Goal: Information Seeking & Learning: Learn about a topic

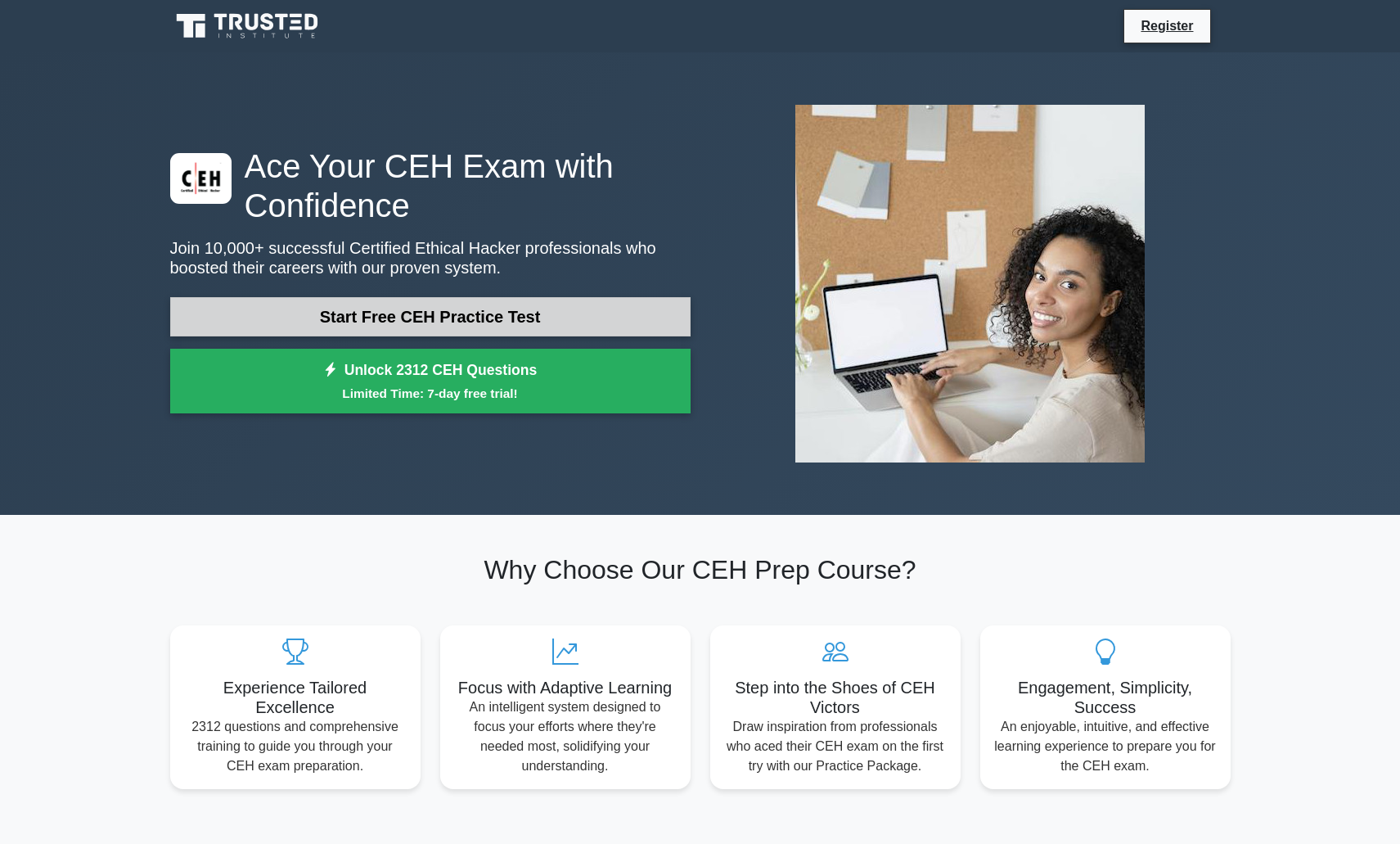
click at [356, 313] on link "Start Free CEH Practice Test" at bounding box center [430, 316] width 520 height 39
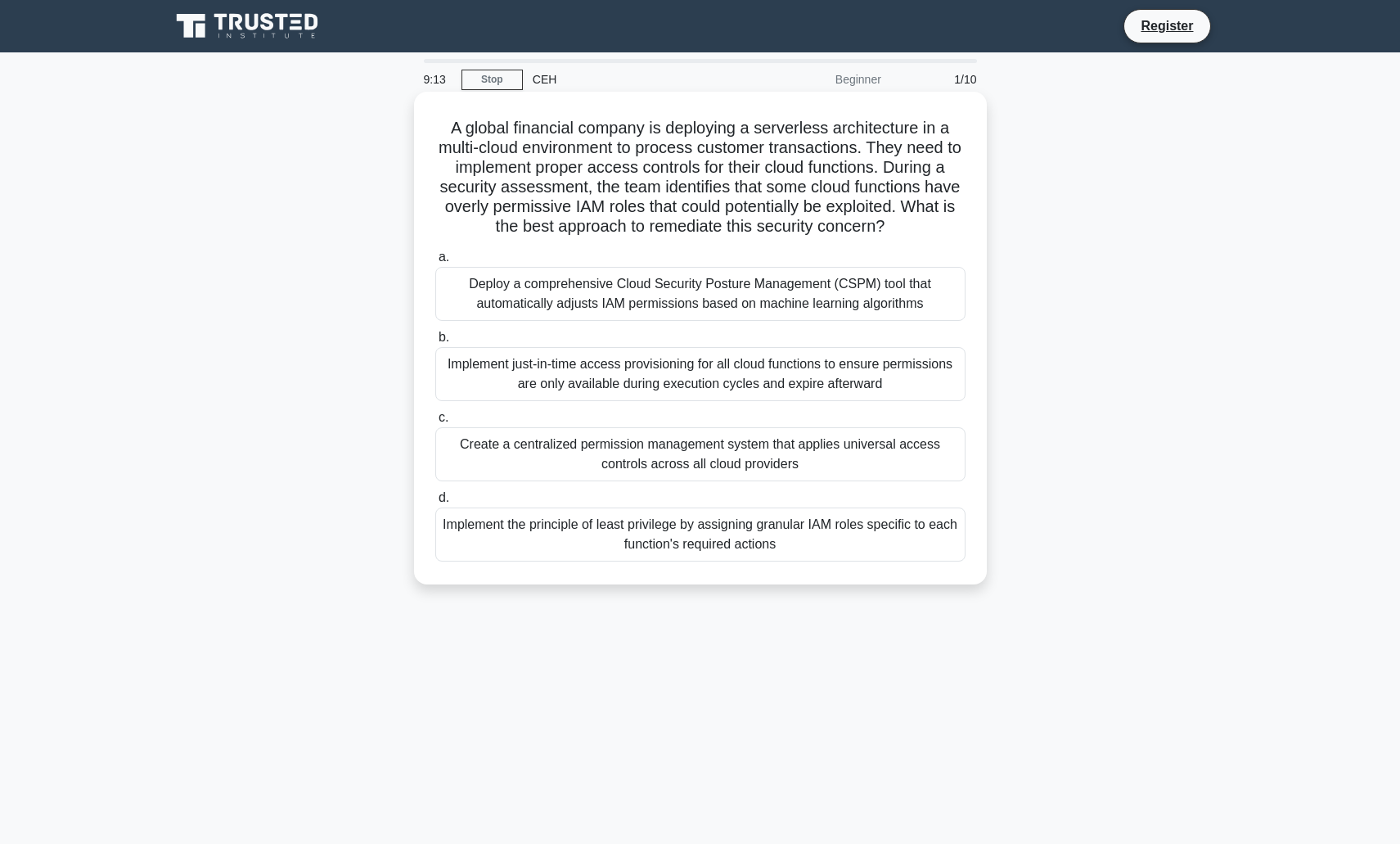
click at [600, 537] on div "Implement the principle of least privilege by assigning granular IAM roles spec…" at bounding box center [701, 534] width 531 height 54
click at [436, 503] on input "d. Implement the principle of least privilege by assigning granular IAM roles s…" at bounding box center [436, 497] width 0 height 11
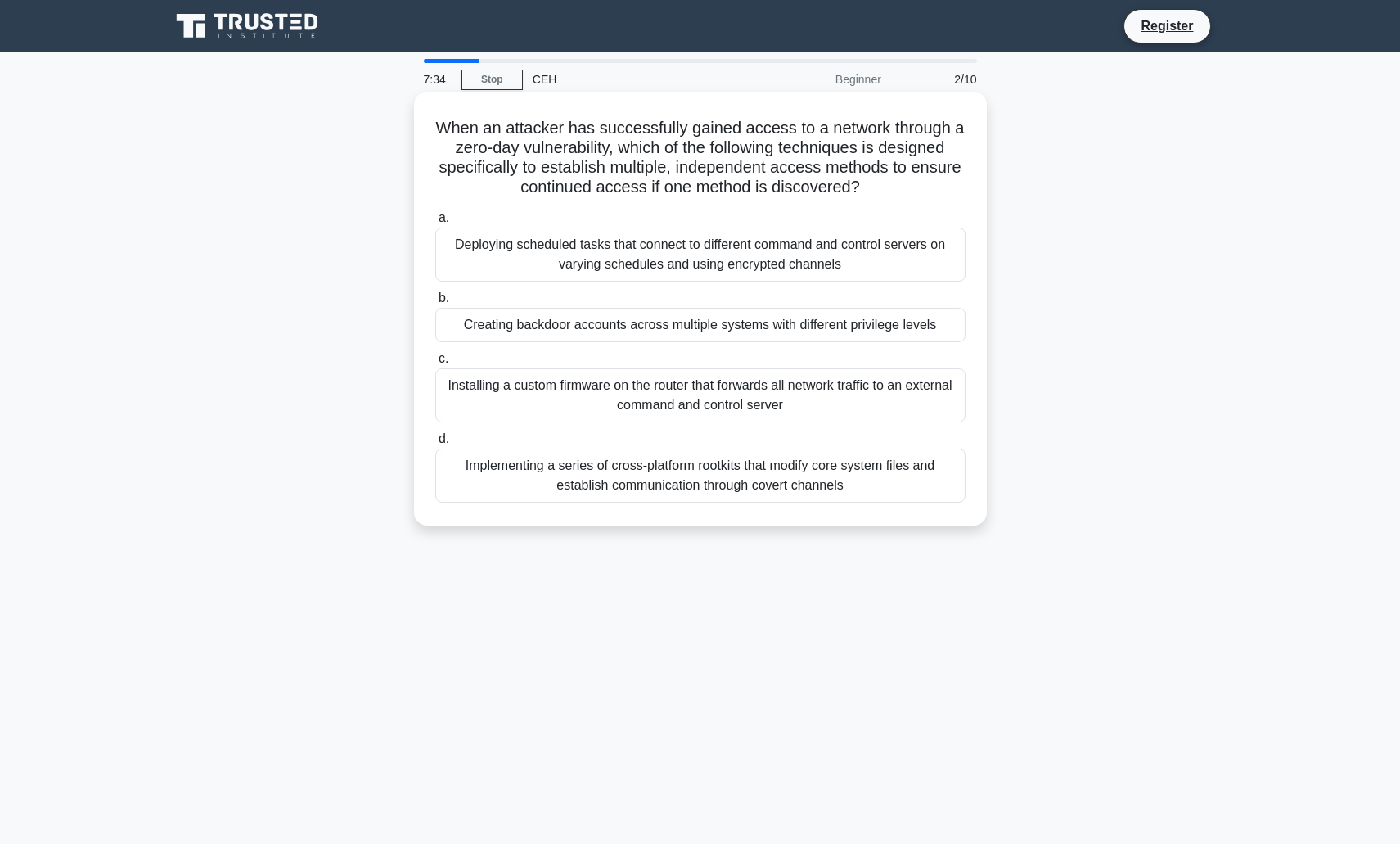
click at [529, 484] on div "Implementing a series of cross-platform rootkits that modify core system files …" at bounding box center [701, 475] width 531 height 54
click at [436, 445] on input "d. Implementing a series of cross-platform rootkits that modify core system fil…" at bounding box center [436, 439] width 0 height 11
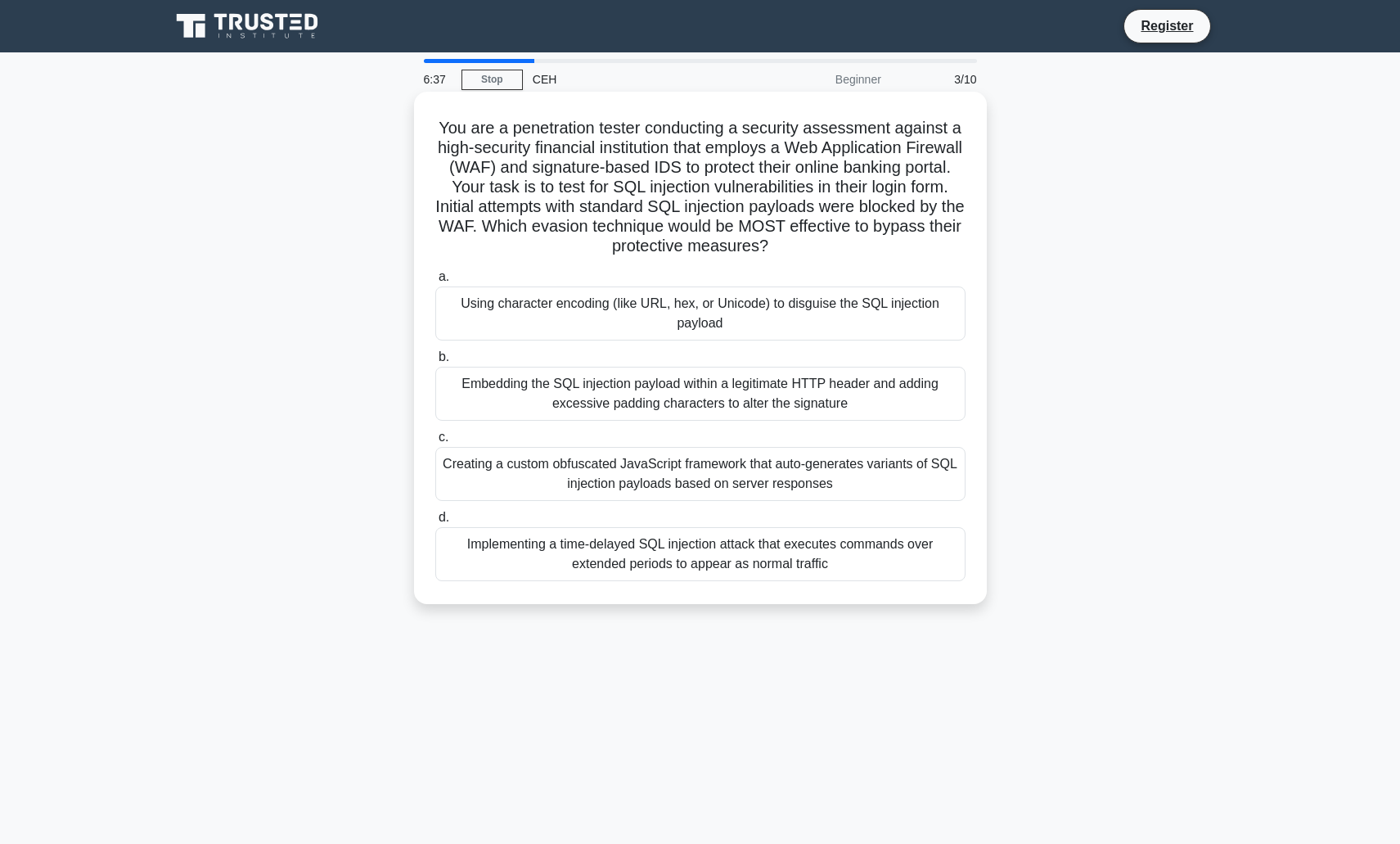
click at [641, 316] on div "Using character encoding (like URL, hex, or Unicode) to disguise the SQL inject…" at bounding box center [701, 312] width 531 height 54
click at [436, 282] on input "a. Using character encoding (like URL, hex, or Unicode) to disguise the SQL inj…" at bounding box center [436, 276] width 0 height 11
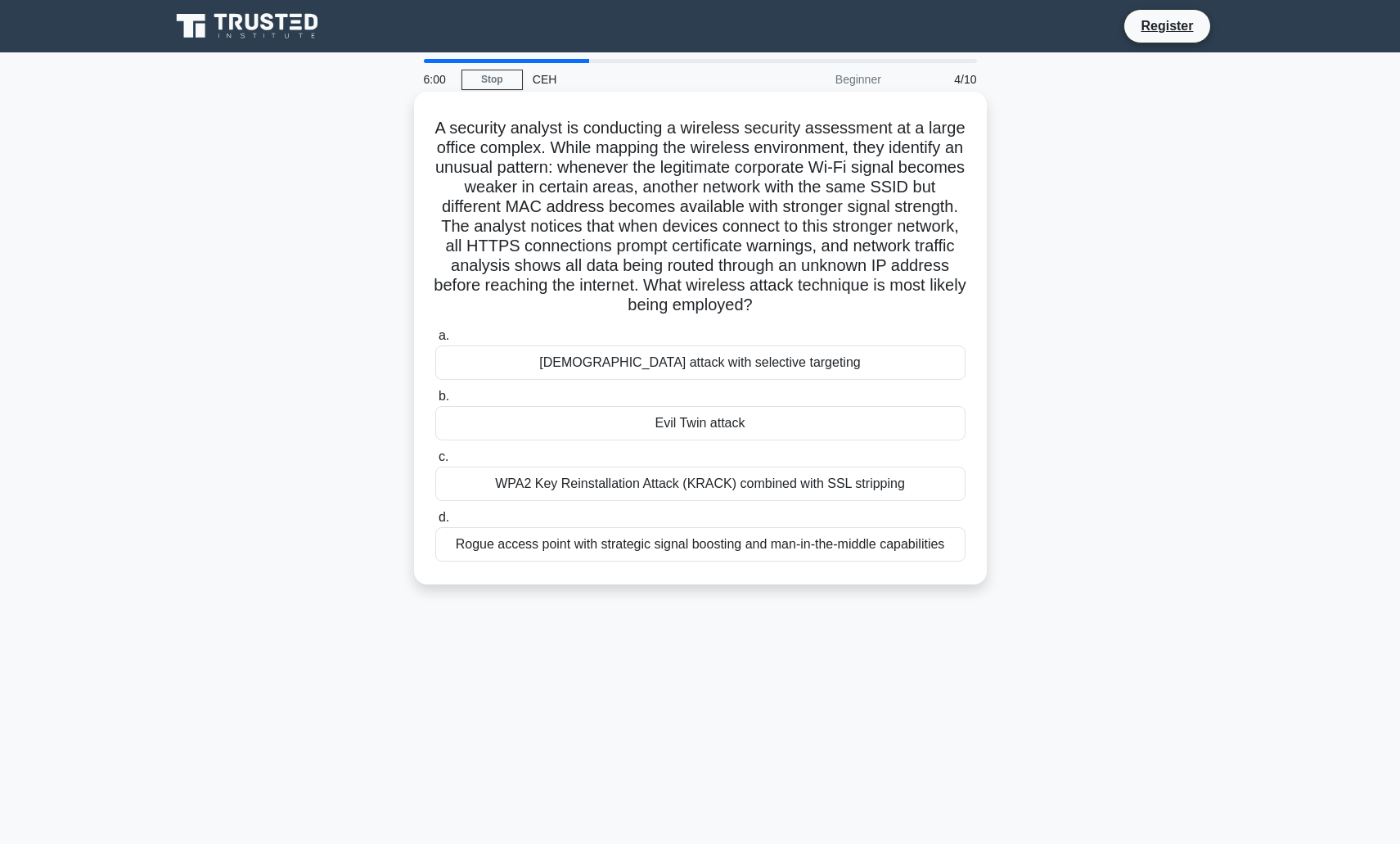
click at [718, 422] on div "Evil Twin attack" at bounding box center [701, 422] width 531 height 34
click at [436, 401] on input "b. Evil Twin attack" at bounding box center [436, 396] width 0 height 11
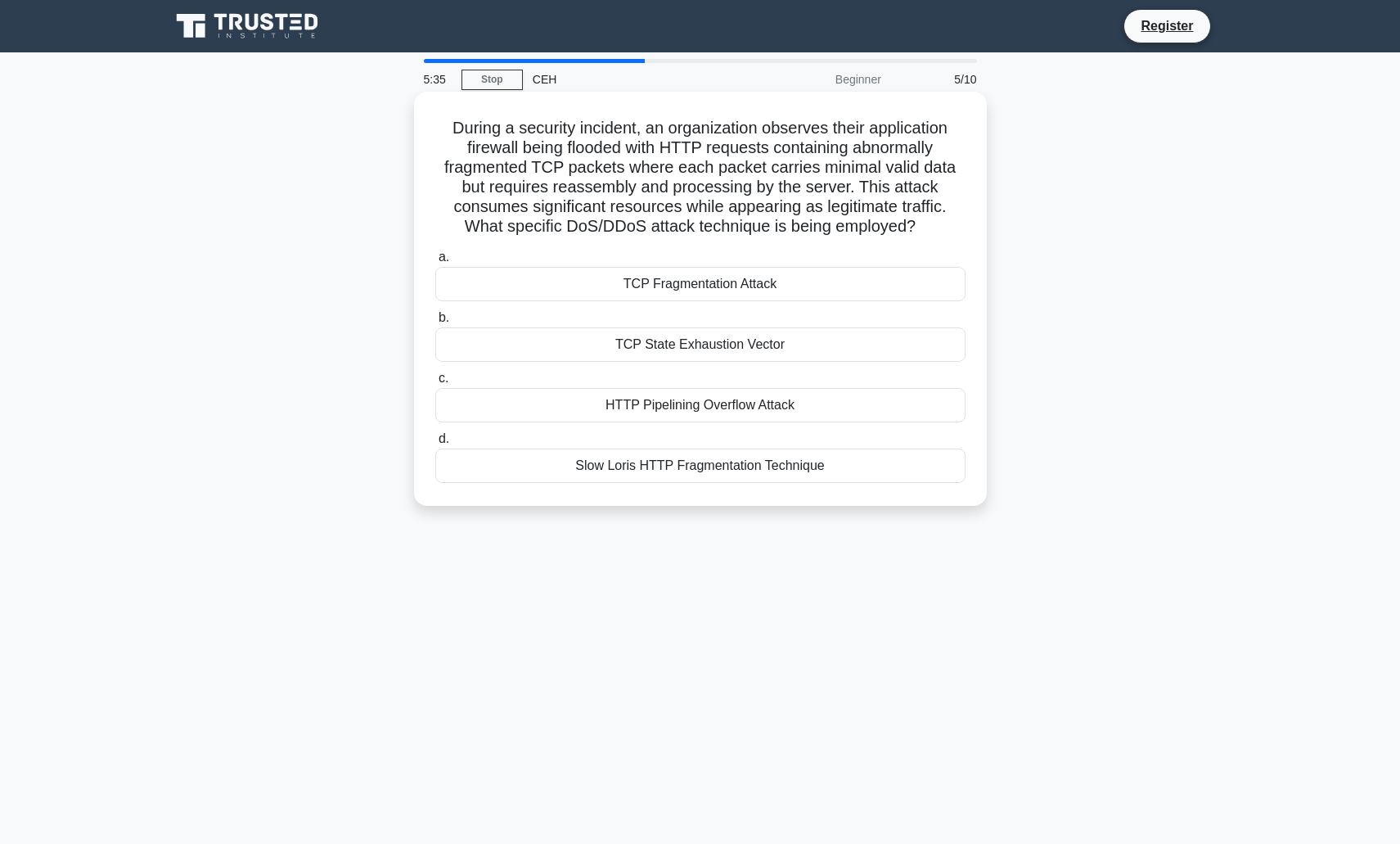
click at [705, 467] on div "Slow Loris HTTP Fragmentation Technique" at bounding box center [701, 465] width 531 height 34
click at [436, 445] on input "d. Slow Loris HTTP Fragmentation Technique" at bounding box center [436, 439] width 0 height 11
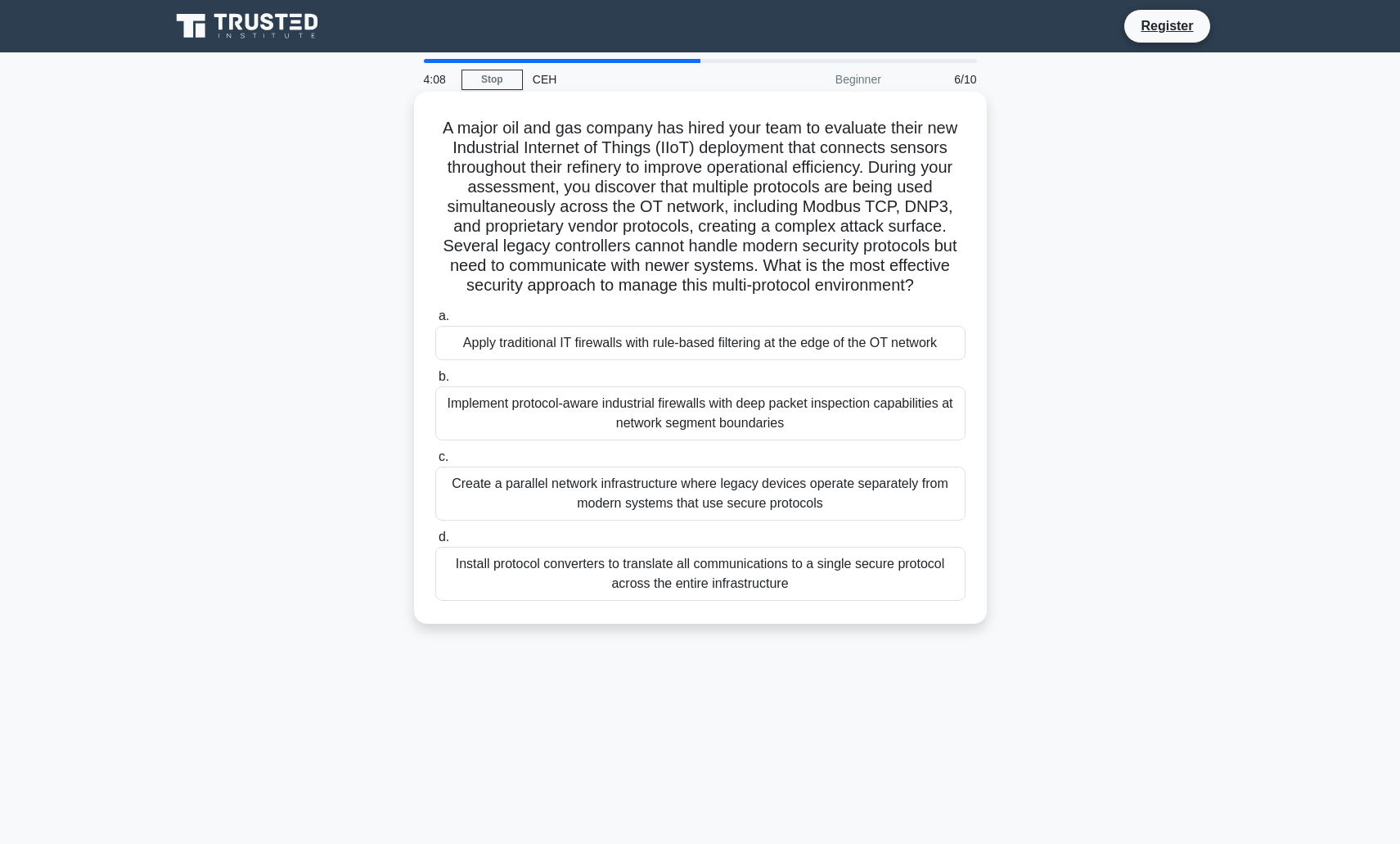
click at [663, 483] on div "Create a parallel network infrastructure where legacy devices operate separatel…" at bounding box center [701, 492] width 531 height 54
click at [436, 462] on input "c. Create a parallel network infrastructure where legacy devices operate separa…" at bounding box center [436, 456] width 0 height 11
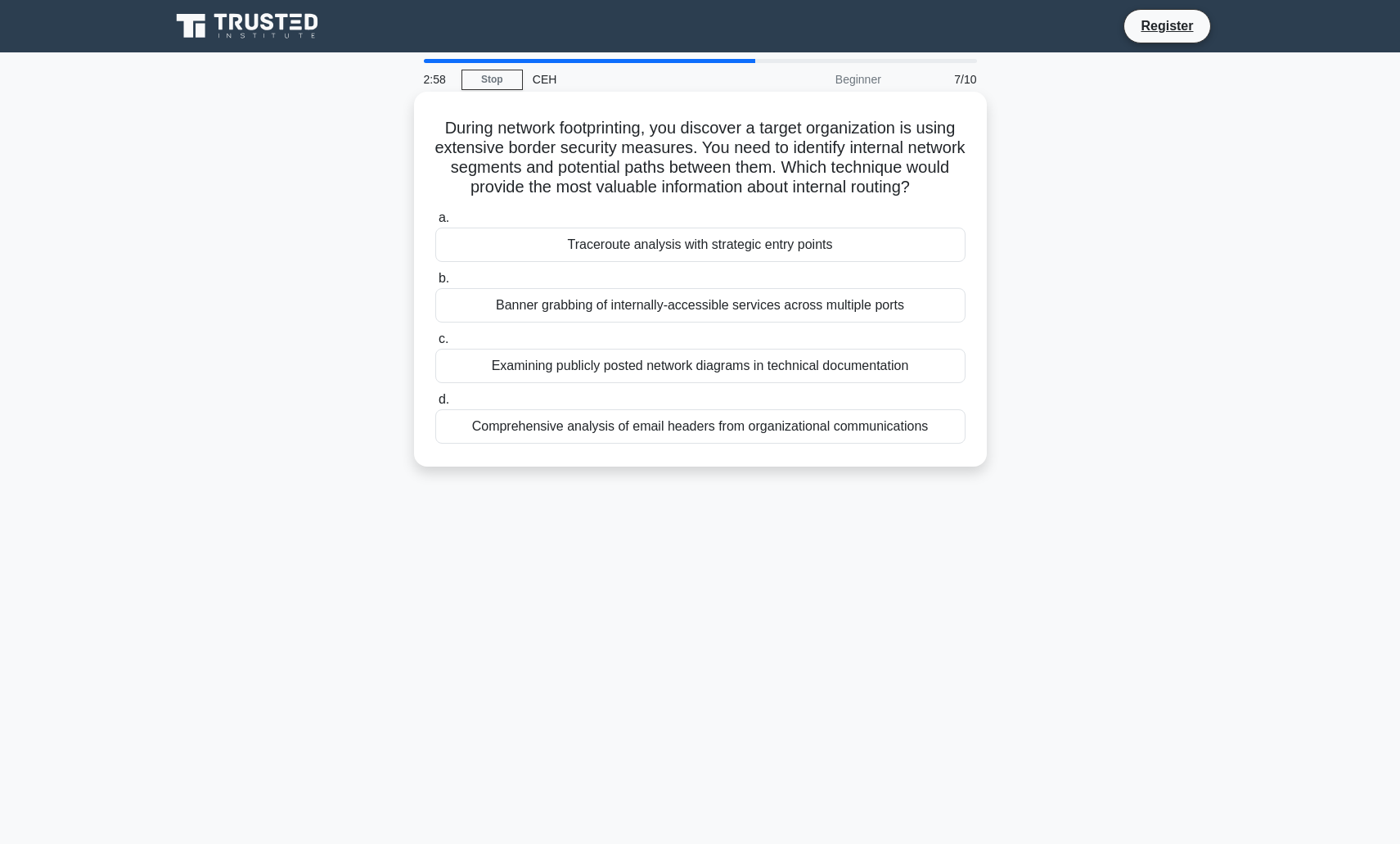
click at [705, 383] on div "Examining publicly posted network diagrams in technical documentation" at bounding box center [701, 365] width 531 height 34
click at [436, 345] on input "c. Examining publicly posted network diagrams in technical documentation" at bounding box center [436, 339] width 0 height 11
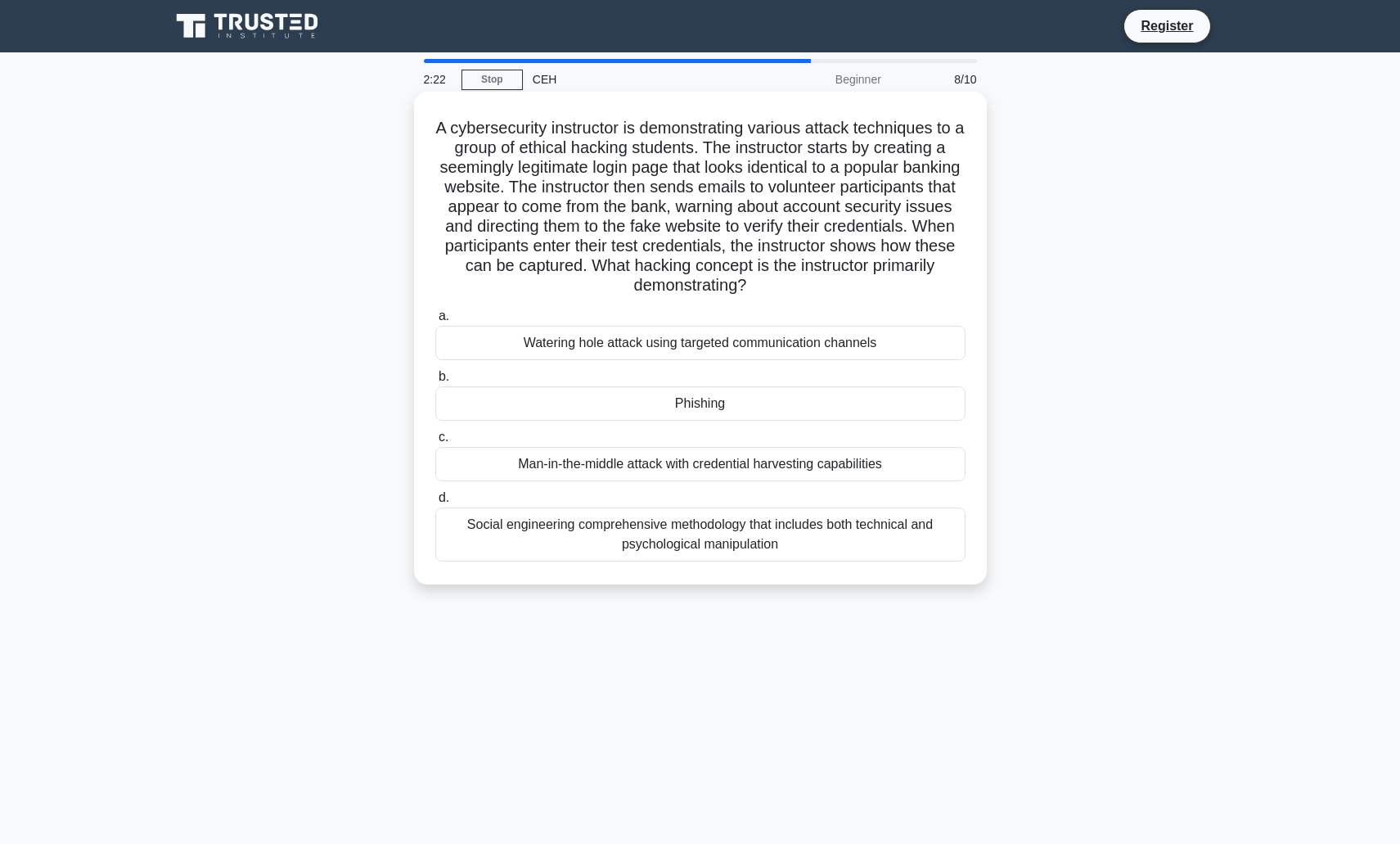
click at [695, 346] on div "Watering hole attack using targeted communication channels" at bounding box center [701, 343] width 531 height 34
click at [436, 321] on input "a. Watering hole attack using targeted communication channels" at bounding box center [436, 316] width 0 height 11
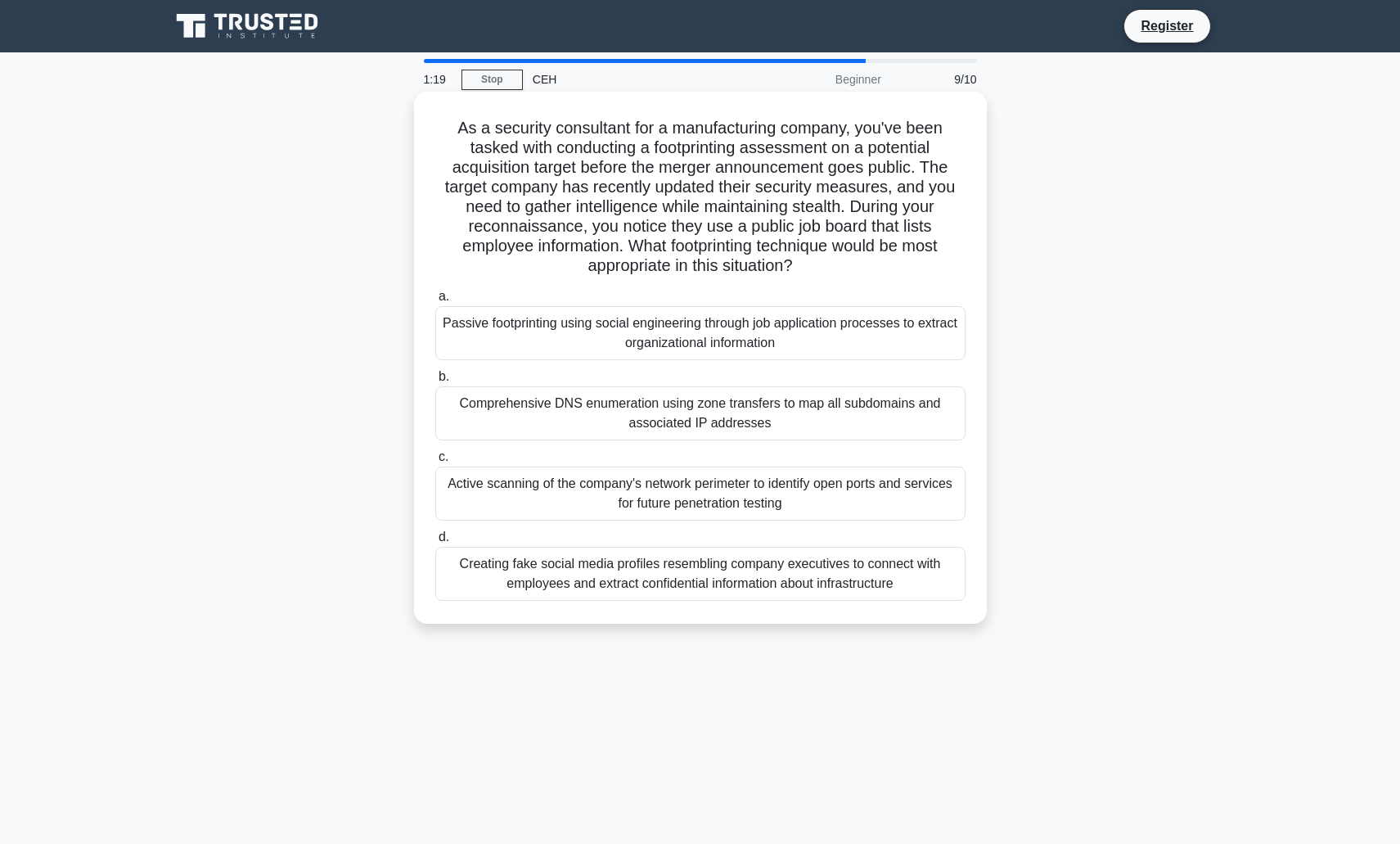
click at [704, 346] on div "Passive footprinting using social engineering through job application processes…" at bounding box center [701, 333] width 531 height 54
click at [436, 302] on input "a. Passive footprinting using social engineering through job application proces…" at bounding box center [436, 296] width 0 height 11
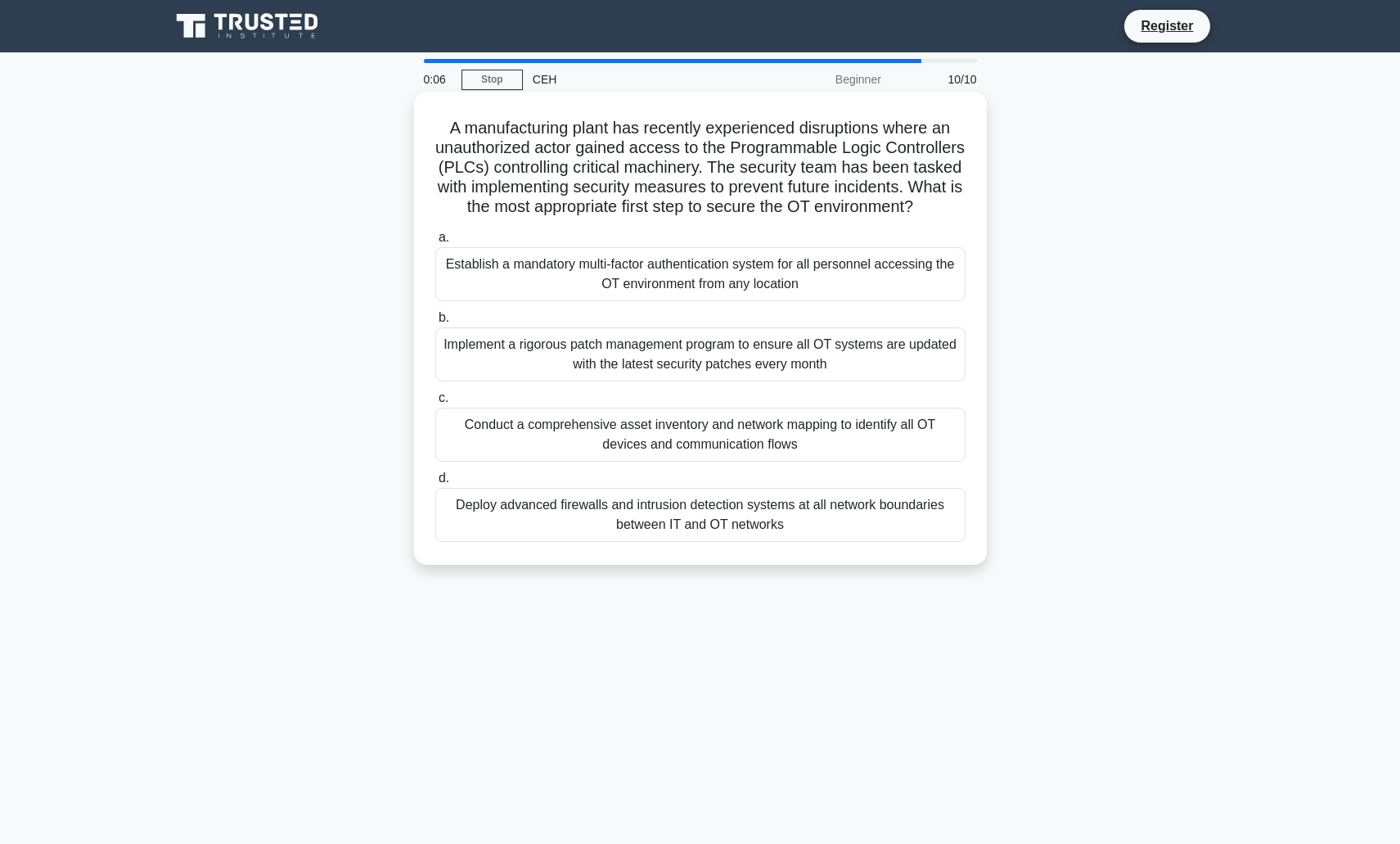
click at [677, 536] on div "Deploy advanced firewalls and intrusion detection systems at all network bounda…" at bounding box center [701, 514] width 531 height 54
click at [436, 484] on input "d. Deploy advanced firewalls and intrusion detection systems at all network bou…" at bounding box center [436, 478] width 0 height 11
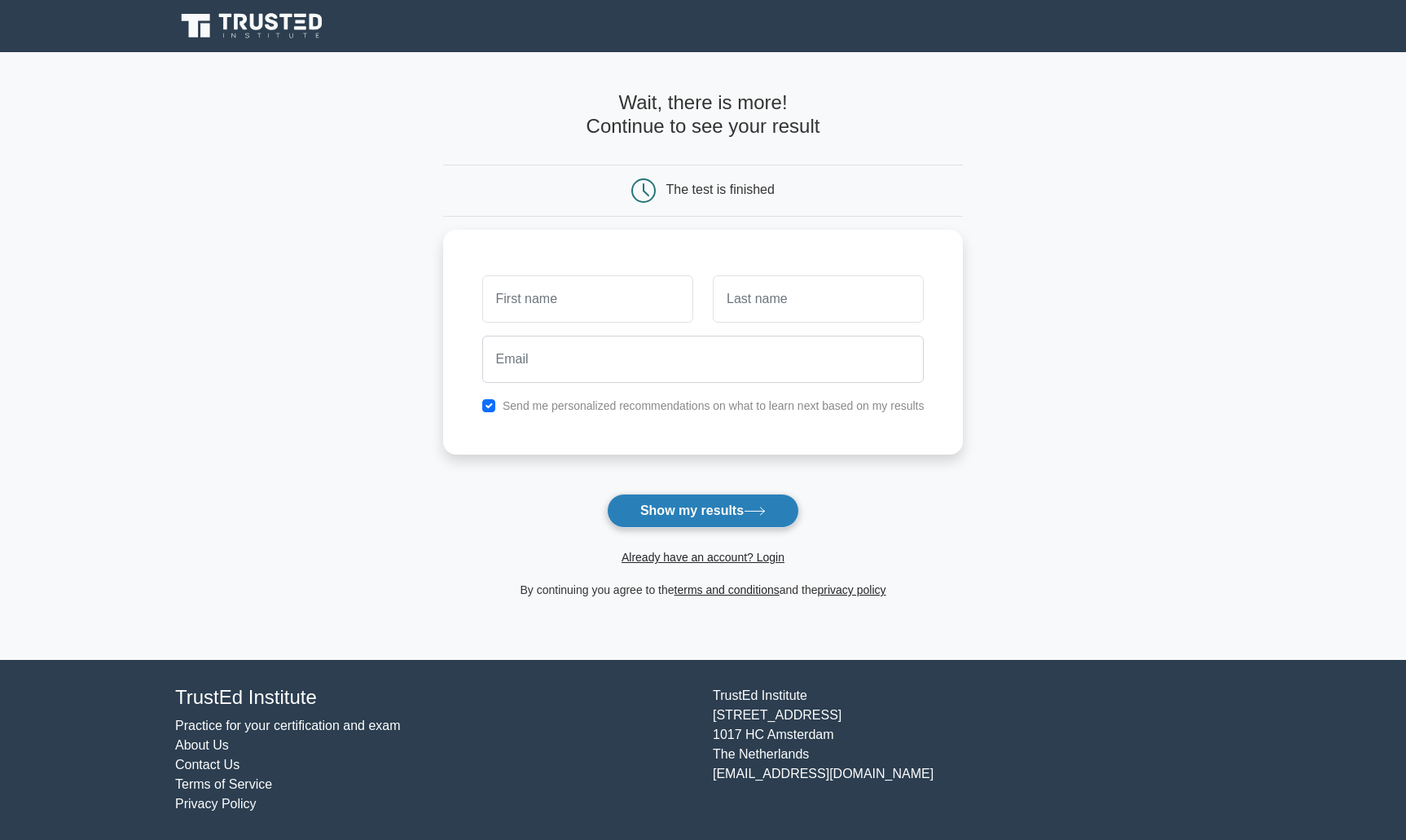
click at [696, 512] on button "Show my results" at bounding box center [703, 510] width 192 height 34
click at [607, 307] on input "text" at bounding box center [588, 294] width 211 height 47
type input "zdbfvcxg"
click at [765, 308] on input "text" at bounding box center [818, 294] width 211 height 47
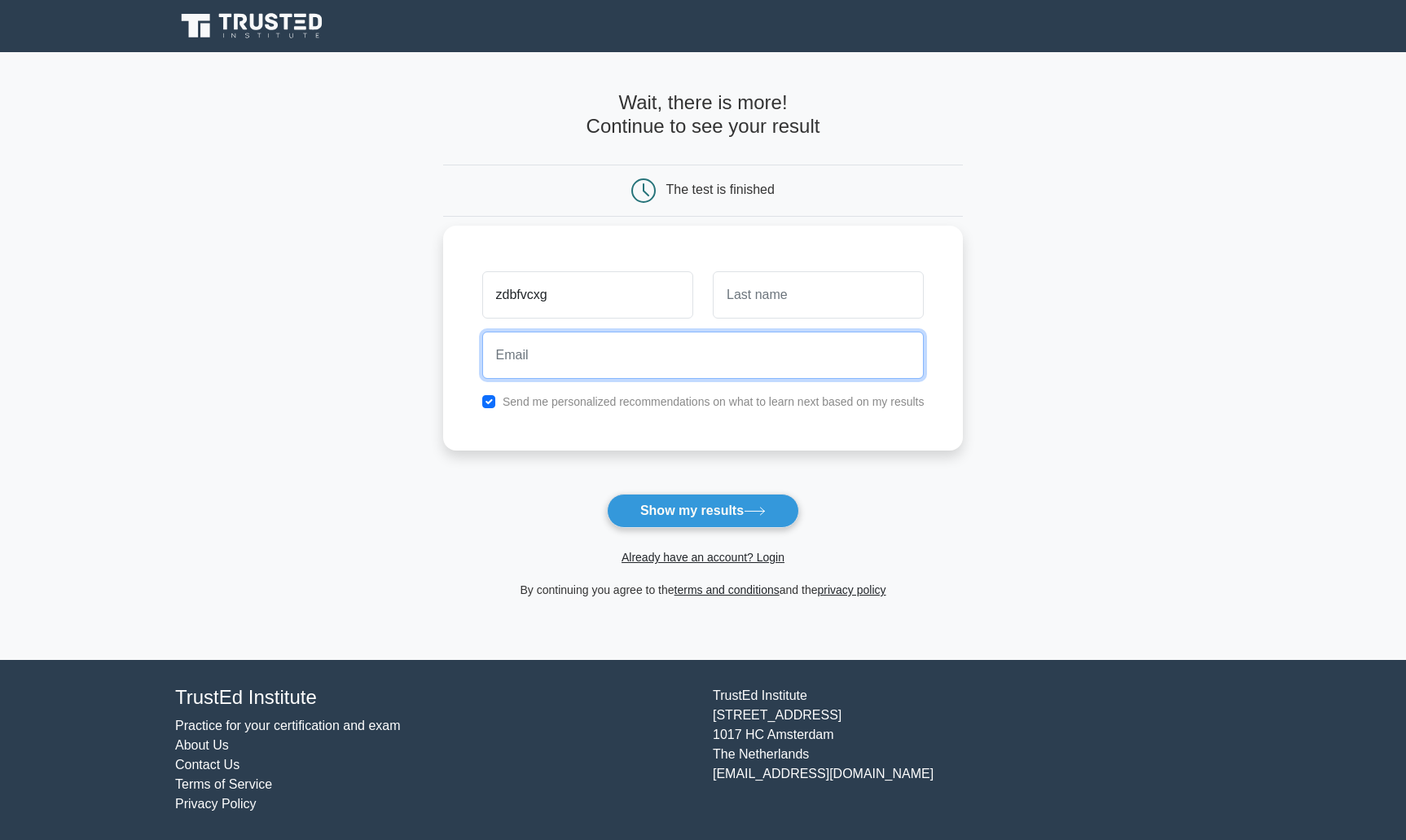
click at [667, 355] on input "email" at bounding box center [704, 355] width 443 height 47
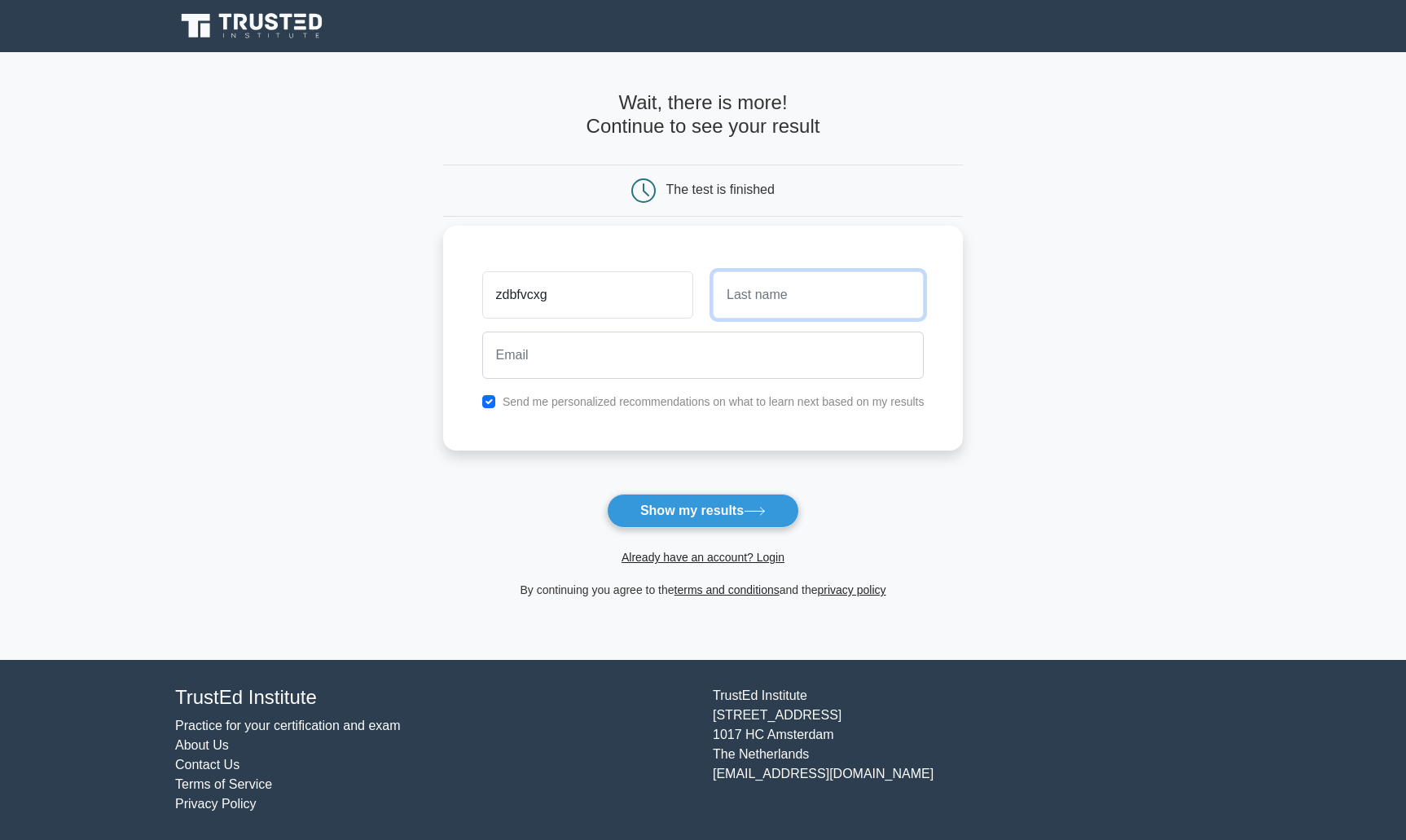
click at [788, 291] on input "text" at bounding box center [818, 294] width 211 height 47
type input "dfjgdfgj"
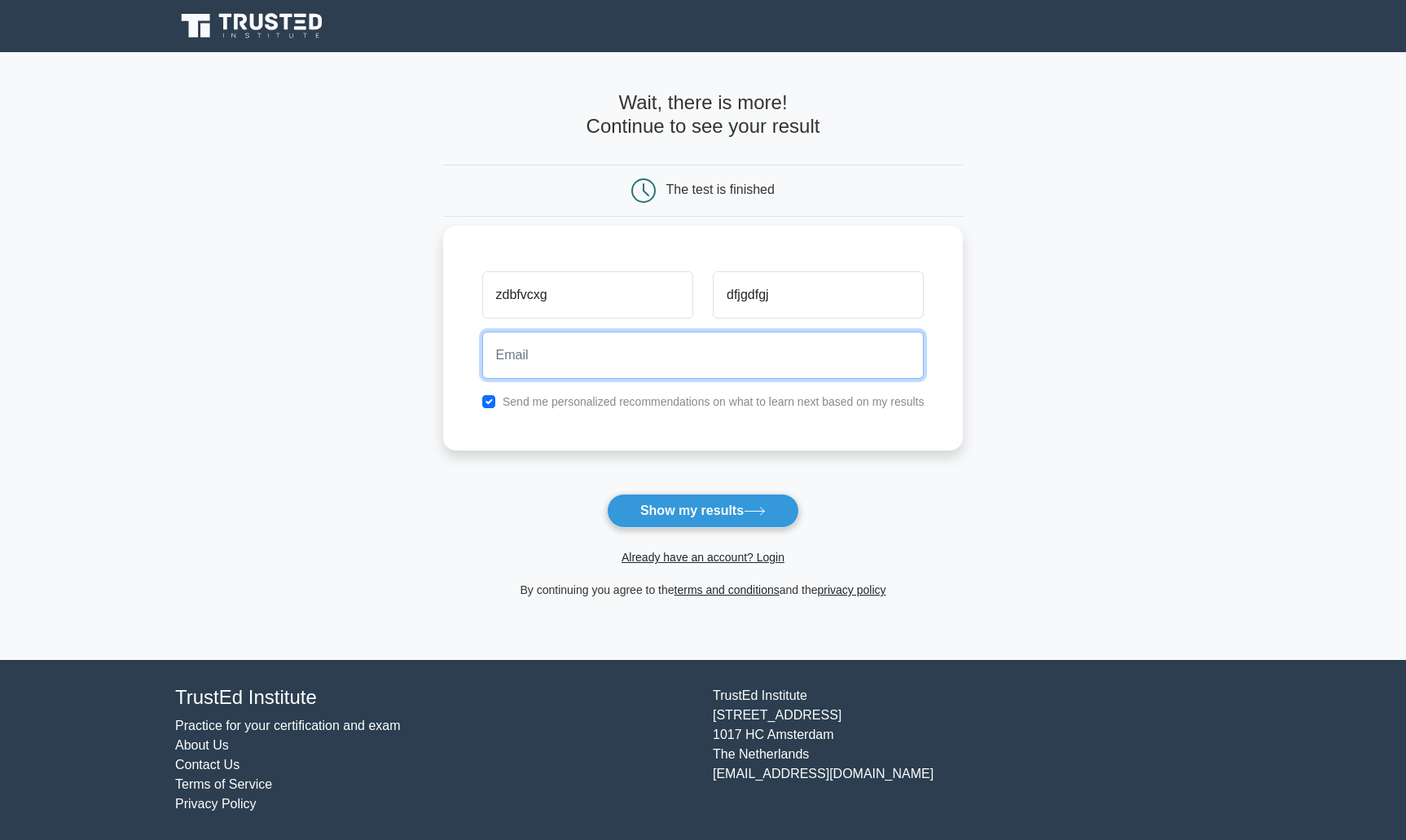
click at [707, 348] on input "email" at bounding box center [704, 355] width 443 height 47
type input "shsdf@agasgssdg.com"
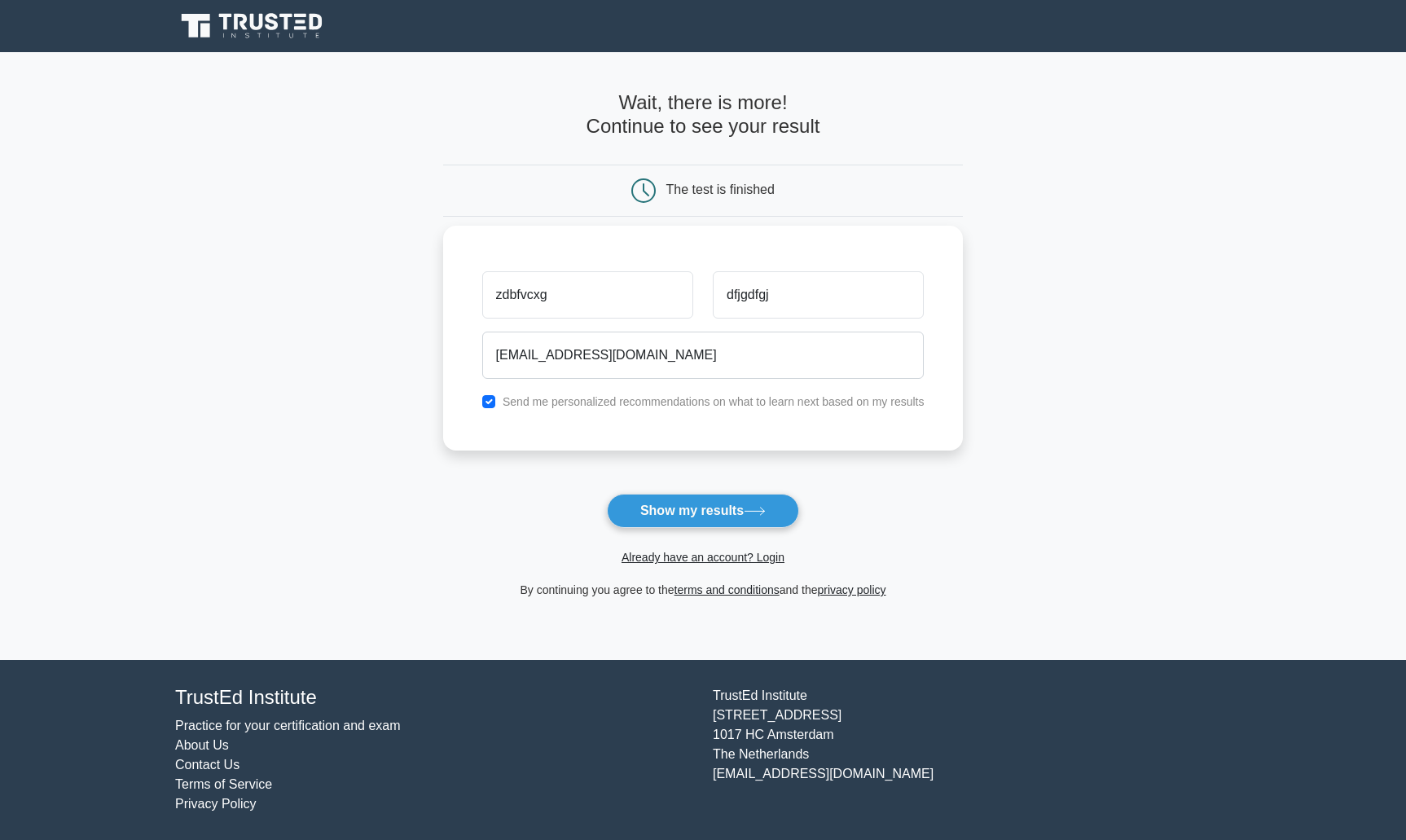
click at [626, 399] on label "Send me personalized recommendations on what to learn next based on my results" at bounding box center [714, 401] width 422 height 13
click at [488, 401] on input "checkbox" at bounding box center [488, 401] width 13 height 13
checkbox input "false"
click at [693, 509] on button "Show my results" at bounding box center [703, 510] width 192 height 34
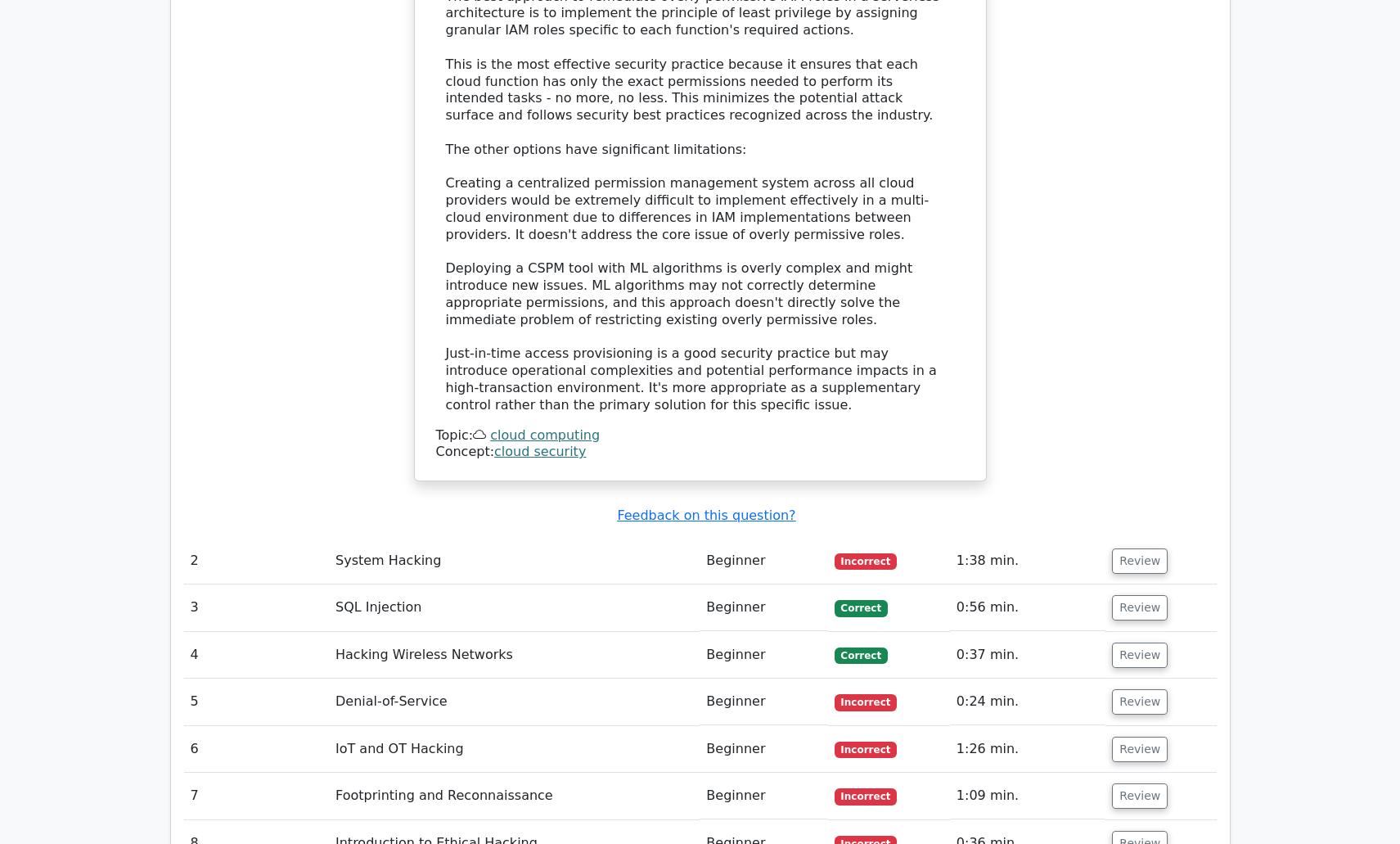
scroll to position [2128, 0]
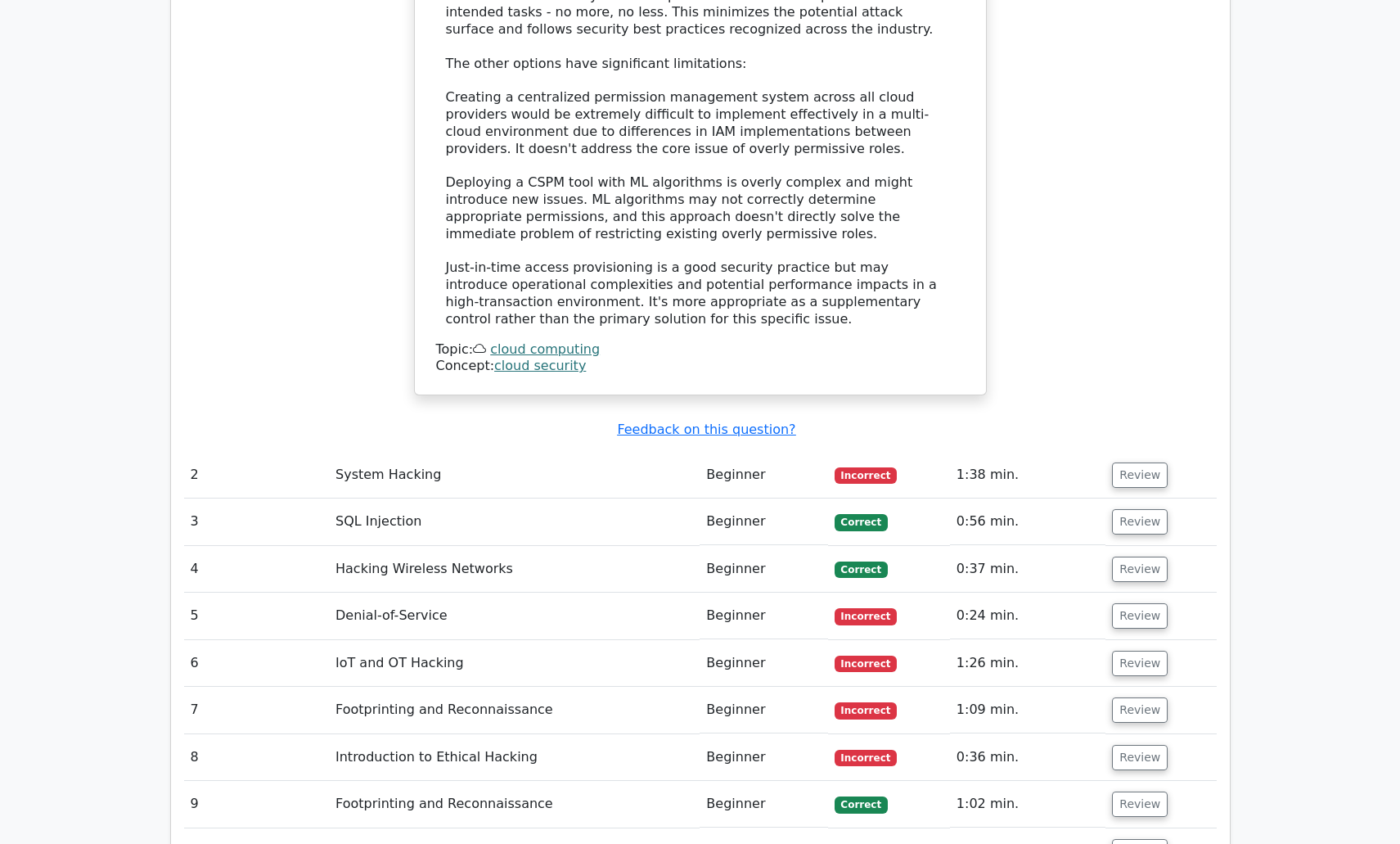
click at [365, 451] on td "System Hacking" at bounding box center [514, 475] width 371 height 47
click at [1147, 462] on button "Review" at bounding box center [1140, 475] width 56 height 25
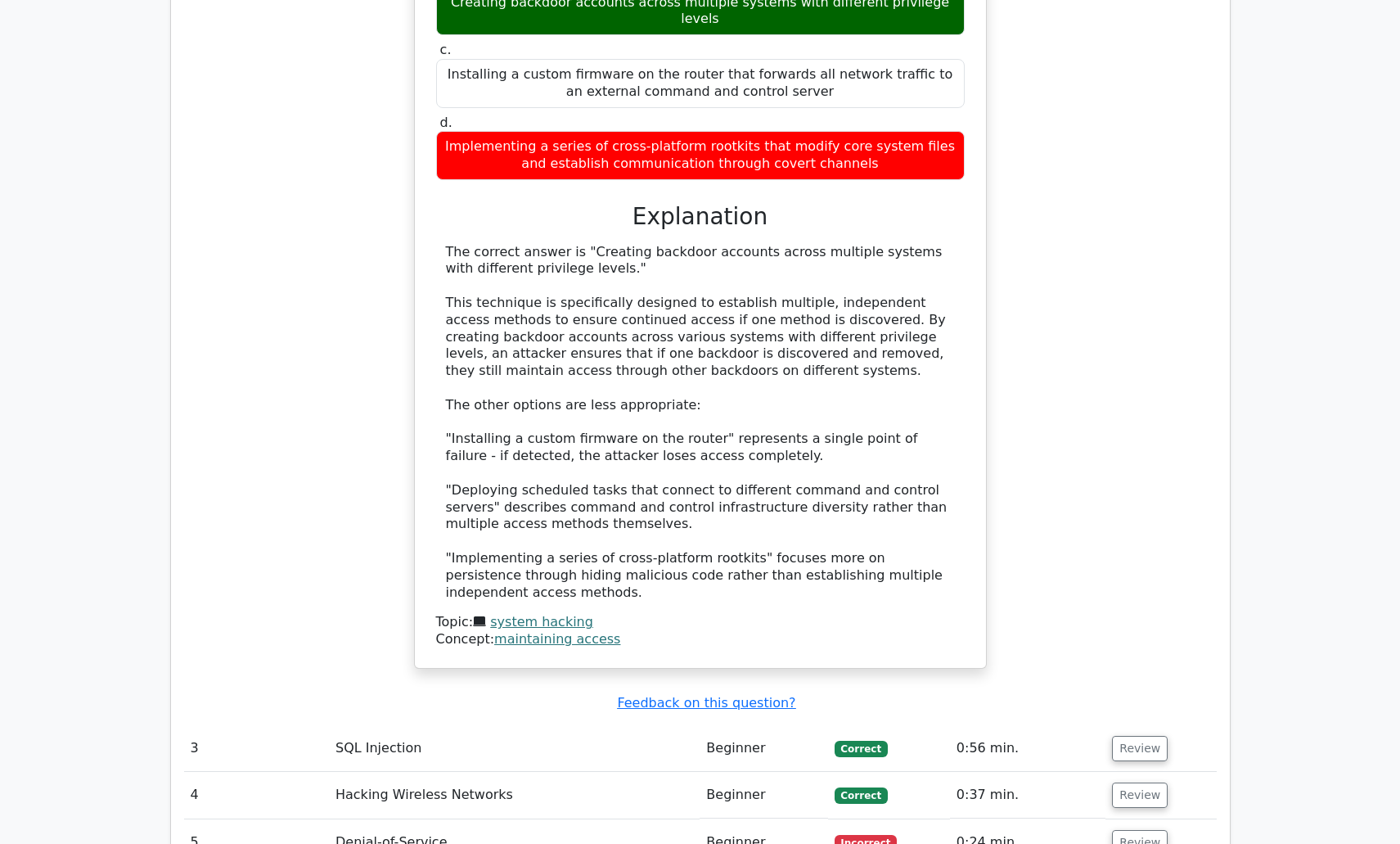
scroll to position [3110, 0]
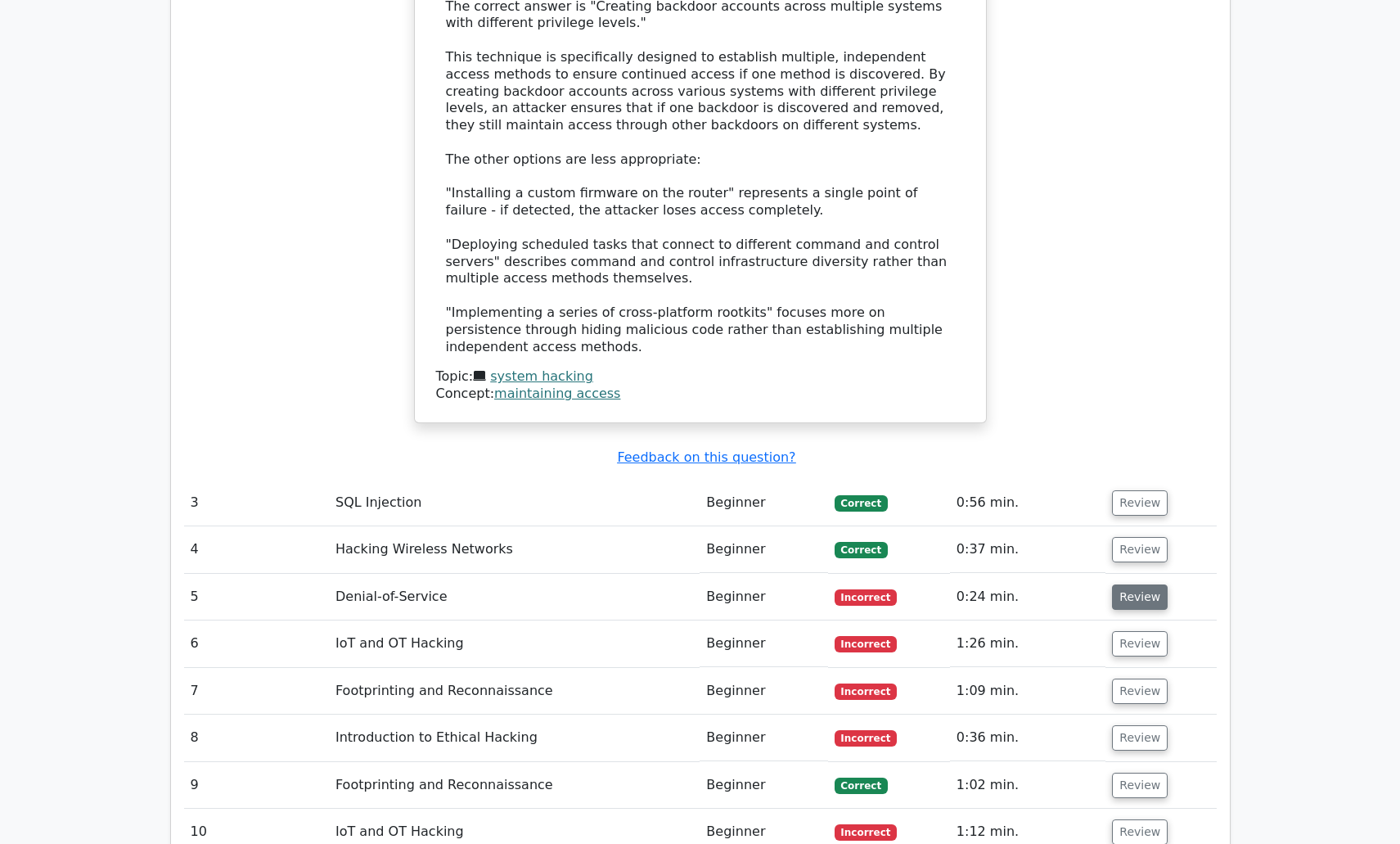
click at [1134, 585] on button "Review" at bounding box center [1140, 597] width 56 height 25
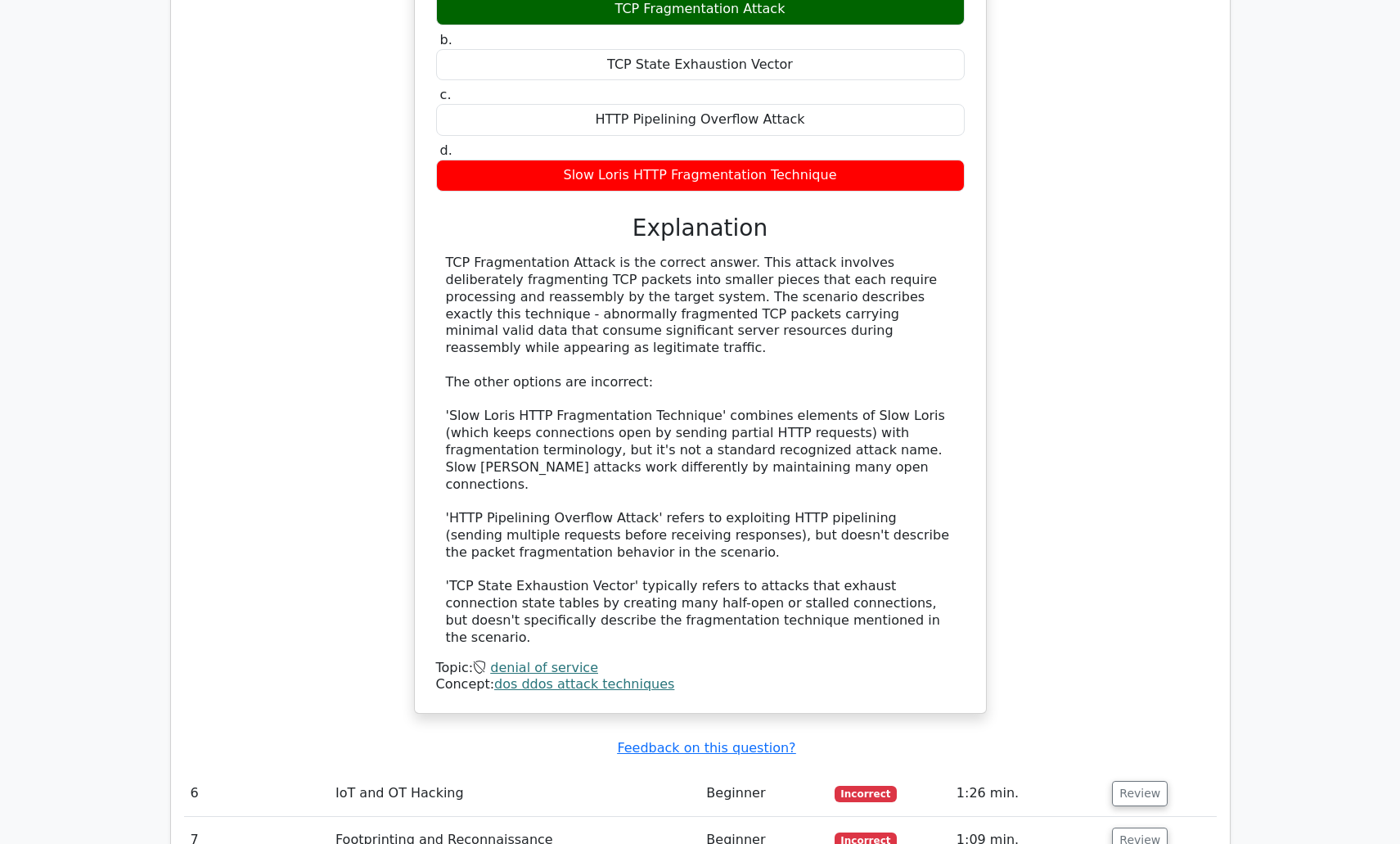
scroll to position [4009, 0]
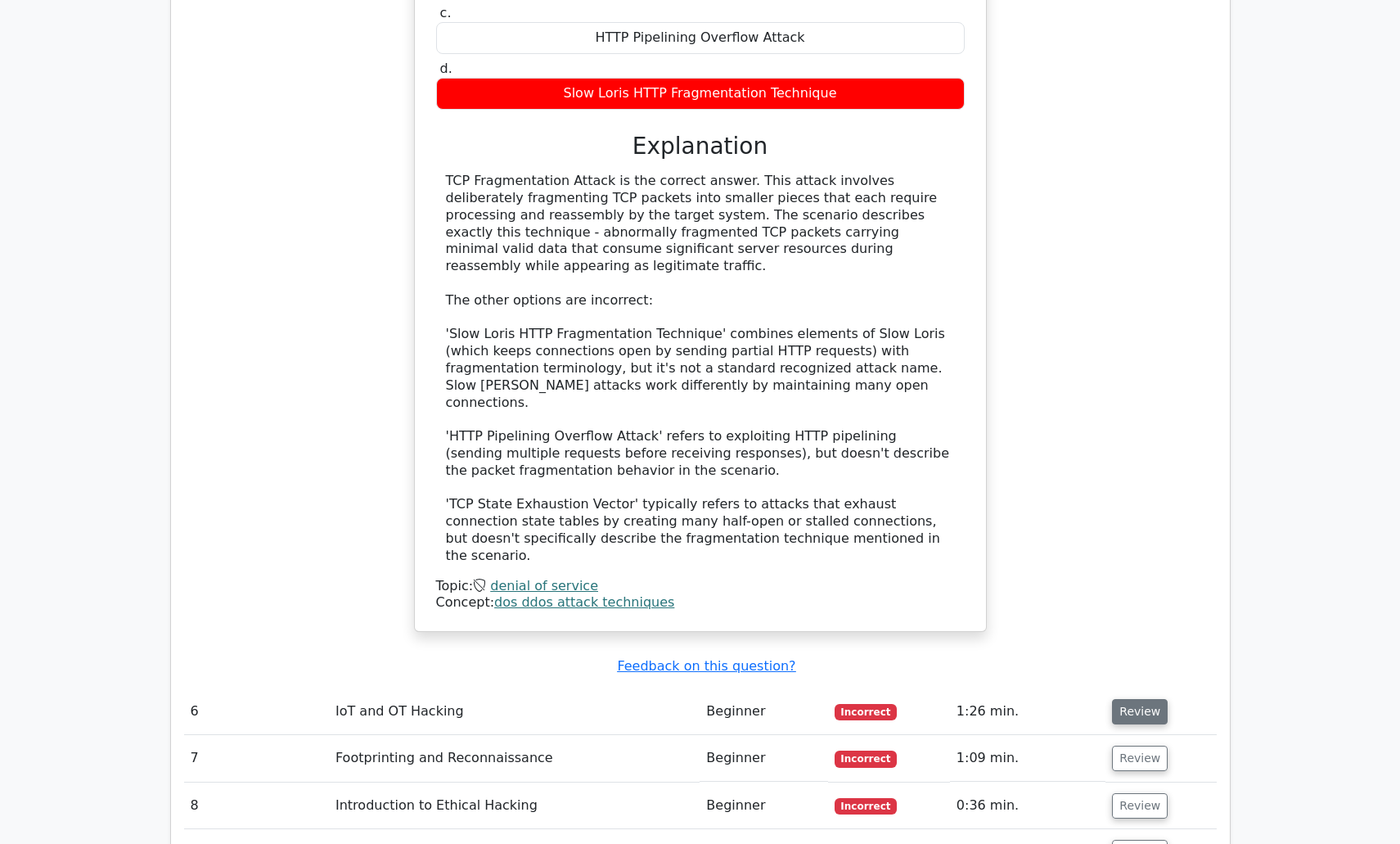
click at [1118, 699] on button "Review" at bounding box center [1140, 712] width 56 height 25
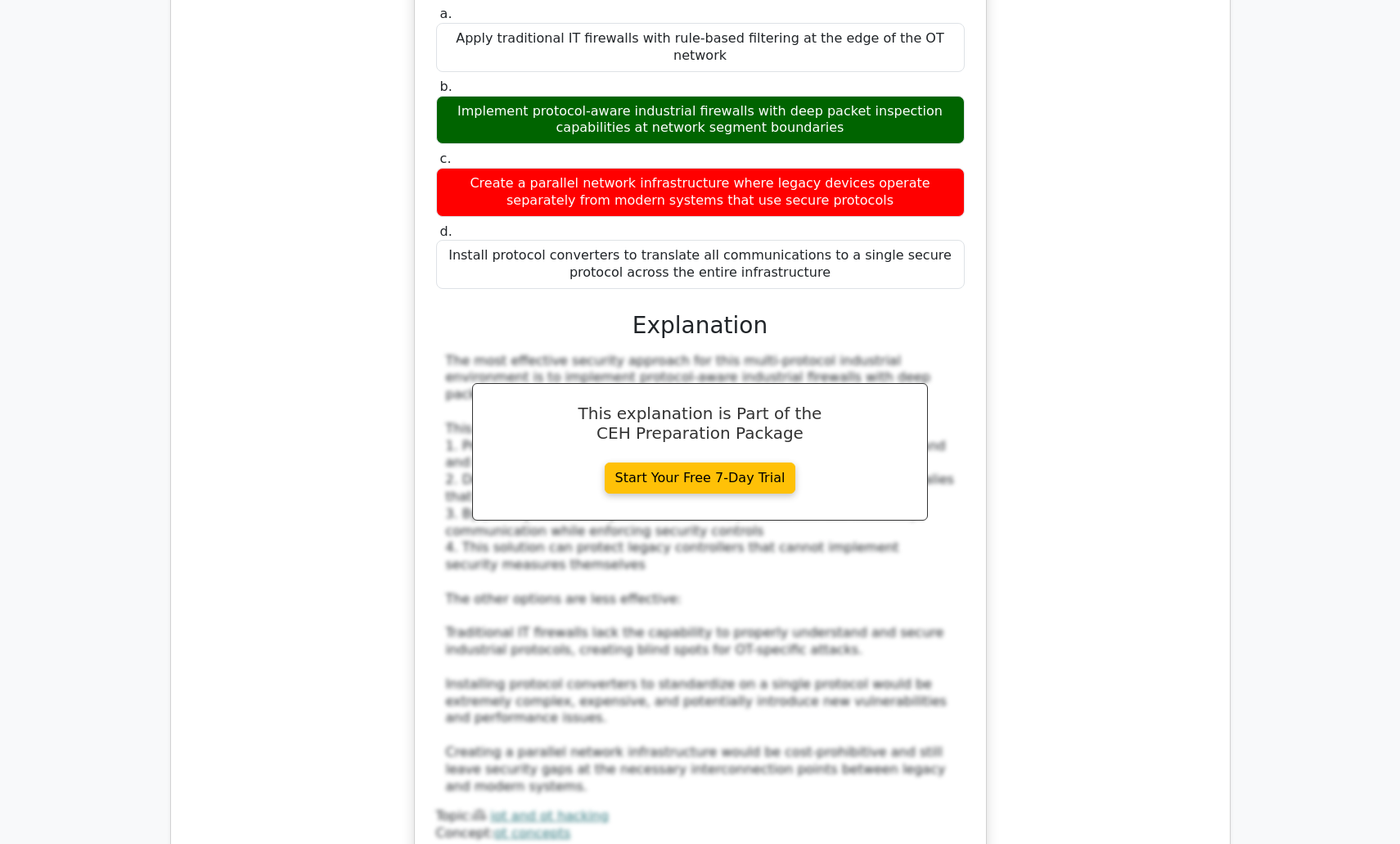
scroll to position [5073, 0]
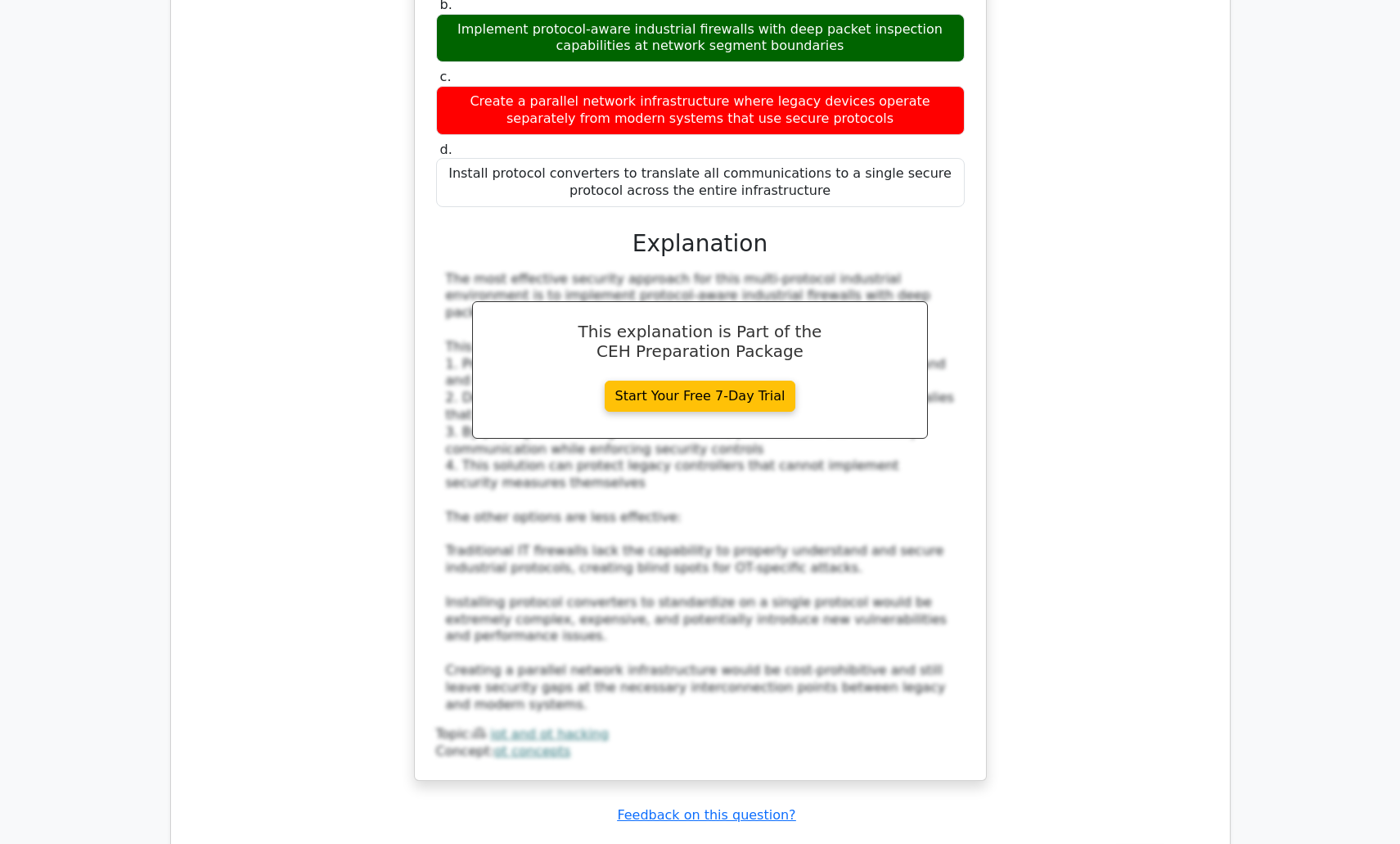
click at [1138, 843] on button "Review" at bounding box center [1140, 861] width 56 height 25
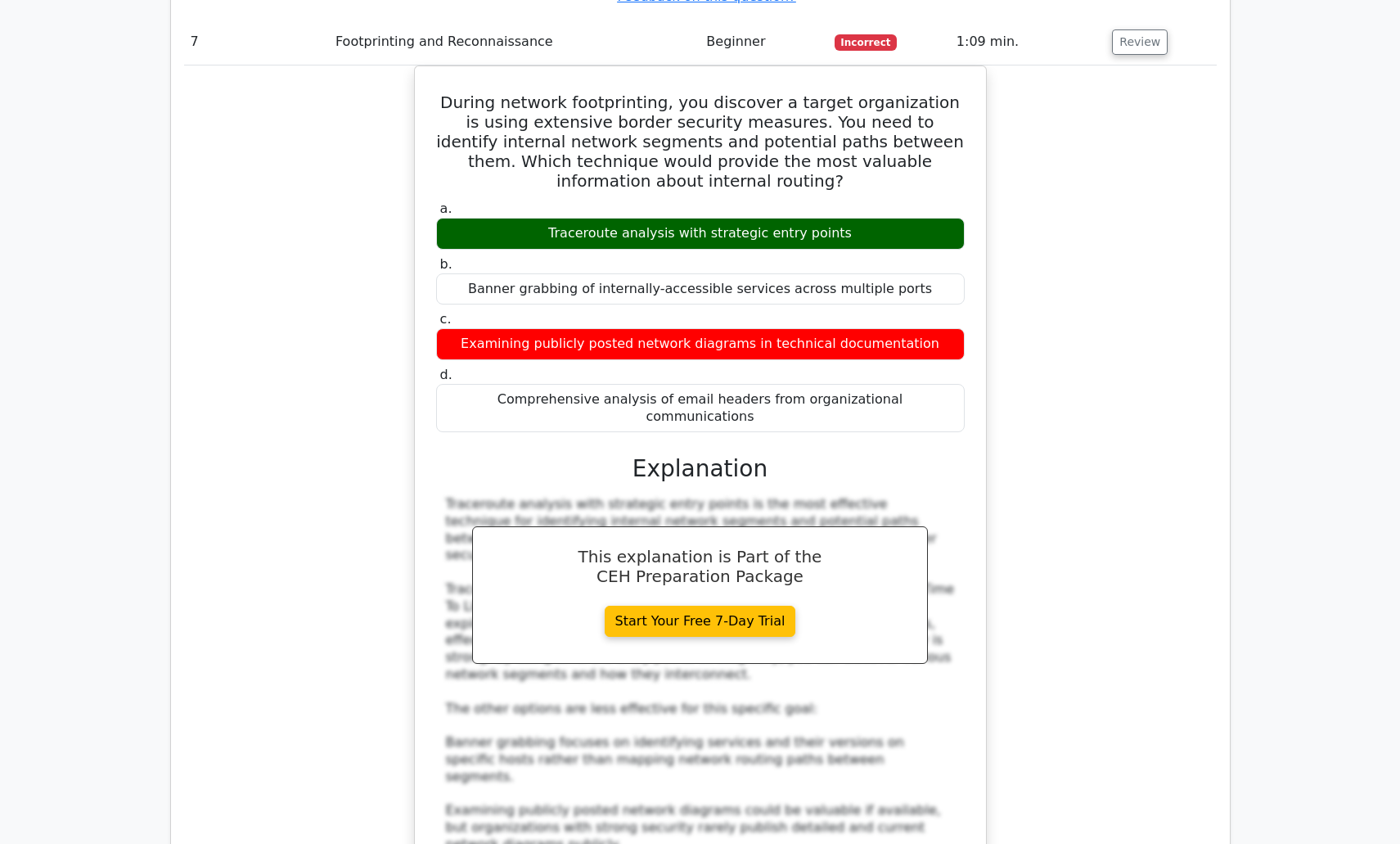
scroll to position [6218, 0]
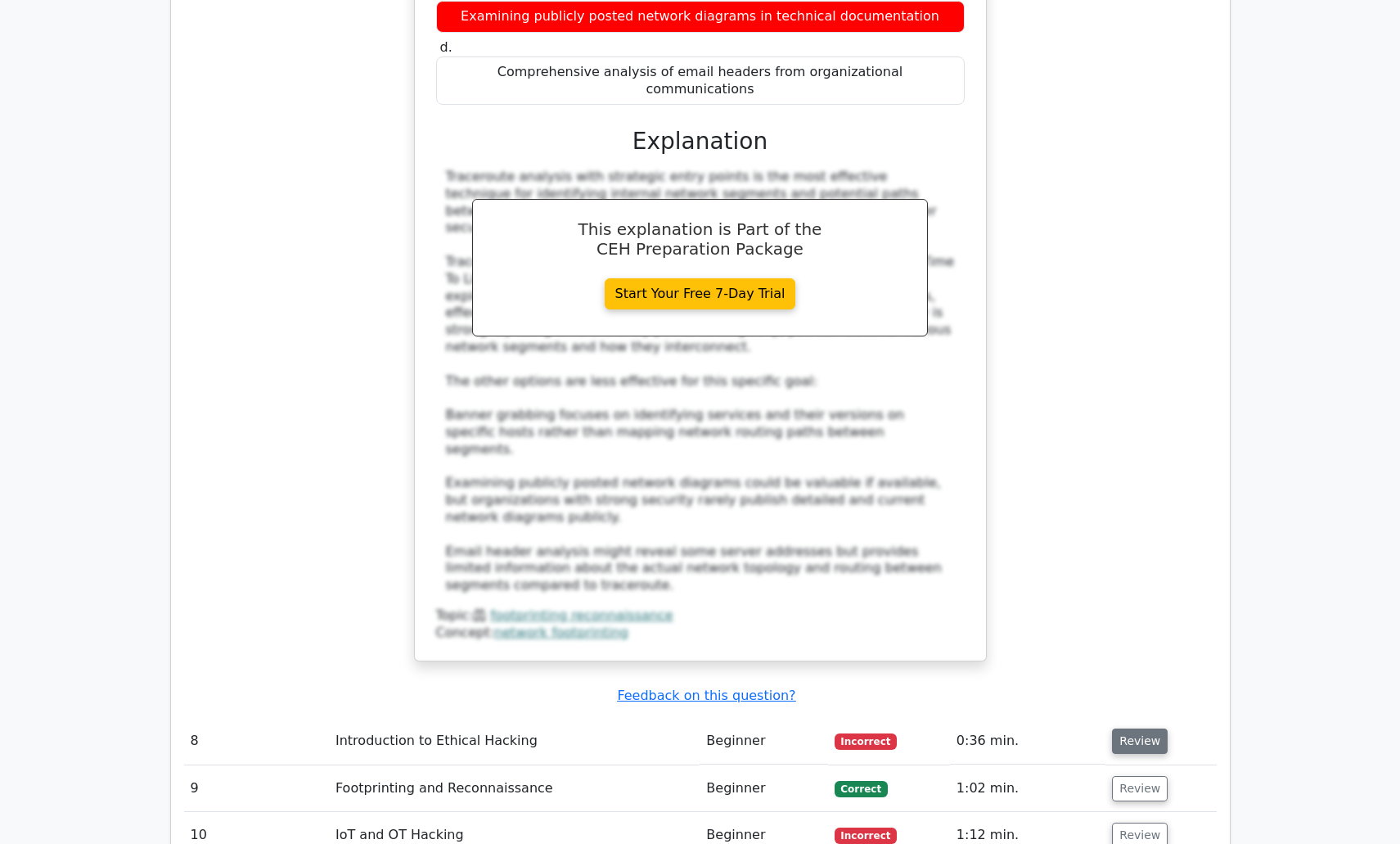
click at [1139, 728] on button "Review" at bounding box center [1140, 741] width 56 height 25
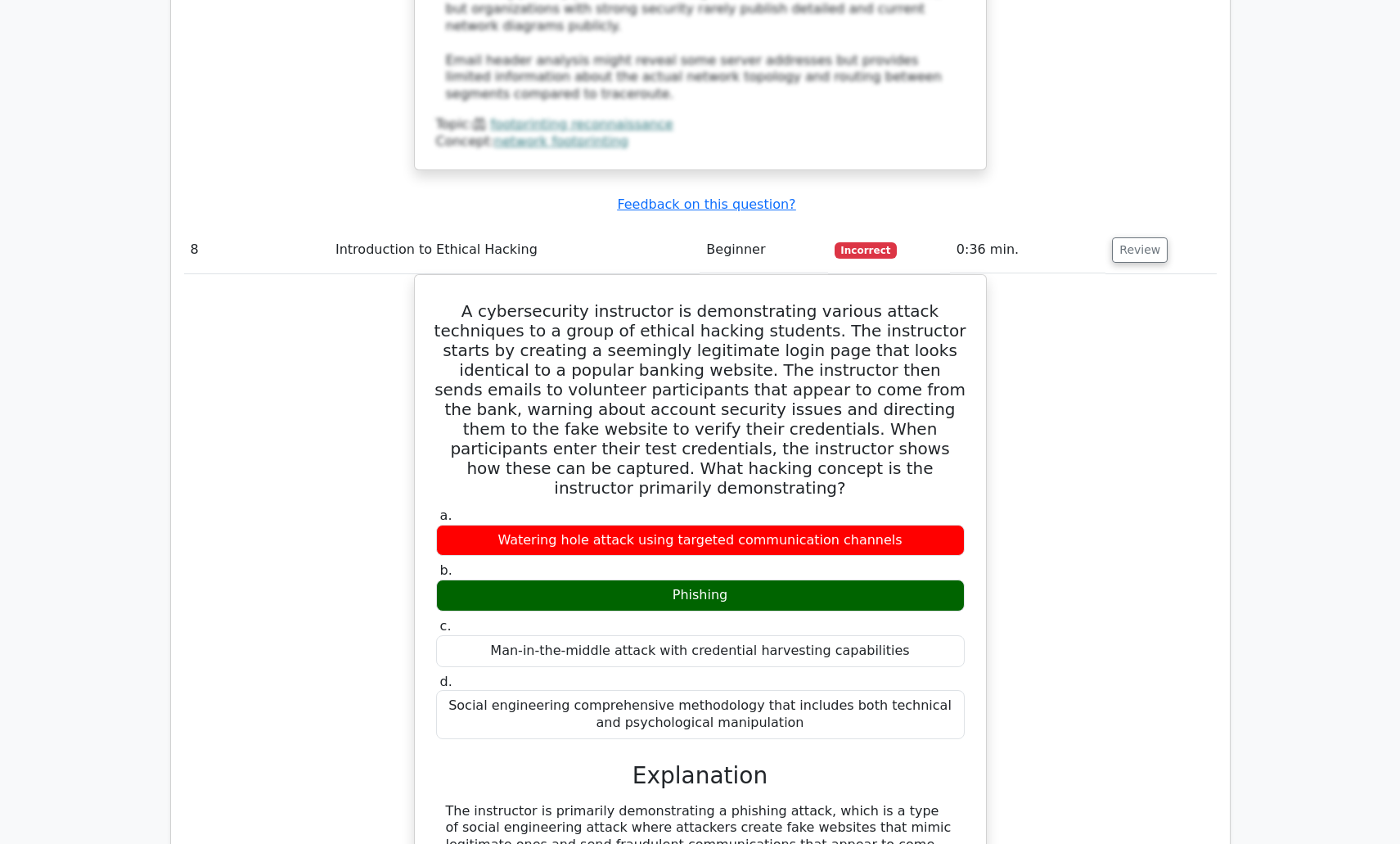
scroll to position [6955, 0]
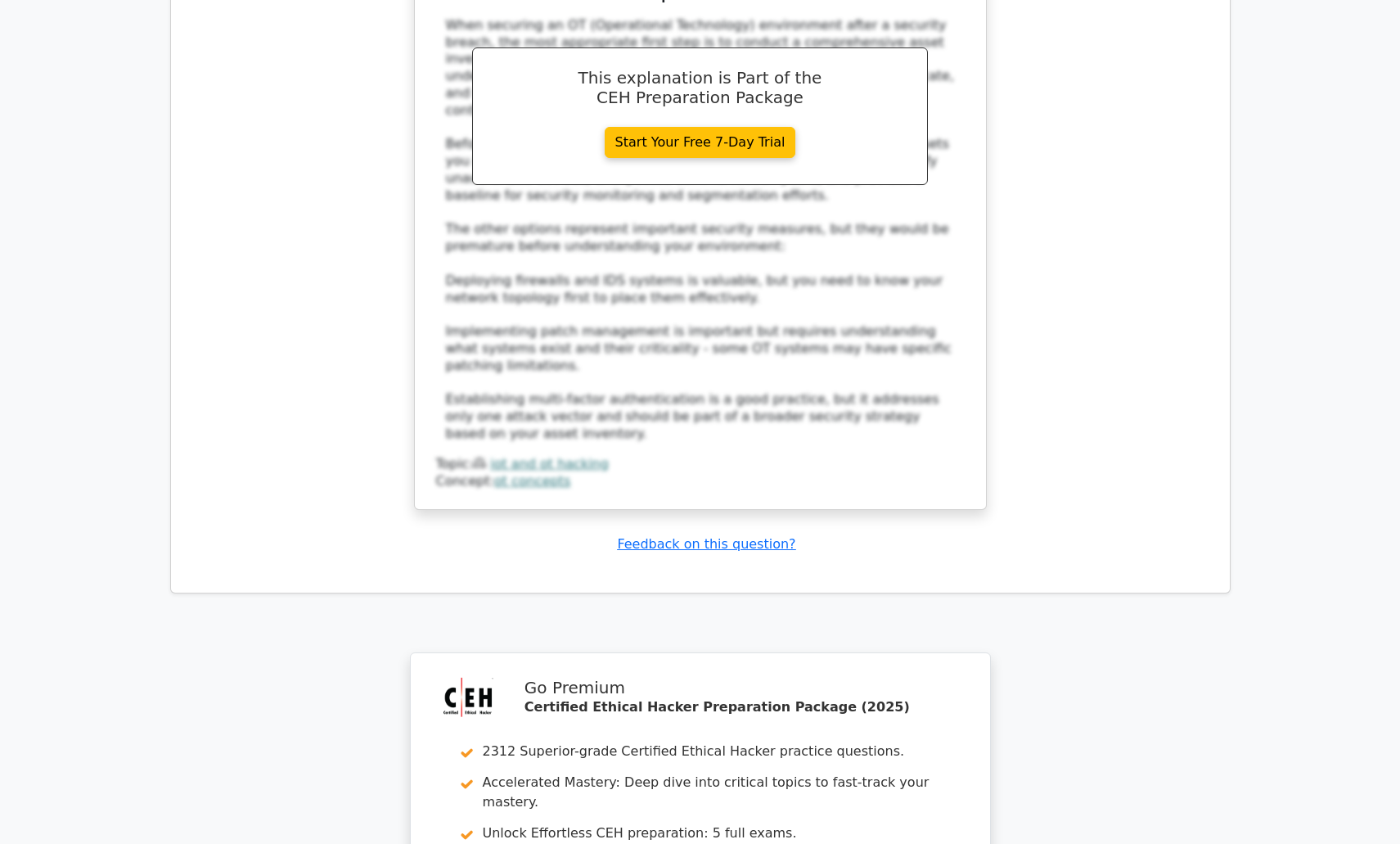
scroll to position [8576, 0]
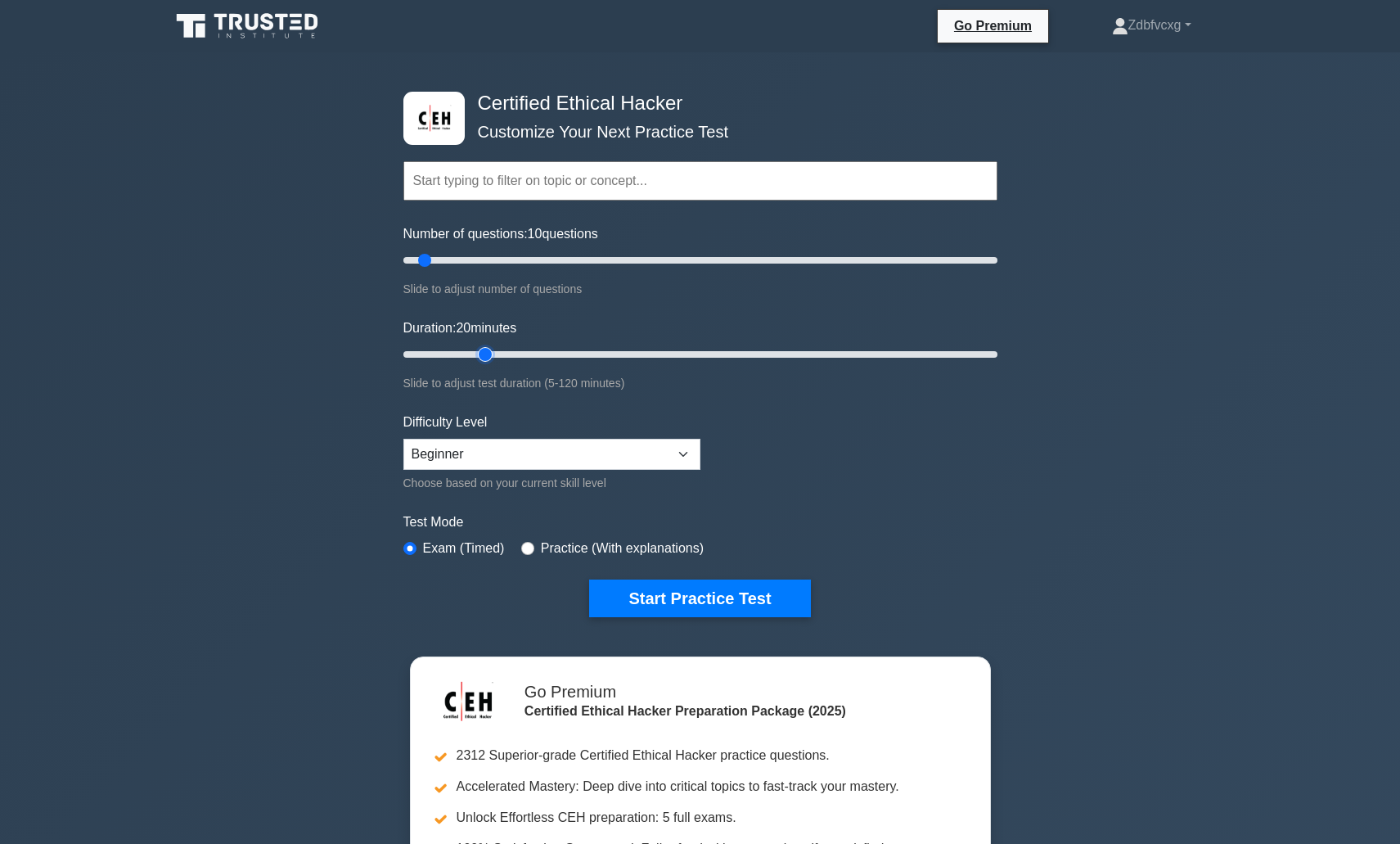
drag, startPoint x: 434, startPoint y: 356, endPoint x: 484, endPoint y: 354, distance: 50.0
type input "20"
click at [484, 354] on input "Duration: 20 minutes" at bounding box center [700, 354] width 594 height 20
click at [313, 401] on div "Certified Ethical Hacker Customize Your Next Practice Test Topics Introduction …" at bounding box center [700, 545] width 1400 height 987
click at [496, 453] on select "Beginner Intermediate Expert" at bounding box center [551, 454] width 297 height 31
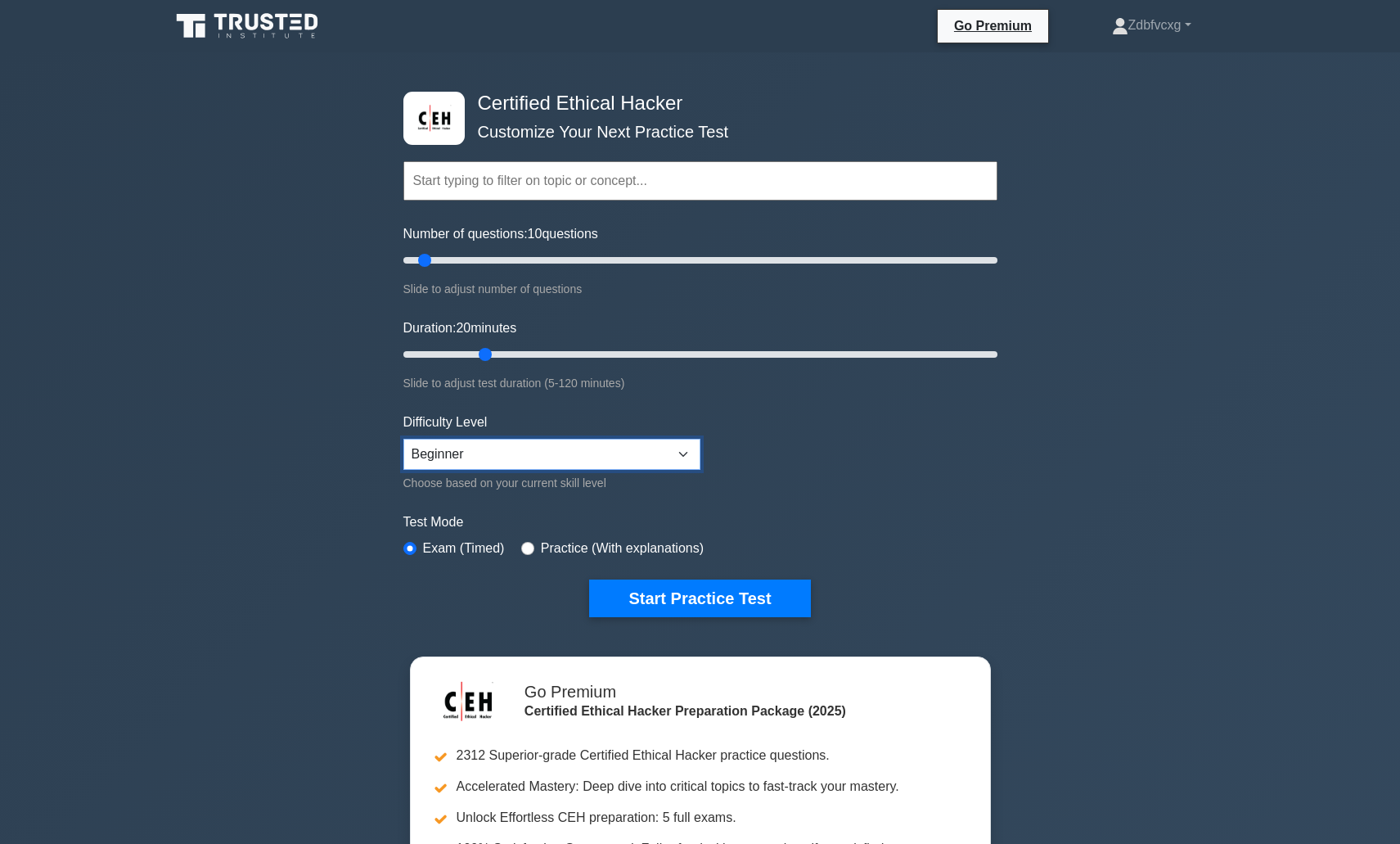
click at [496, 453] on select "Beginner Intermediate Expert" at bounding box center [551, 454] width 297 height 31
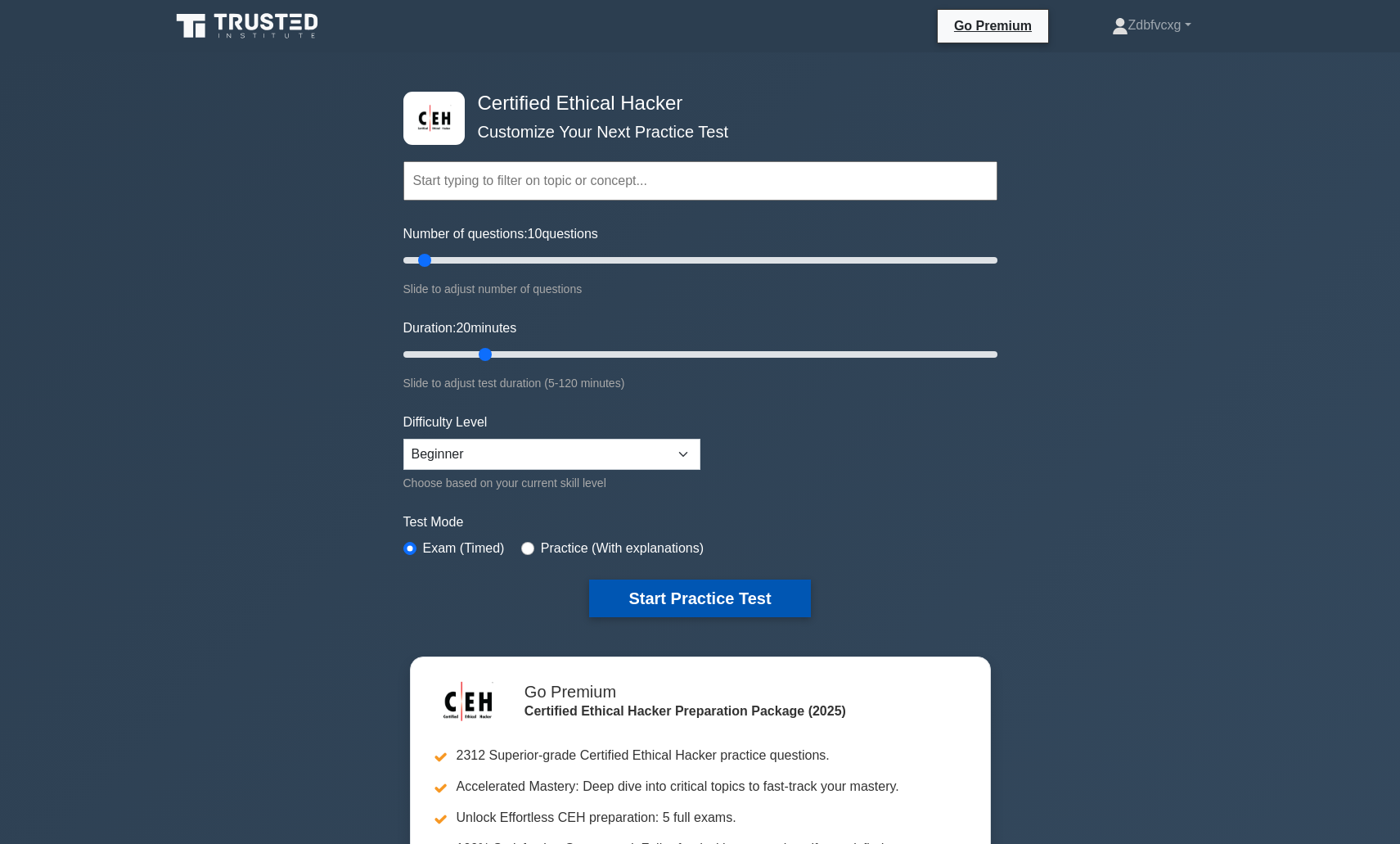
click at [679, 593] on button "Start Practice Test" at bounding box center [700, 598] width 221 height 37
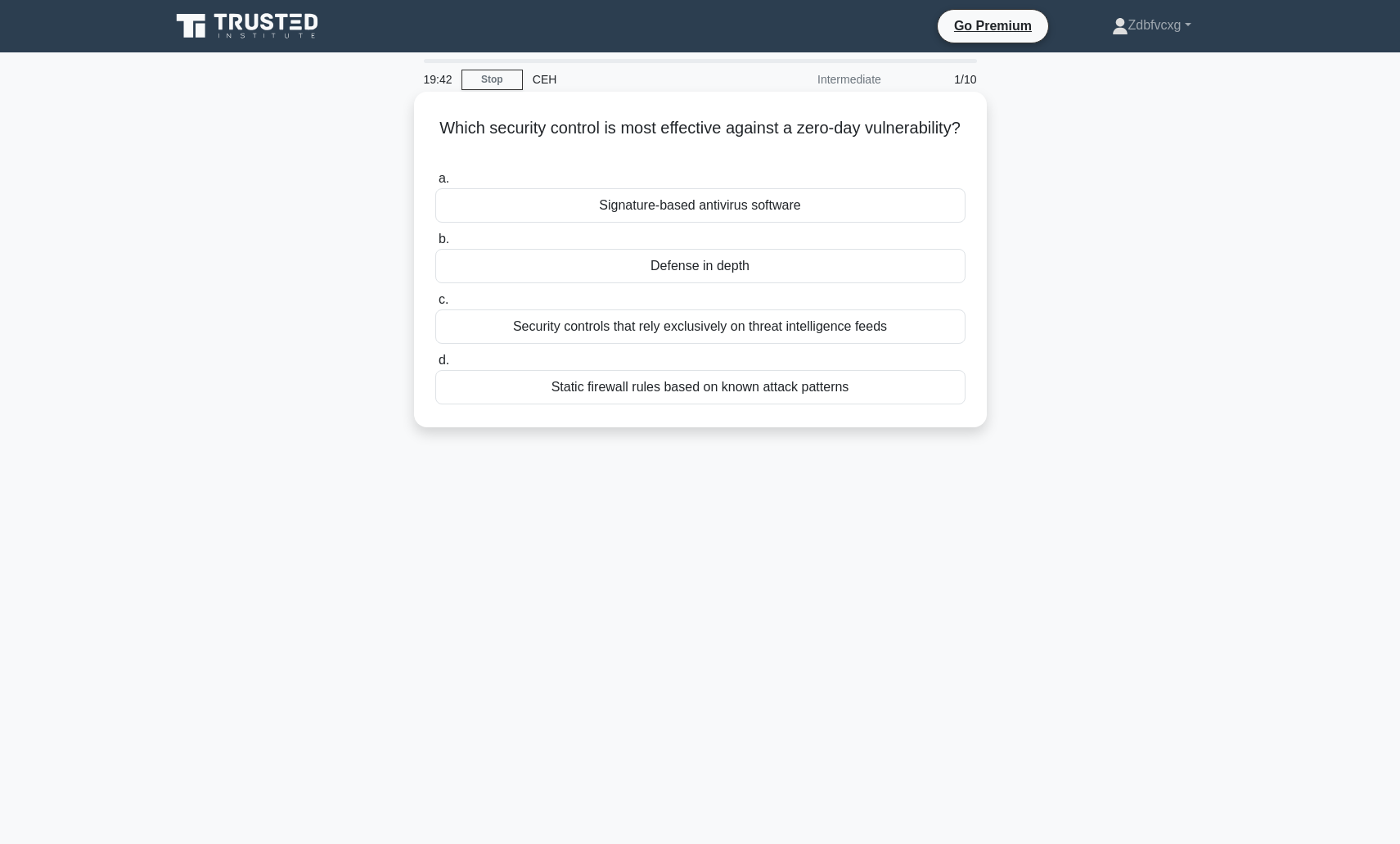
click at [691, 266] on div "Defense in depth" at bounding box center [701, 265] width 531 height 34
click at [436, 245] on input "b. Defense in depth" at bounding box center [436, 239] width 0 height 11
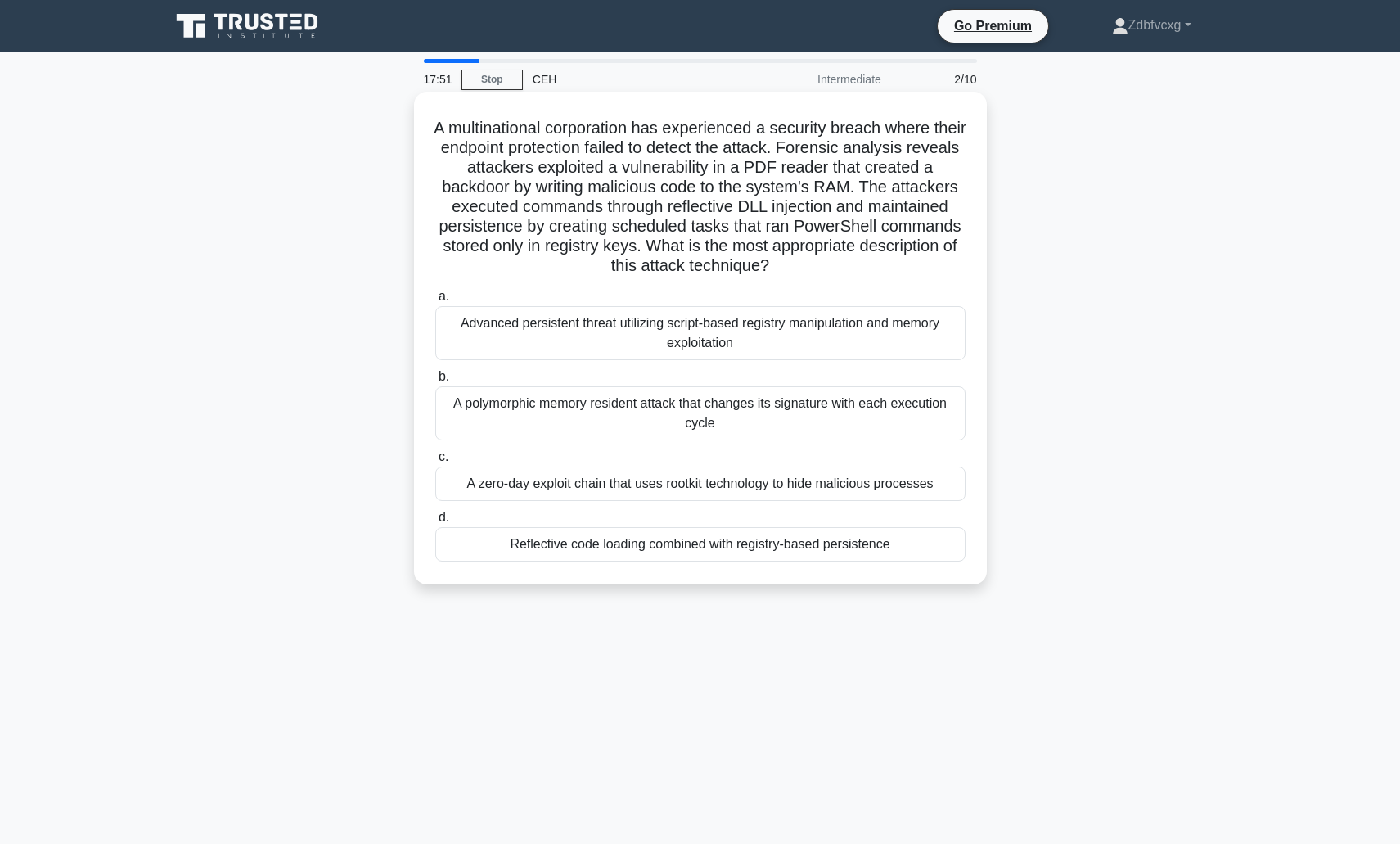
click at [766, 482] on div "A zero-day exploit chain that uses rootkit technology to hide malicious process…" at bounding box center [701, 483] width 531 height 34
click at [436, 462] on input "c. A zero-day exploit chain that uses rootkit technology to hide malicious proc…" at bounding box center [436, 456] width 0 height 11
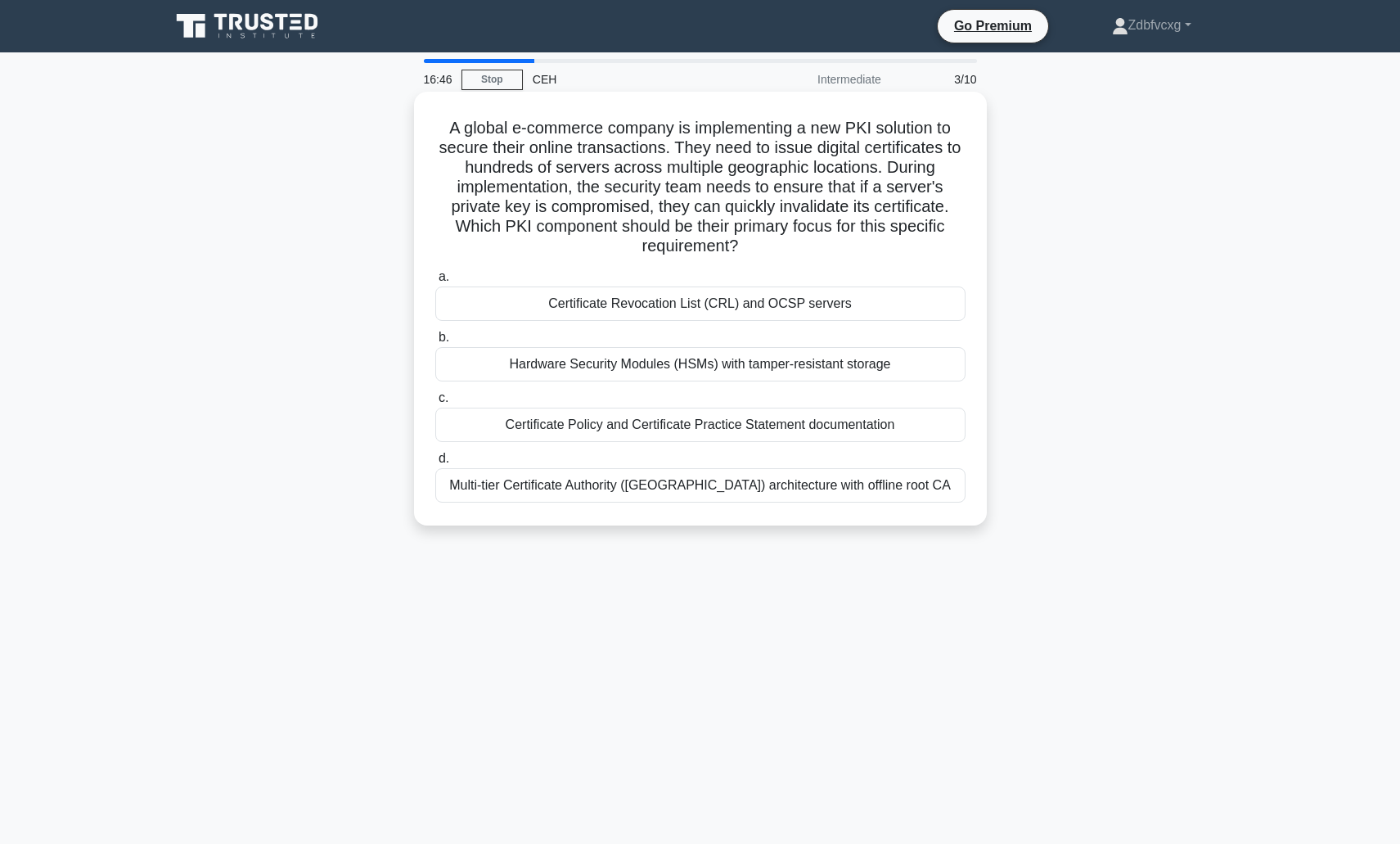
click at [667, 307] on div "Certificate Revocation List (CRL) and OCSP servers" at bounding box center [701, 303] width 531 height 34
click at [436, 282] on input "a. Certificate Revocation List (CRL) and OCSP servers" at bounding box center [436, 276] width 0 height 11
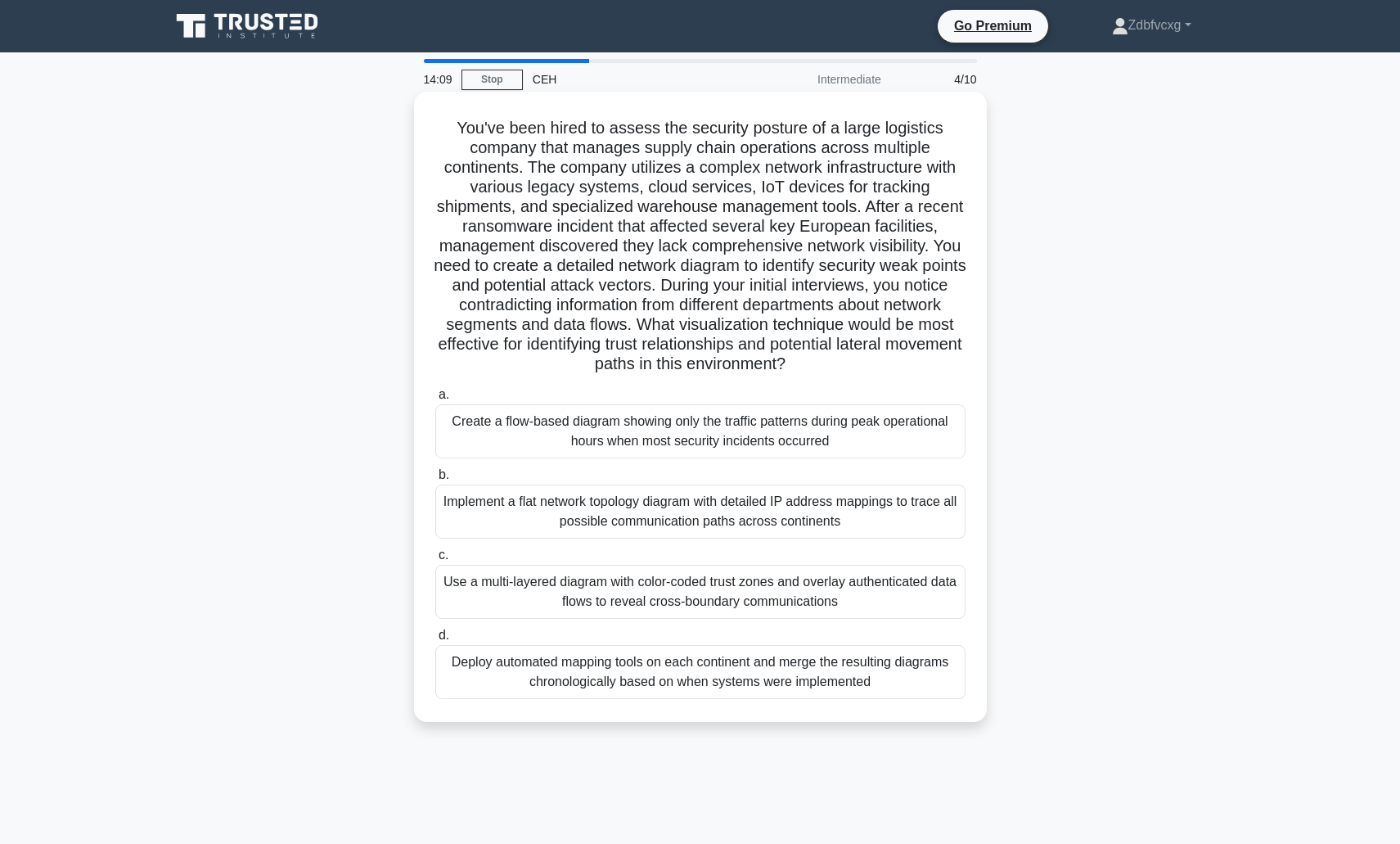
click at [721, 699] on div "Deploy automated mapping tools on each continent and merge the resulting diagra…" at bounding box center [701, 672] width 531 height 54
click at [436, 640] on input "d. Deploy automated mapping tools on each continent and merge the resulting dia…" at bounding box center [436, 634] width 0 height 11
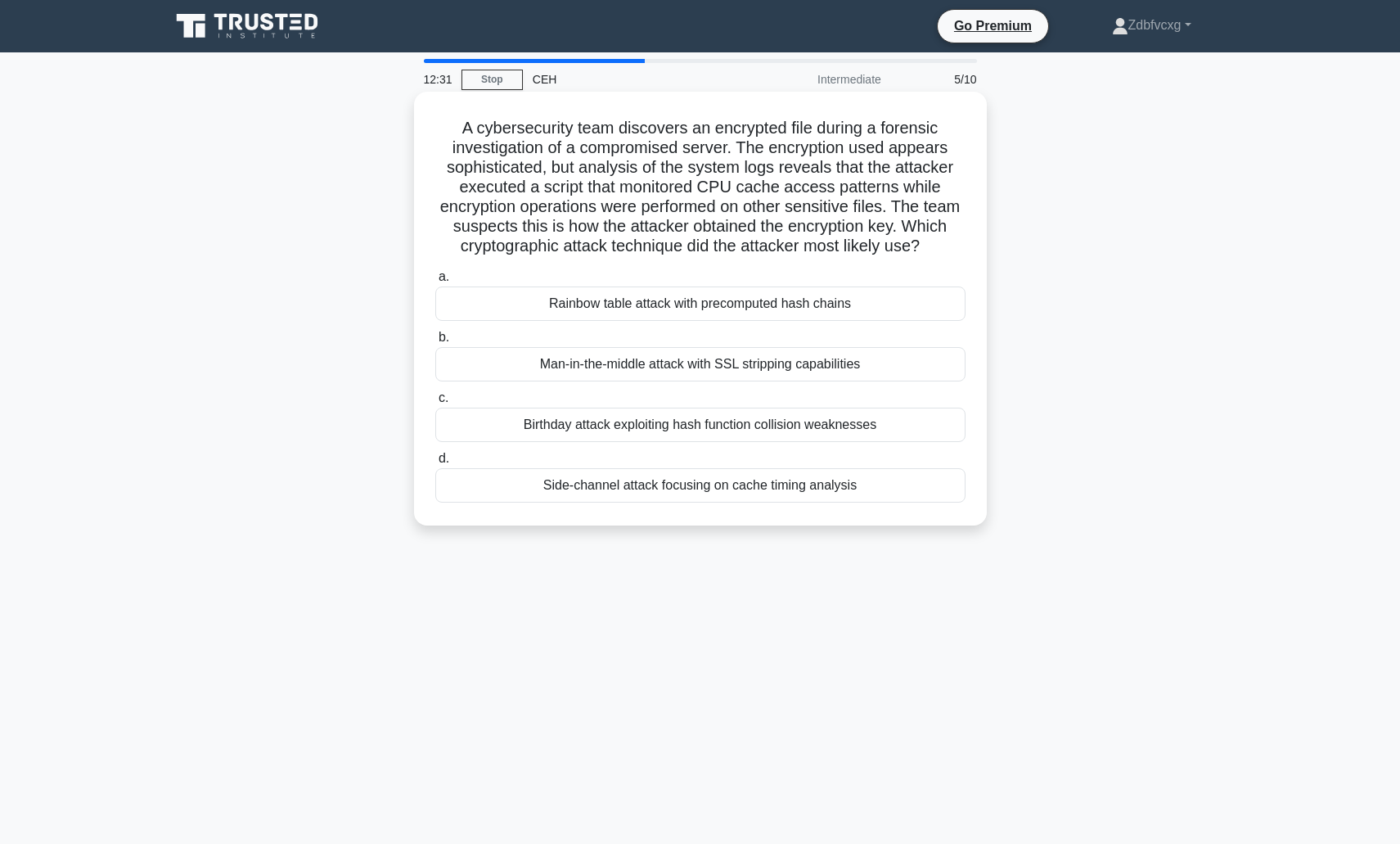
click at [691, 502] on div "Side-channel attack focusing on cache timing analysis" at bounding box center [701, 485] width 531 height 34
click at [436, 464] on input "d. Side-channel attack focusing on cache timing analysis" at bounding box center [436, 458] width 0 height 11
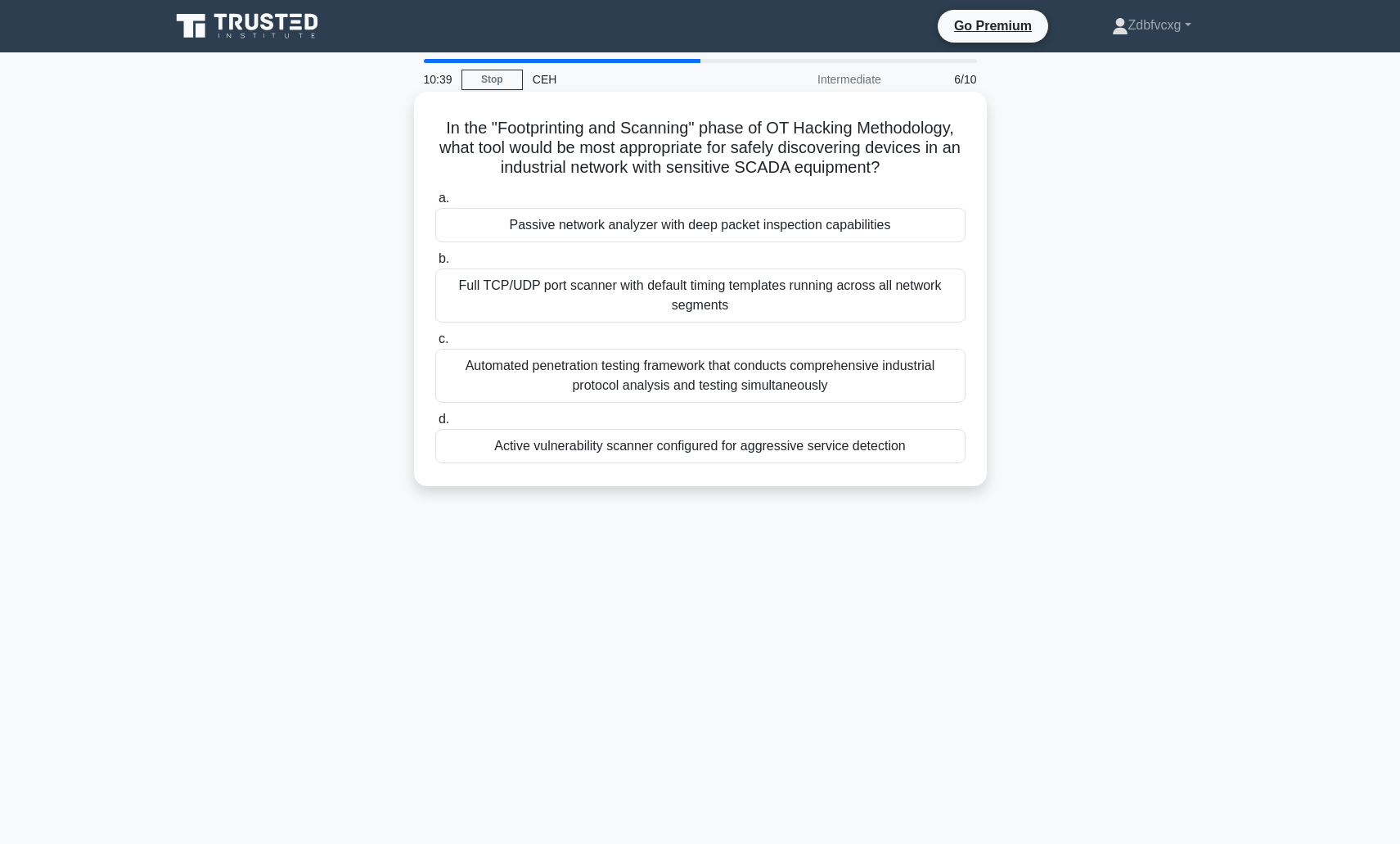
click at [712, 233] on div "Passive network analyzer with deep packet inspection capabilities" at bounding box center [701, 224] width 531 height 34
click at [436, 204] on input "a. Passive network analyzer with deep packet inspection capabilities" at bounding box center [436, 198] width 0 height 11
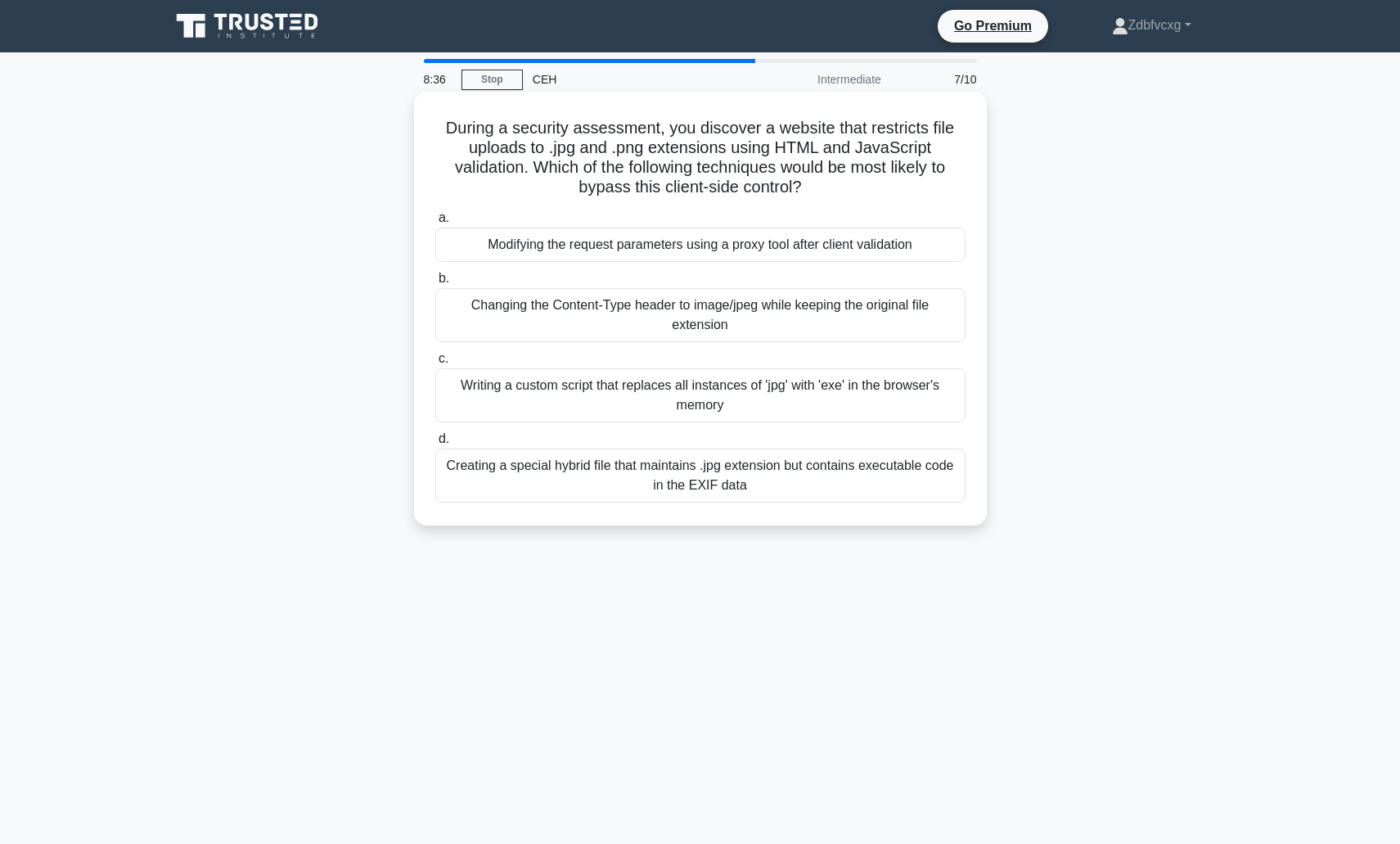
click at [688, 252] on div "Modifying the request parameters using a proxy tool after client validation" at bounding box center [701, 244] width 531 height 34
click at [436, 223] on input "a. Modifying the request parameters using a proxy tool after client validation" at bounding box center [436, 217] width 0 height 11
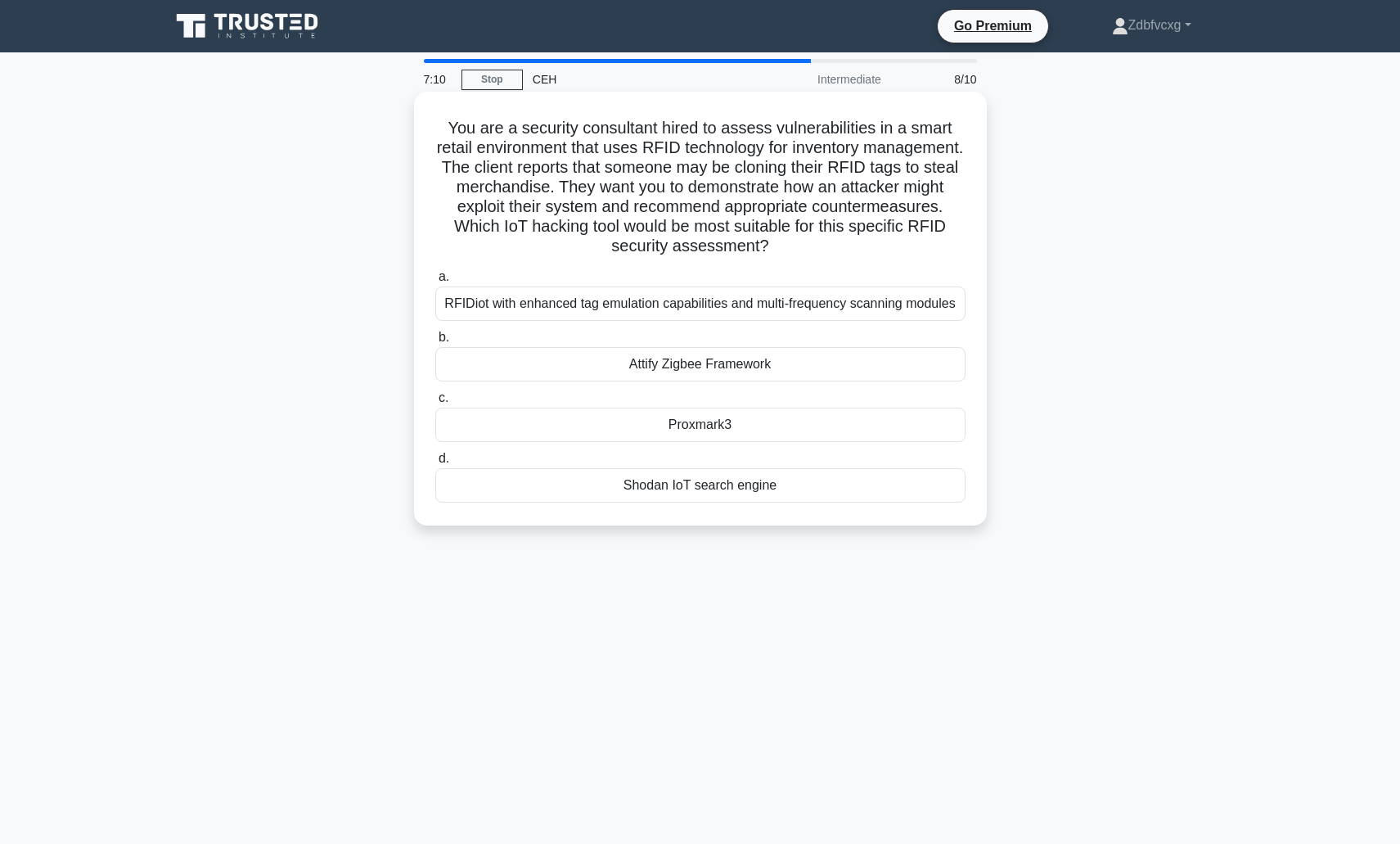
click at [657, 426] on div "Proxmark3" at bounding box center [701, 424] width 531 height 34
click at [436, 403] on input "c. Proxmark3" at bounding box center [436, 398] width 0 height 11
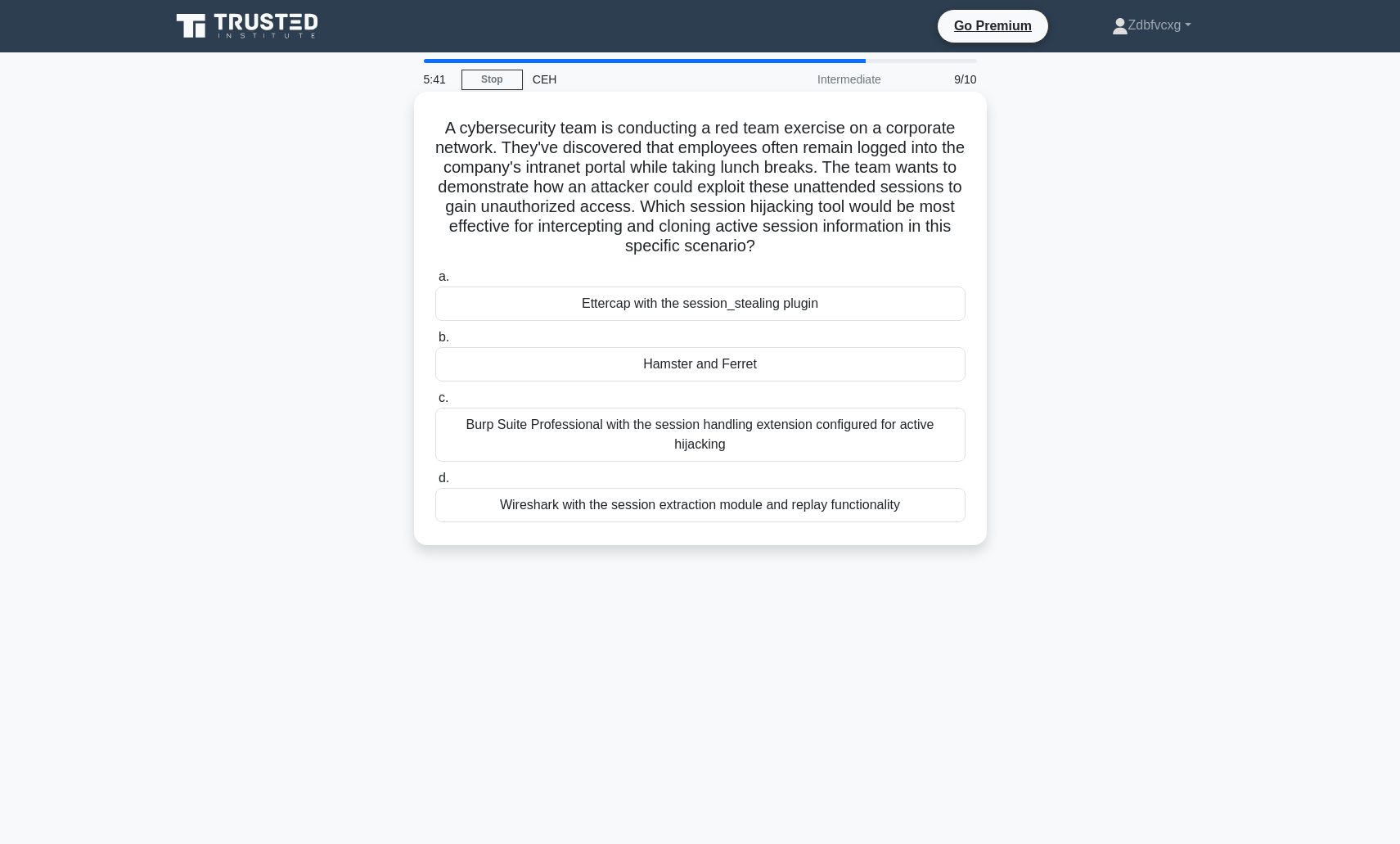
click at [754, 438] on div "Burp Suite Professional with the session handling extension configured for acti…" at bounding box center [701, 434] width 531 height 54
click at [436, 403] on input "c. Burp Suite Professional with the session handling extension configured for a…" at bounding box center [436, 398] width 0 height 11
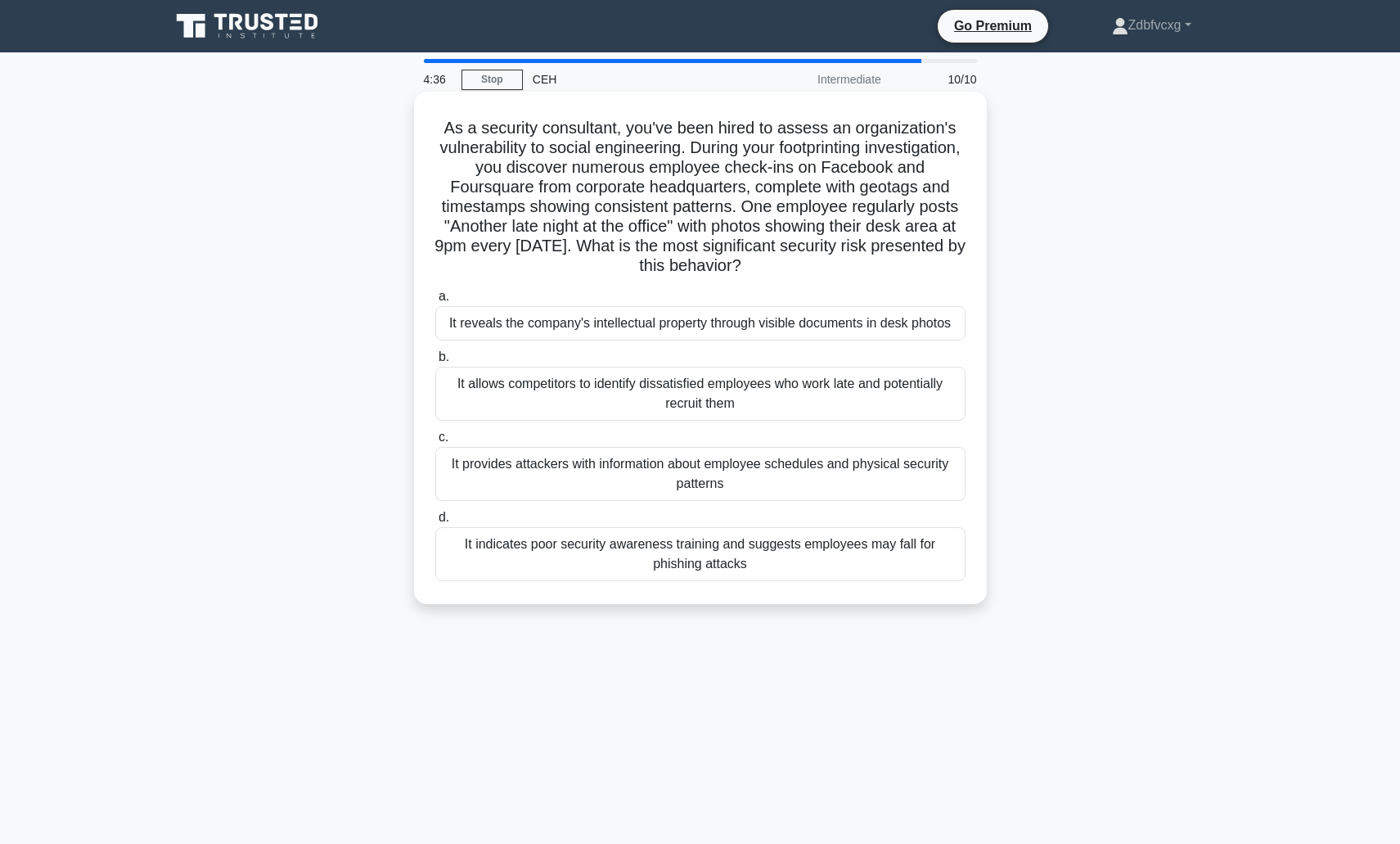
click at [616, 553] on div "It indicates poor security awareness training and suggests employees may fall f…" at bounding box center [701, 553] width 531 height 54
click at [436, 523] on input "d. It indicates poor security awareness training and suggests employees may fal…" at bounding box center [436, 517] width 0 height 11
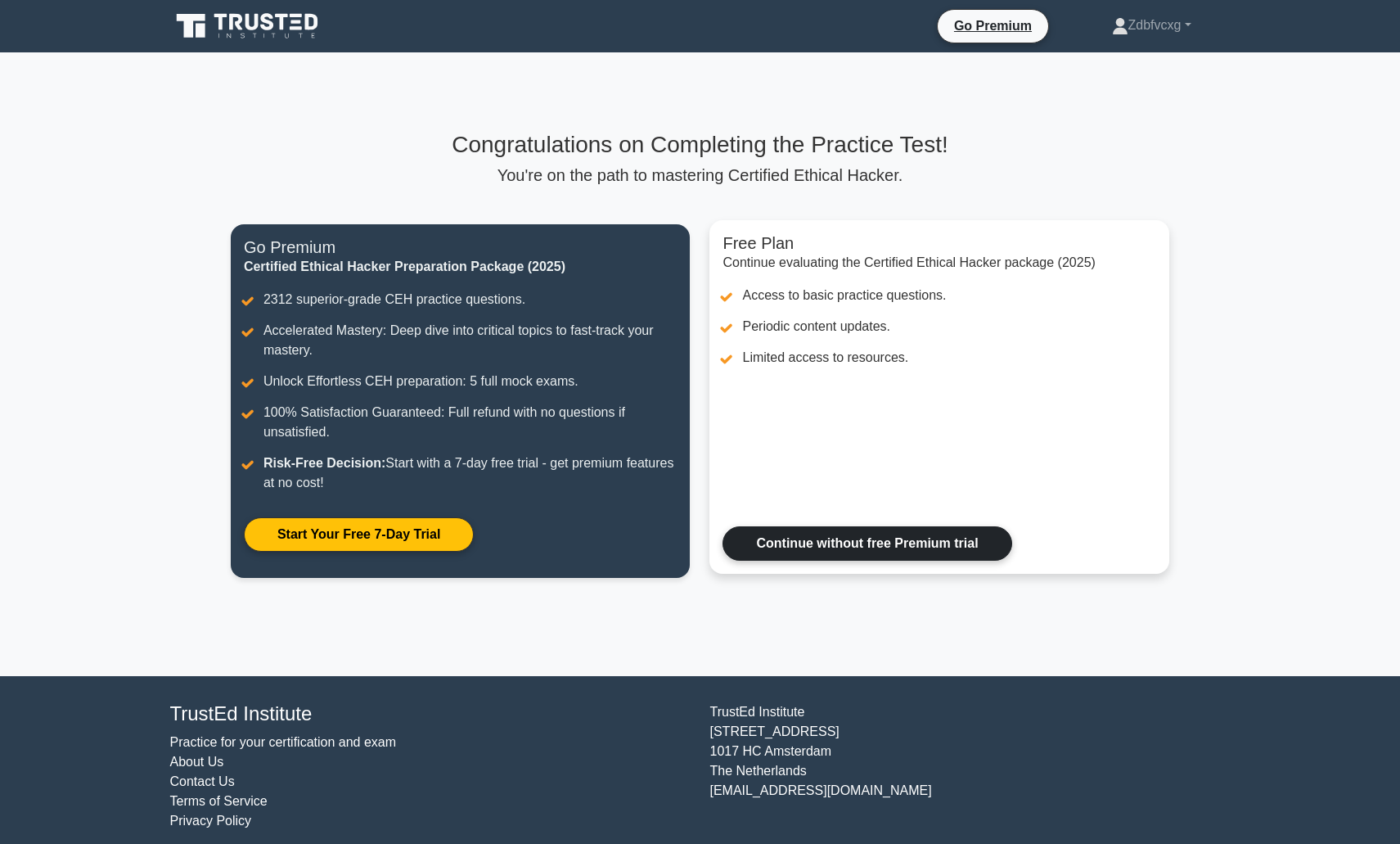
click at [848, 533] on link "Continue without free Premium trial" at bounding box center [866, 542] width 289 height 34
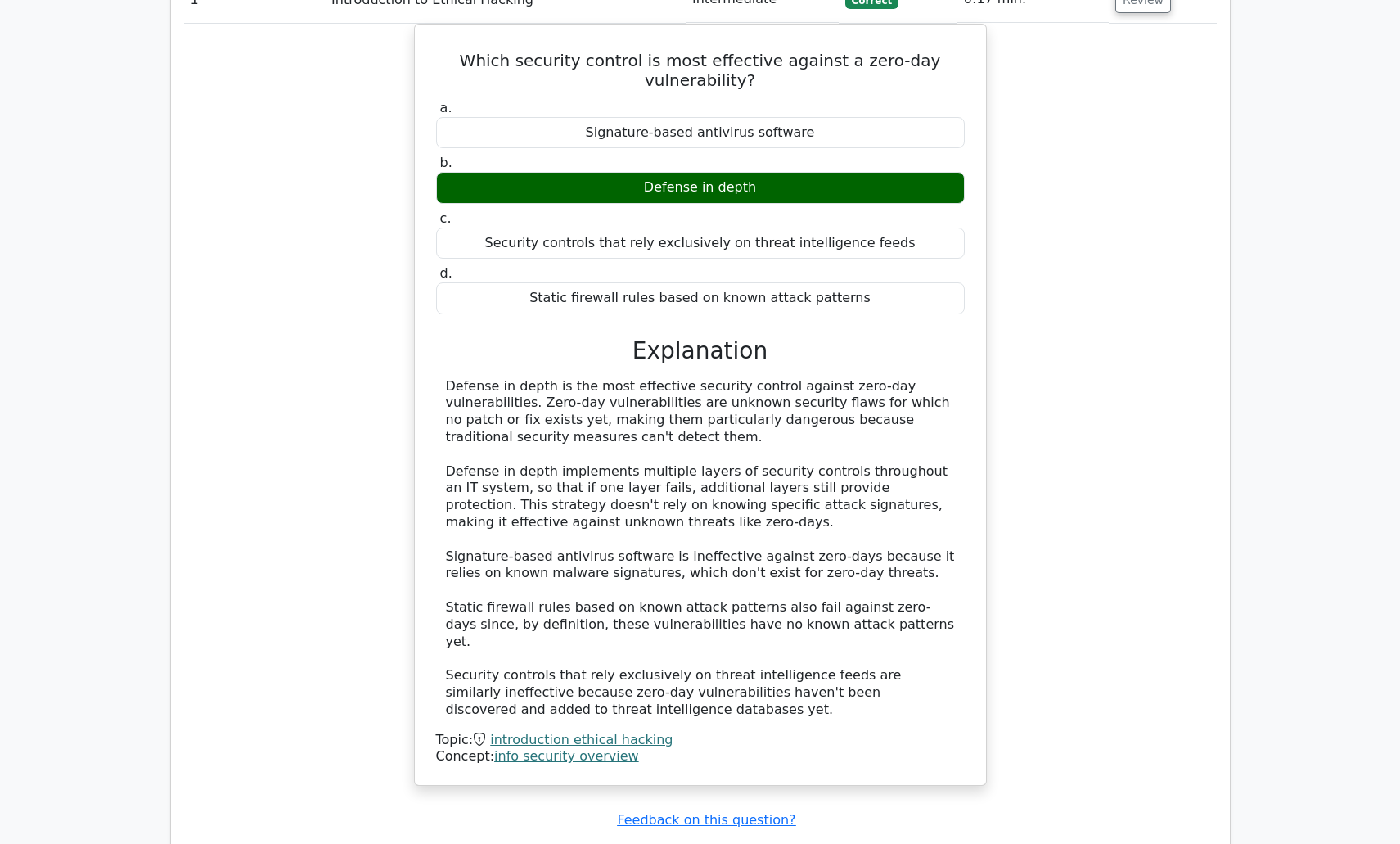
scroll to position [1800, 0]
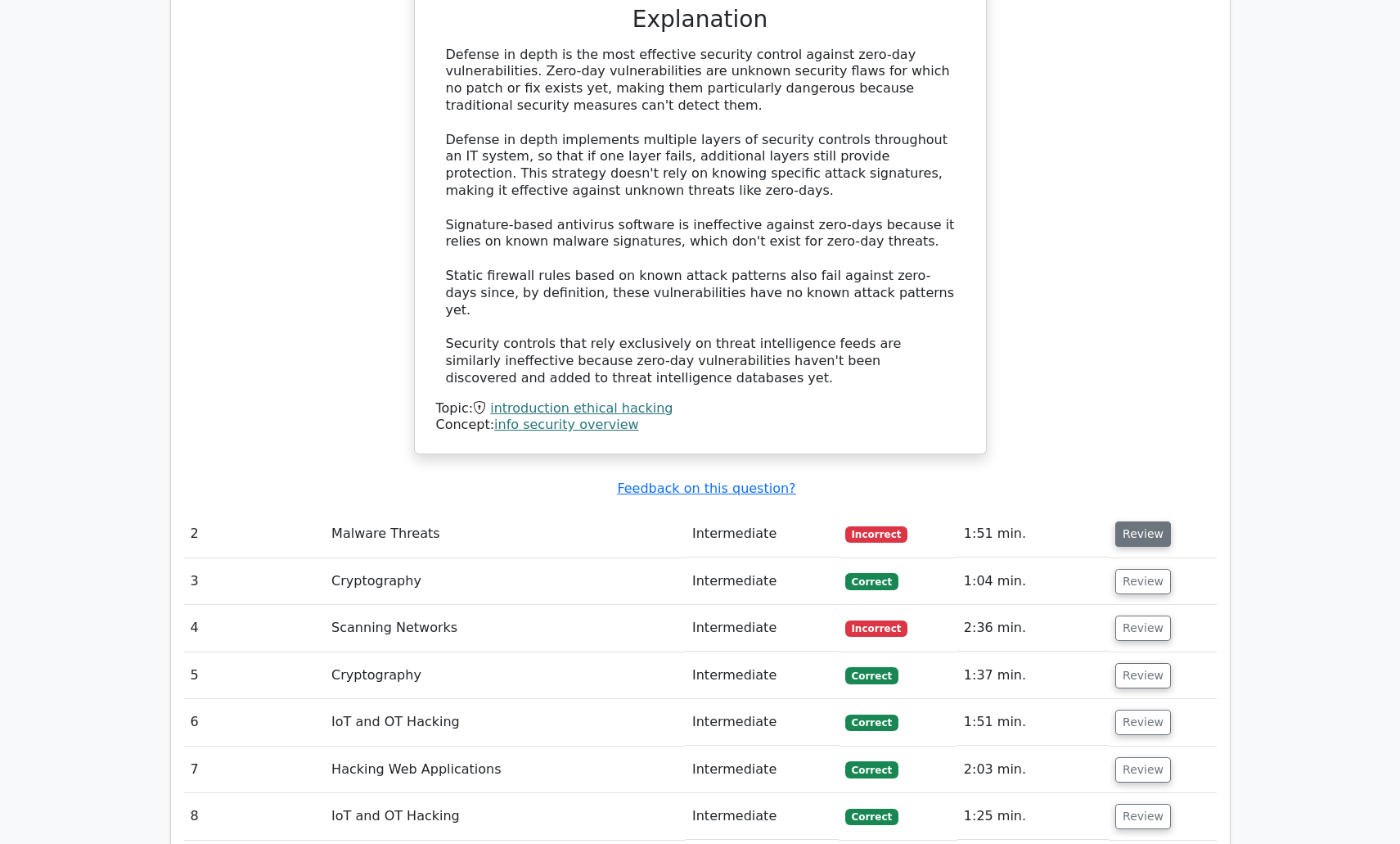
click at [1136, 521] on button "Review" at bounding box center [1143, 534] width 56 height 25
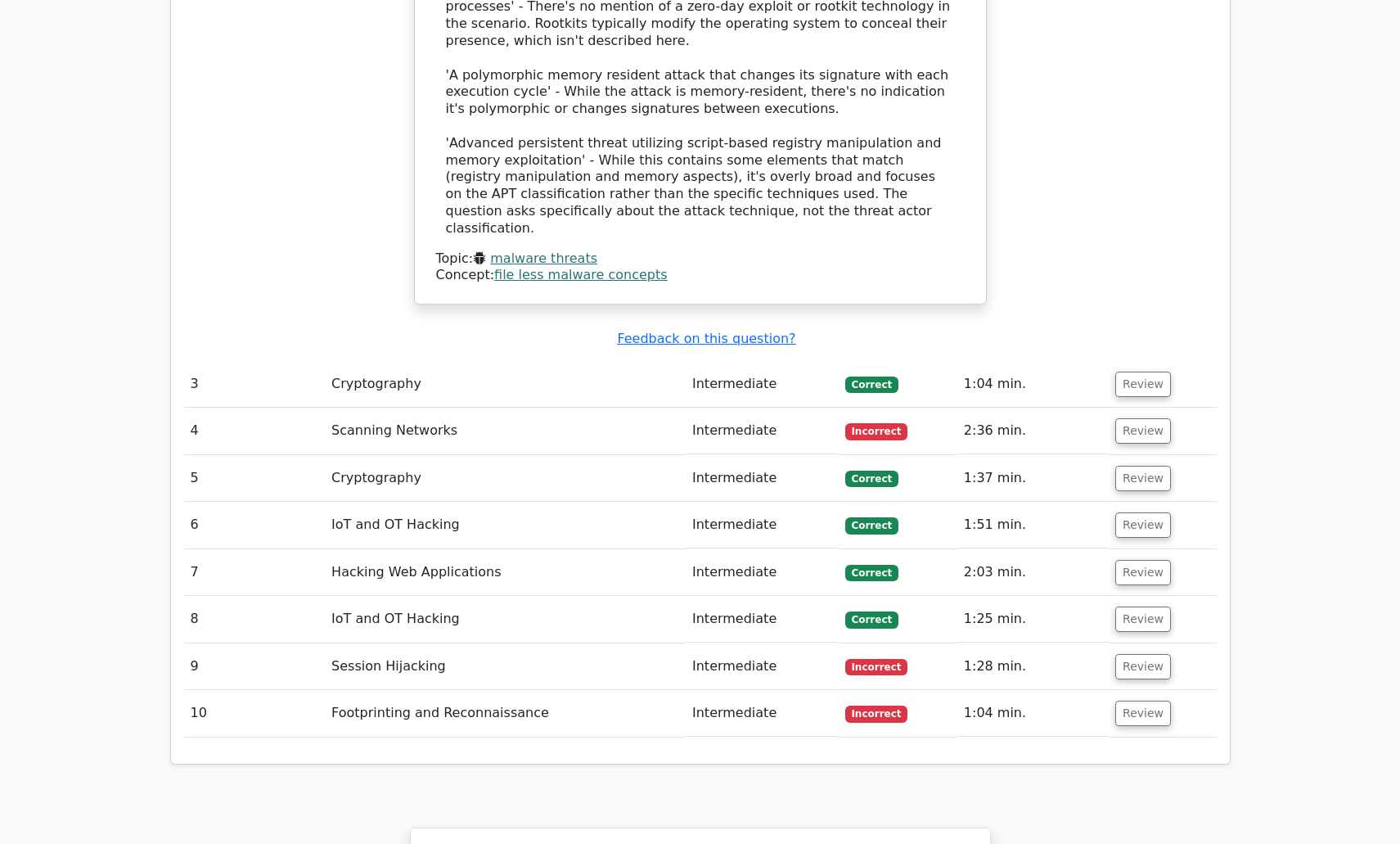
scroll to position [3110, 0]
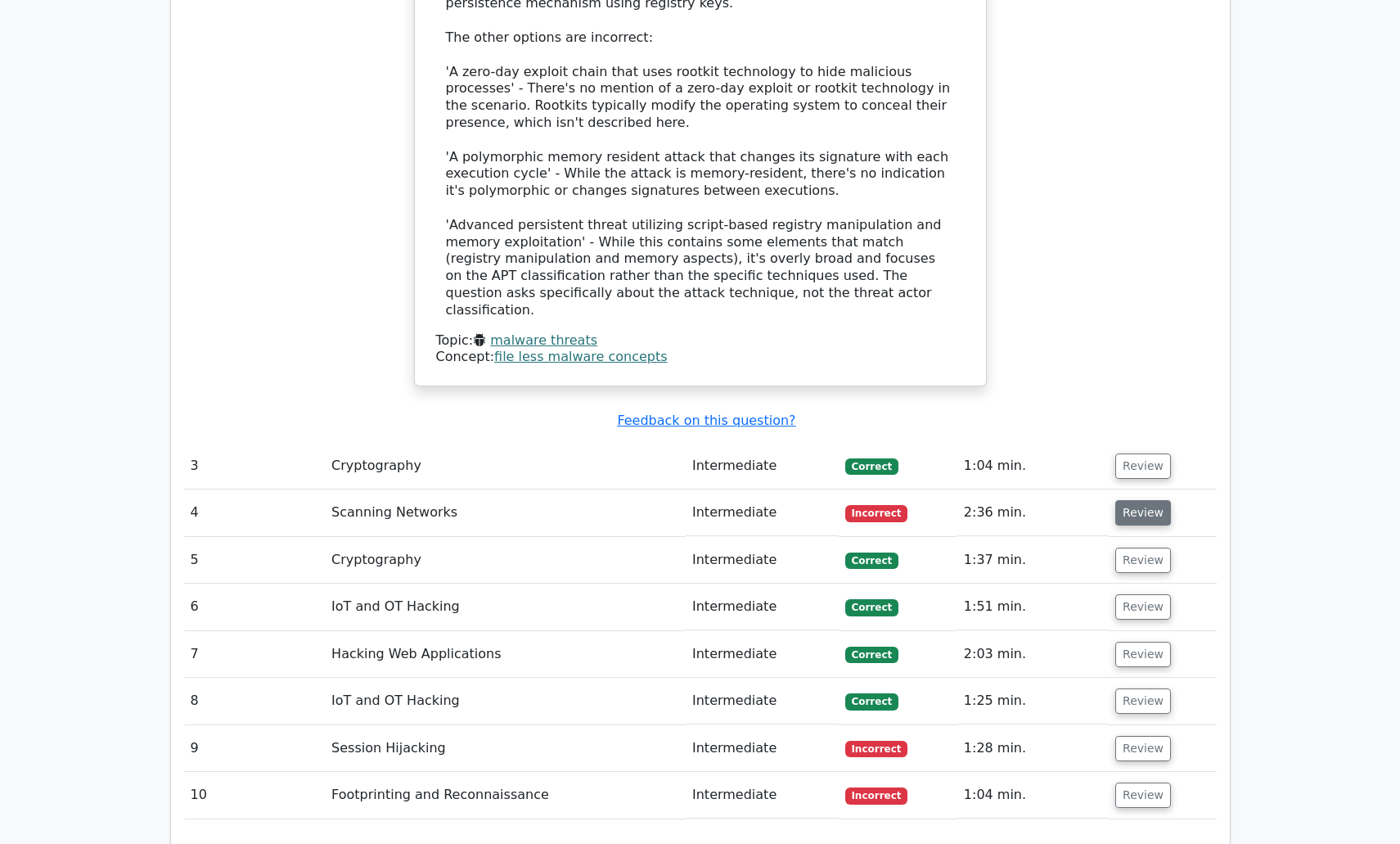
click at [1128, 500] on button "Review" at bounding box center [1143, 513] width 56 height 25
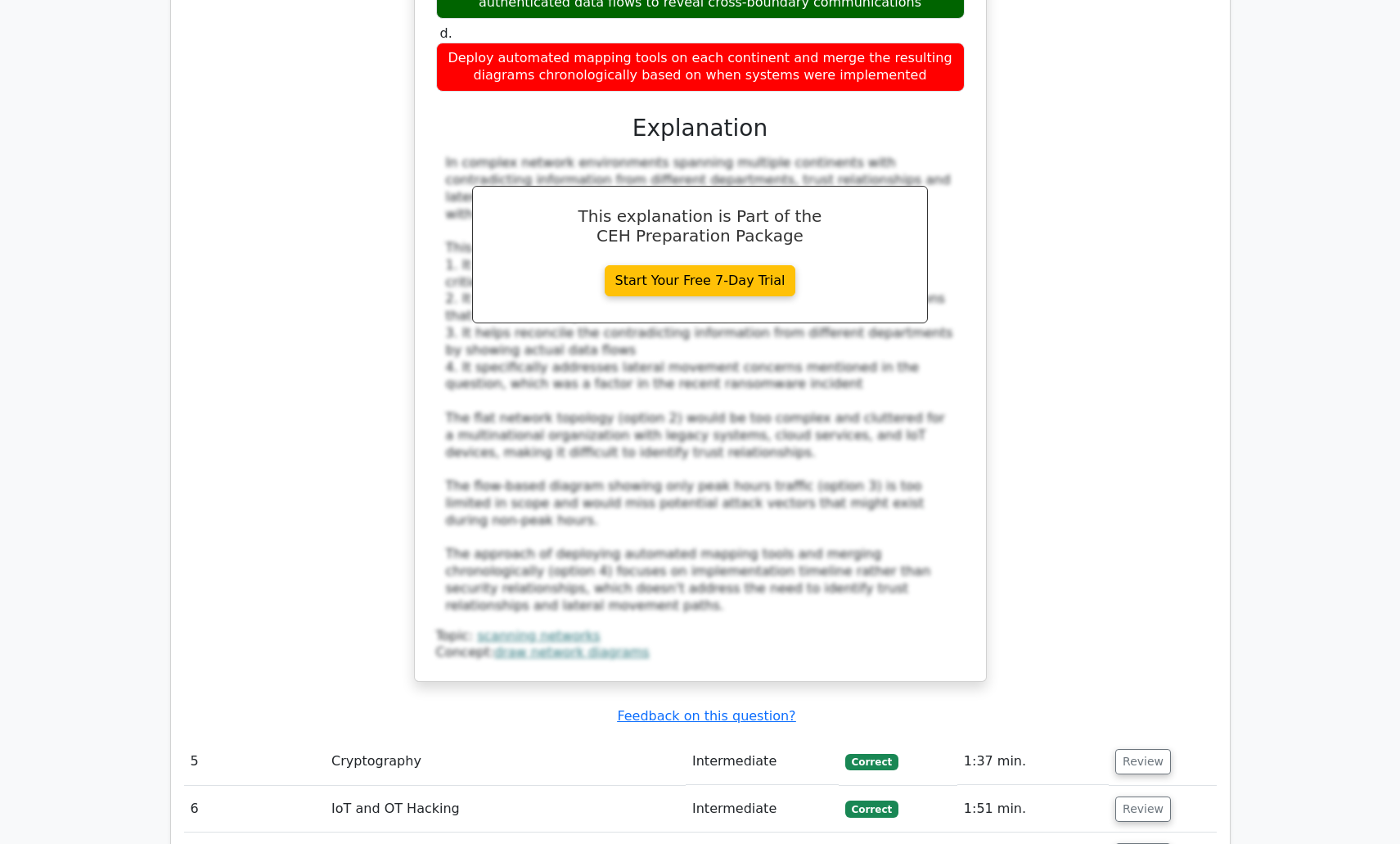
scroll to position [4337, 0]
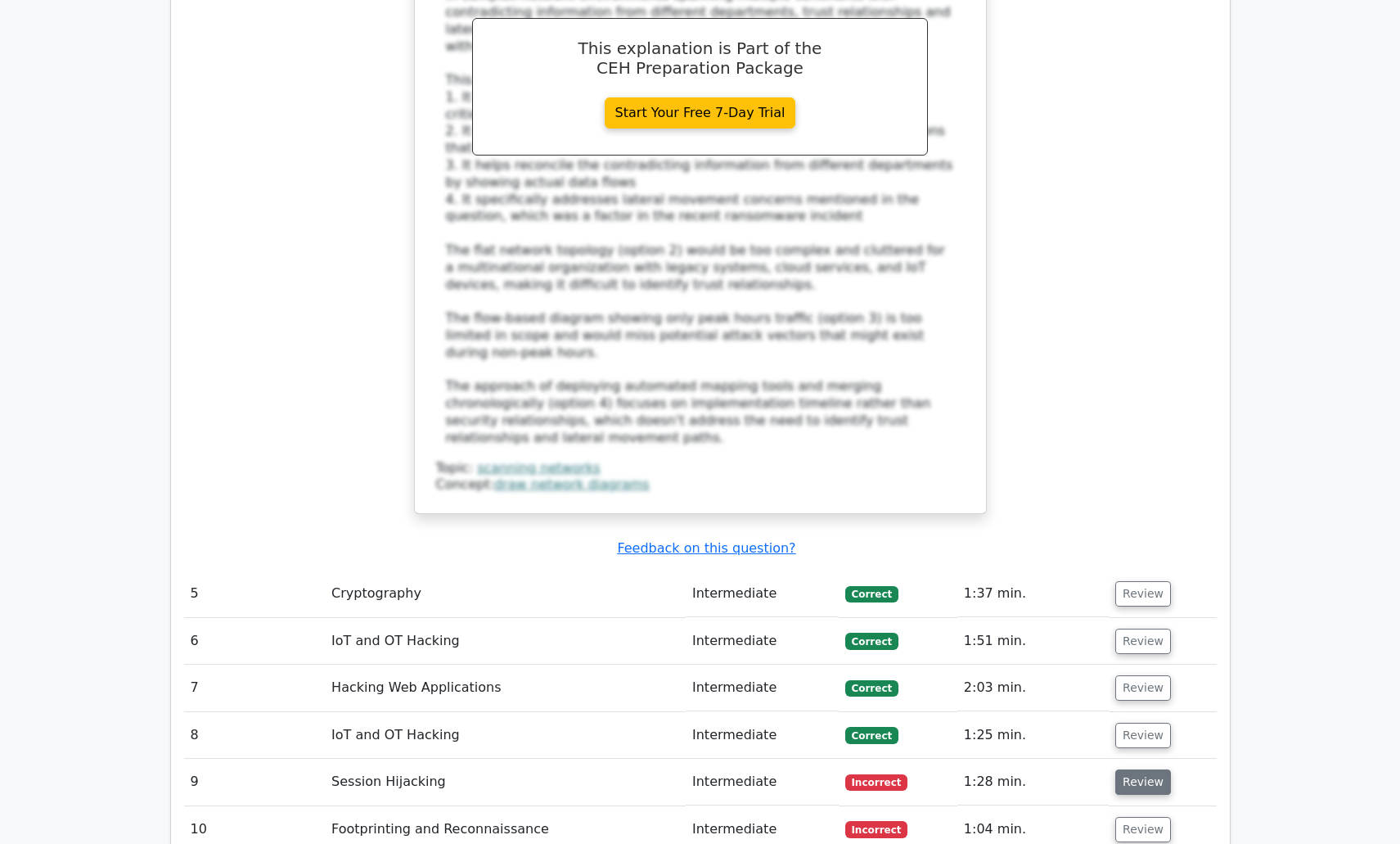
click at [1134, 770] on button "Review" at bounding box center [1143, 782] width 56 height 25
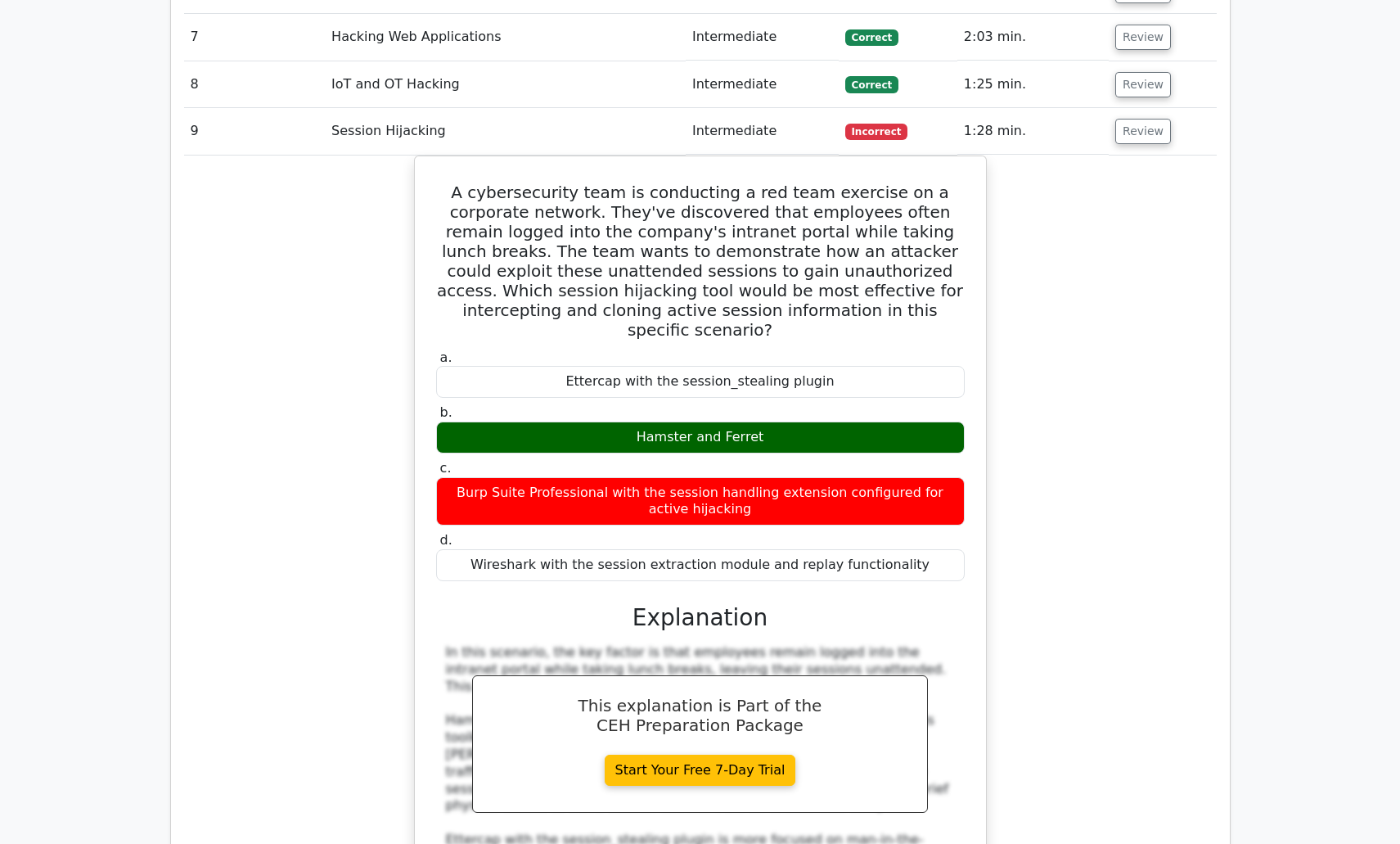
scroll to position [5319, 0]
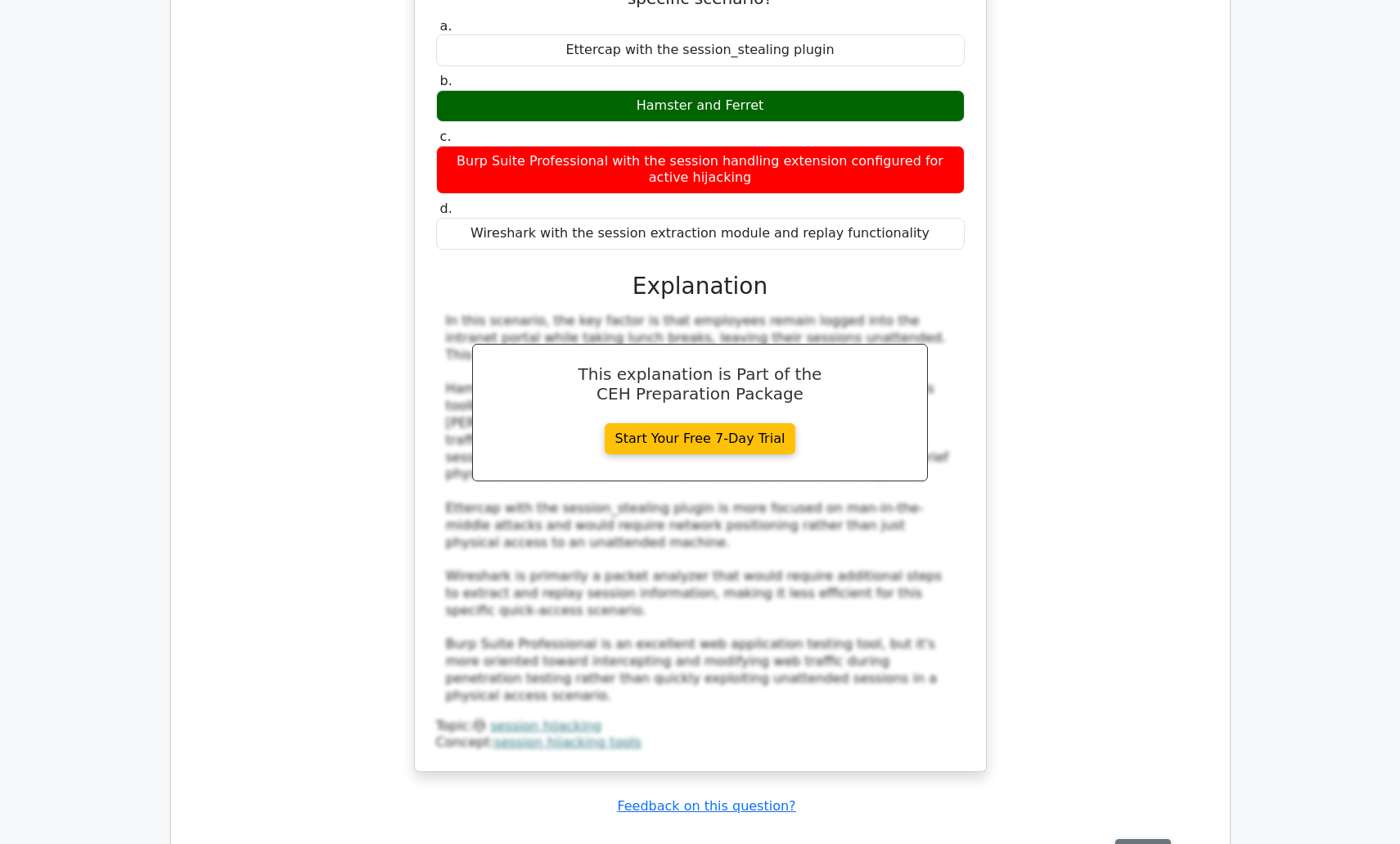
click at [1139, 839] on button "Review" at bounding box center [1143, 852] width 56 height 25
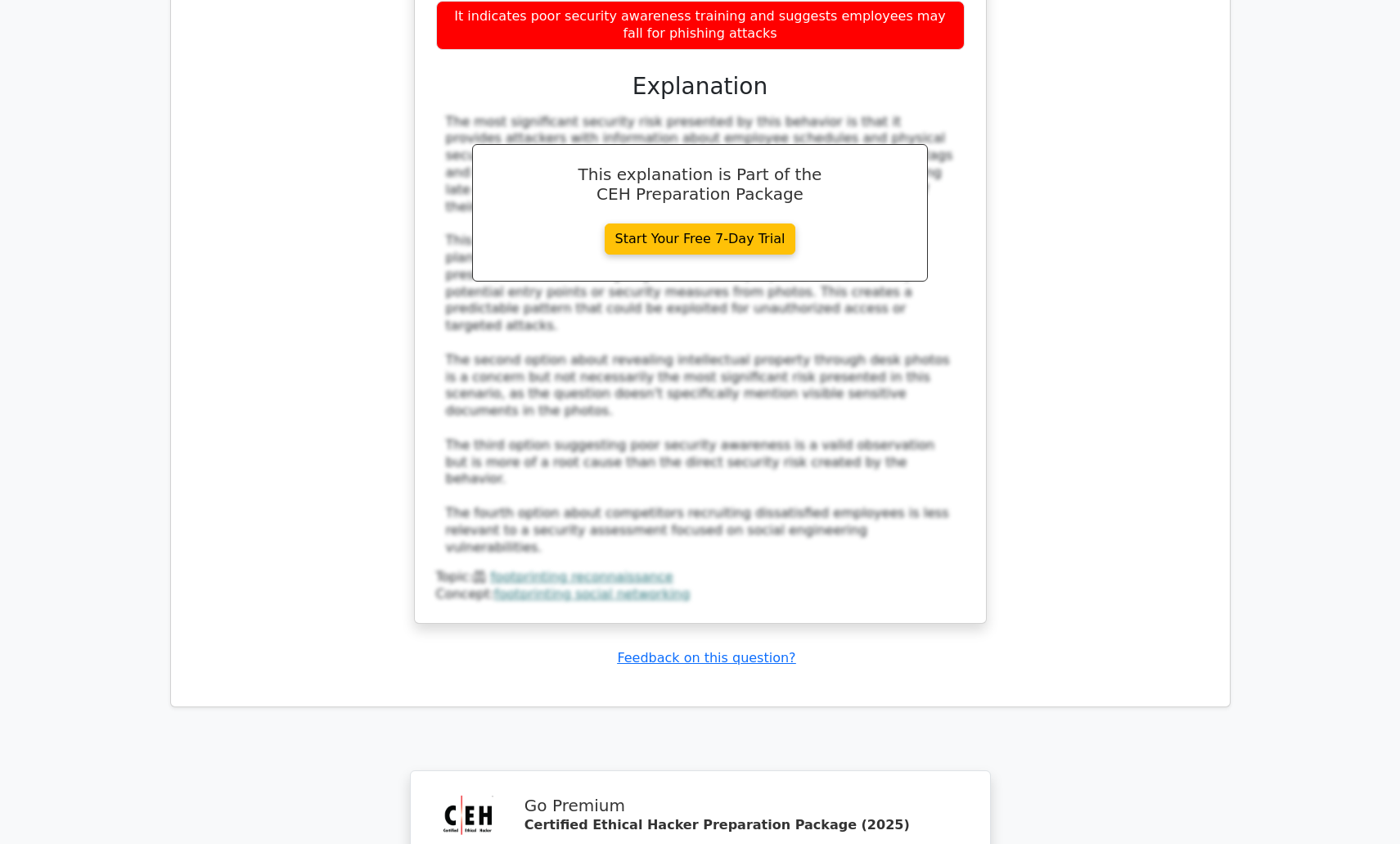
scroll to position [6885, 0]
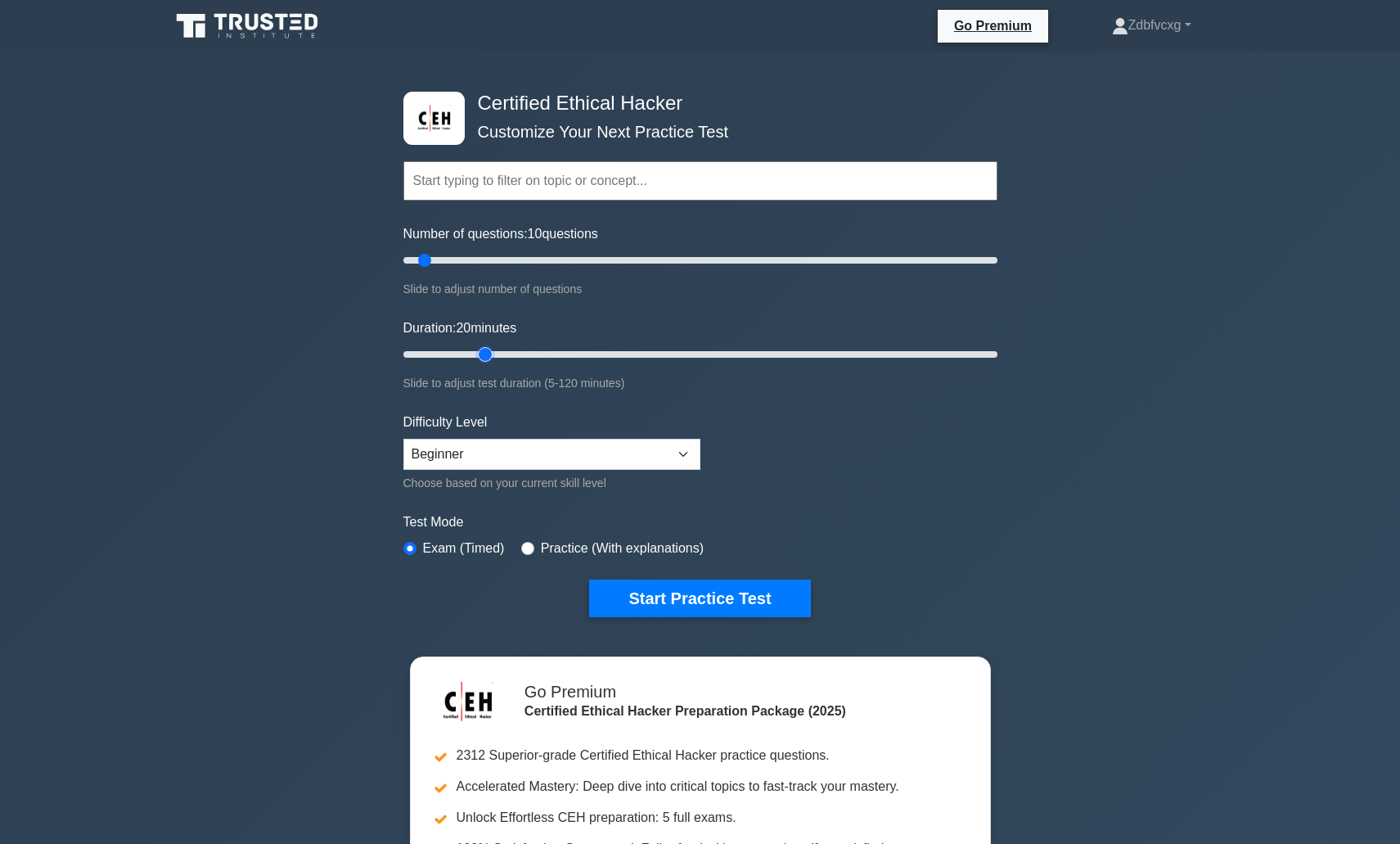
drag, startPoint x: 431, startPoint y: 351, endPoint x: 476, endPoint y: 356, distance: 45.3
type input "20"
click at [476, 356] on input "Duration: 20 minutes" at bounding box center [700, 354] width 594 height 20
click at [442, 458] on select "Beginner Intermediate Expert" at bounding box center [551, 454] width 297 height 31
select select "expert"
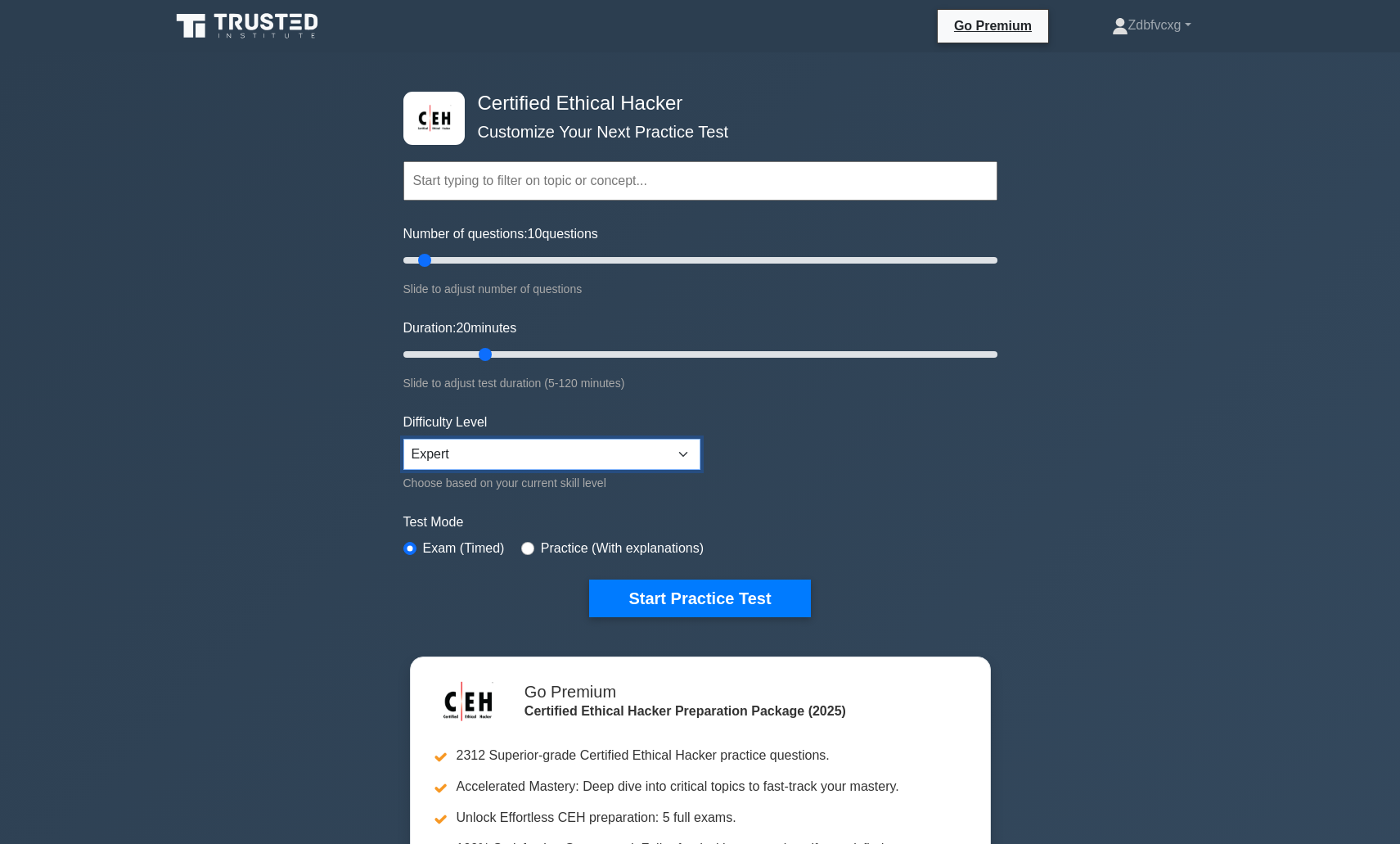
click at [403, 439] on select "Beginner Intermediate Expert" at bounding box center [551, 454] width 297 height 31
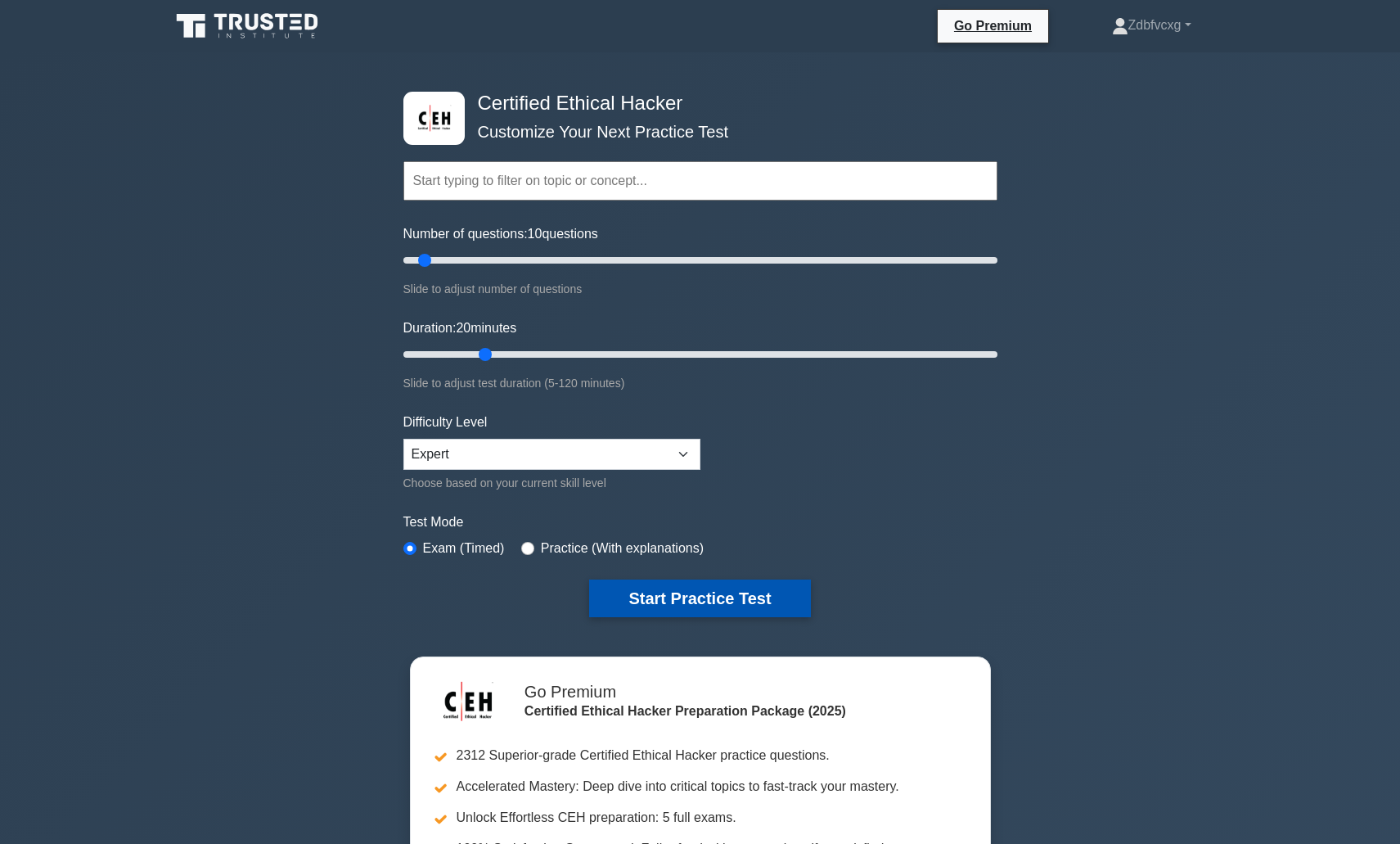
click at [694, 600] on button "Start Practice Test" at bounding box center [700, 598] width 221 height 37
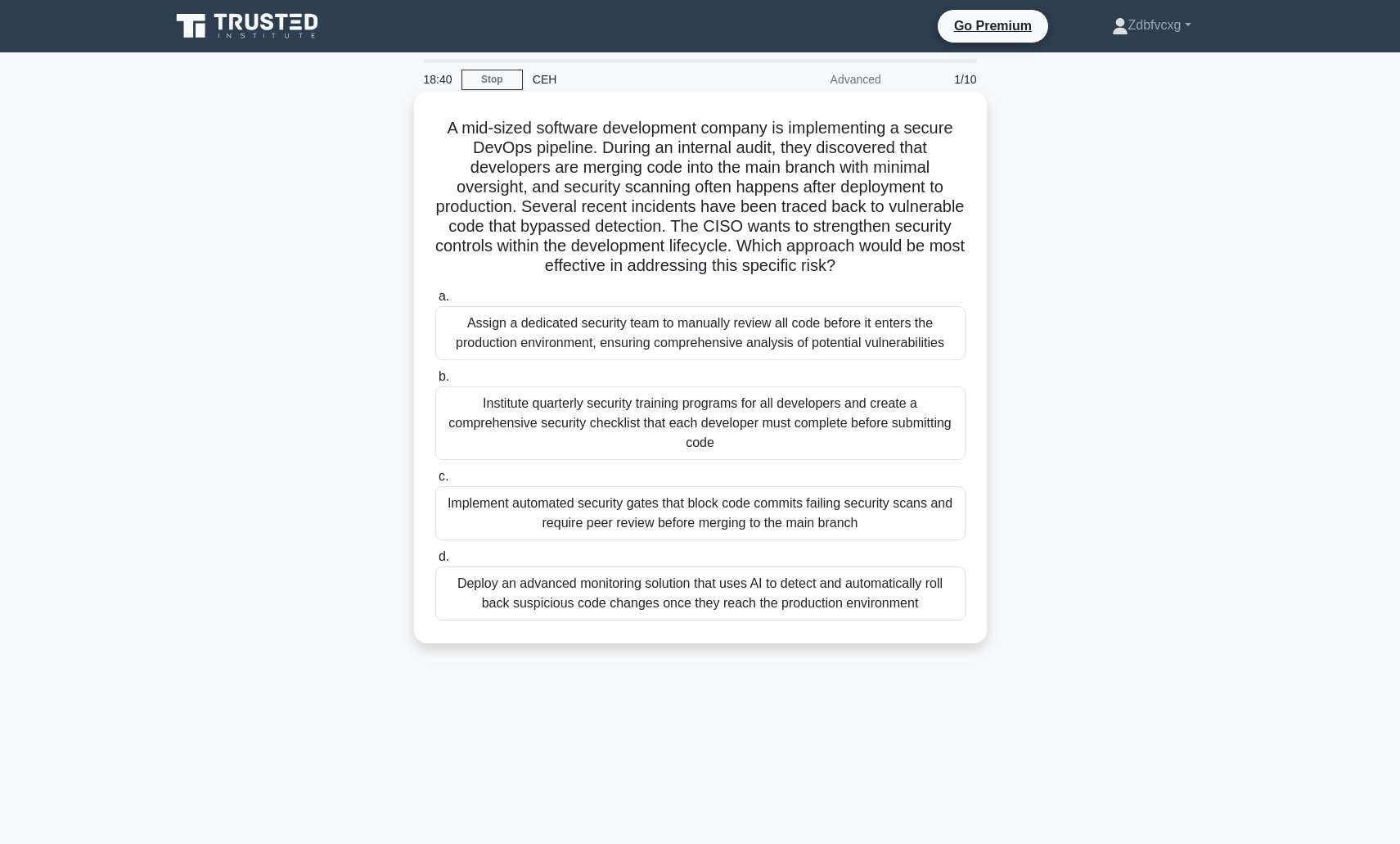
click at [665, 518] on div "Implement automated security gates that block code commits failing security sca…" at bounding box center [701, 512] width 531 height 54
click at [436, 482] on input "c. Implement automated security gates that block code commits failing security …" at bounding box center [436, 476] width 0 height 11
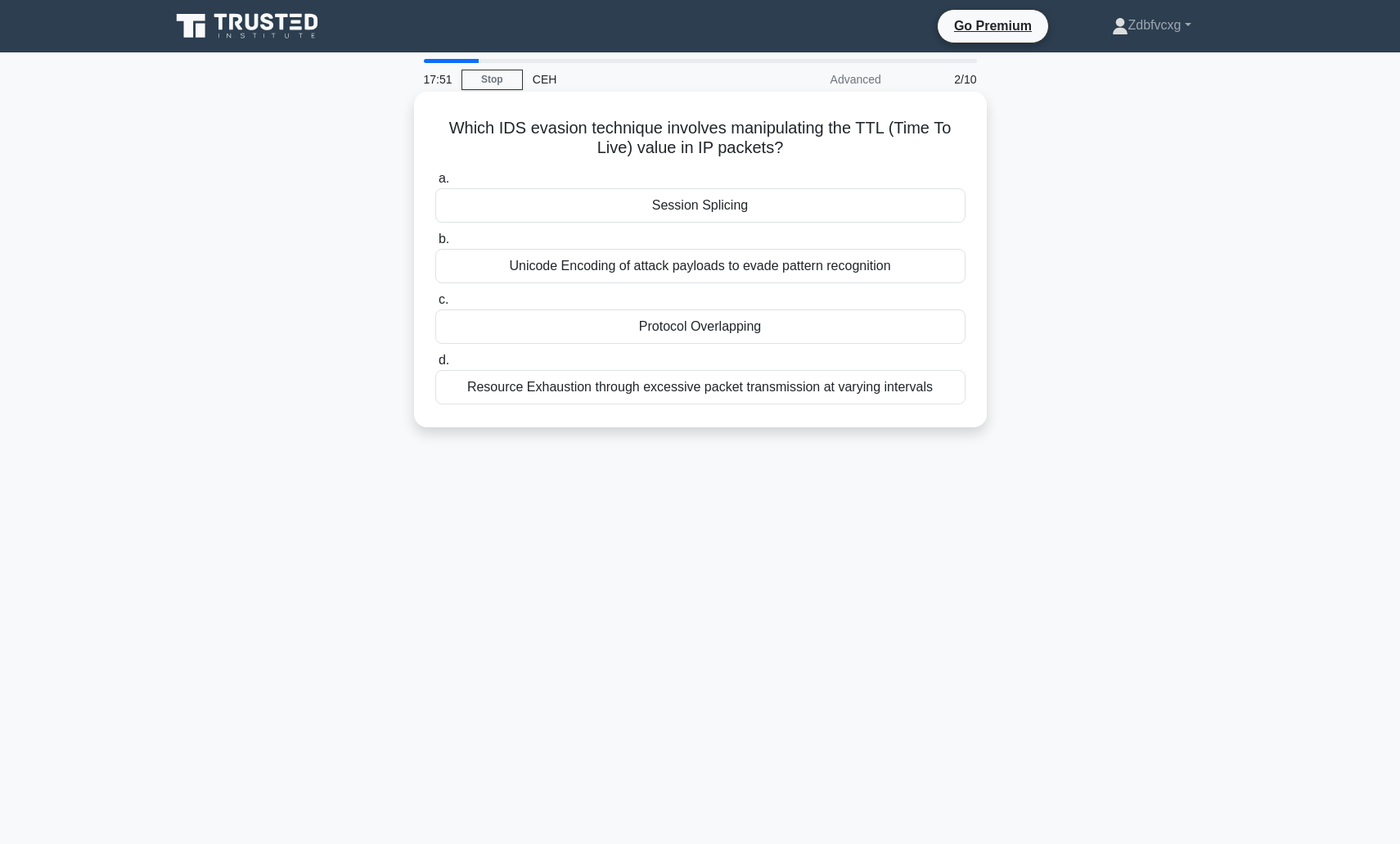
click at [727, 205] on div "Session Splicing" at bounding box center [701, 205] width 531 height 34
click at [436, 184] on input "a. Session Splicing" at bounding box center [436, 178] width 0 height 11
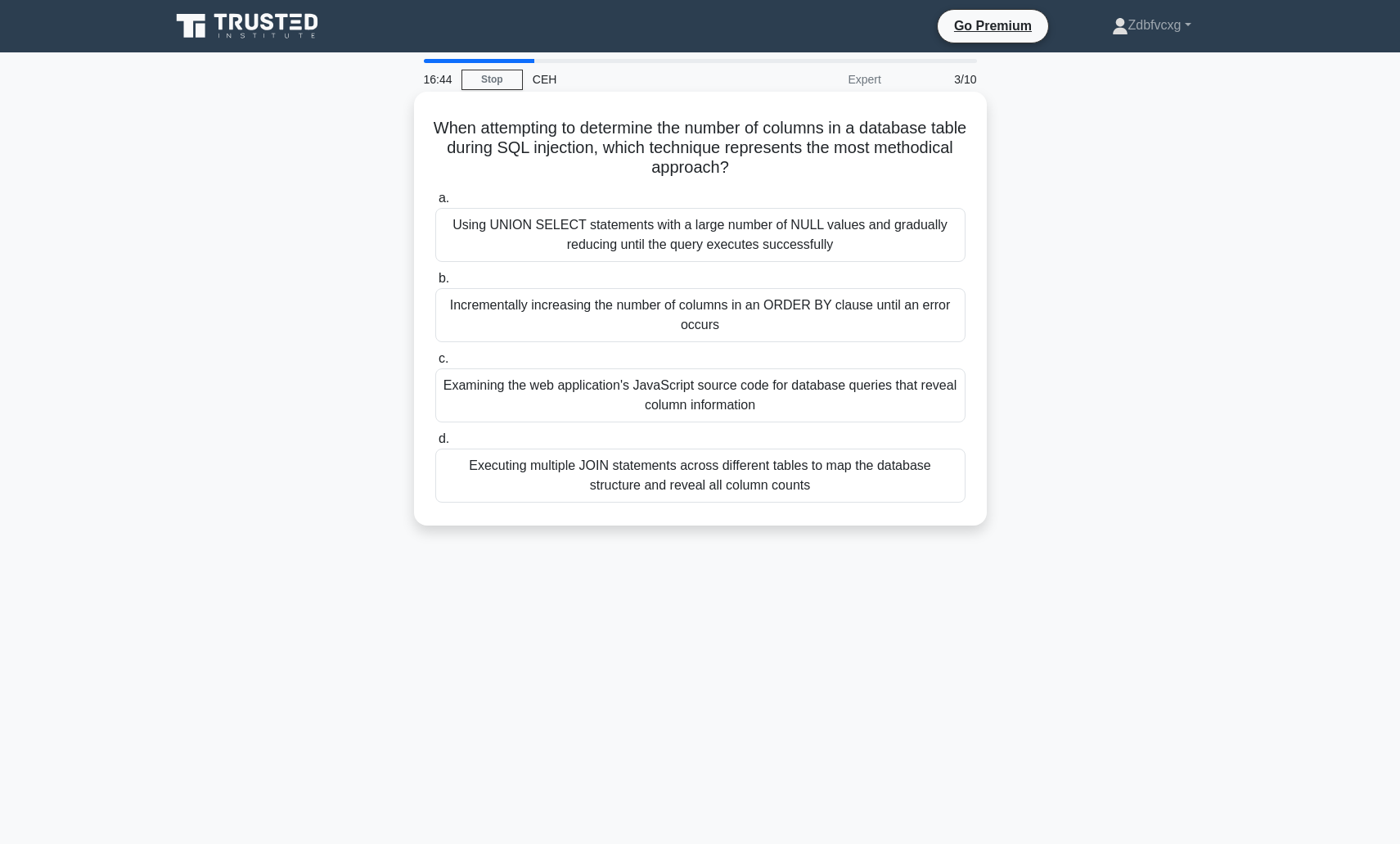
click at [645, 306] on div "Incrementally increasing the number of columns in an ORDER BY clause until an e…" at bounding box center [701, 314] width 531 height 54
click at [436, 284] on input "b. Incrementally increasing the number of columns in an ORDER BY clause until a…" at bounding box center [436, 278] width 0 height 11
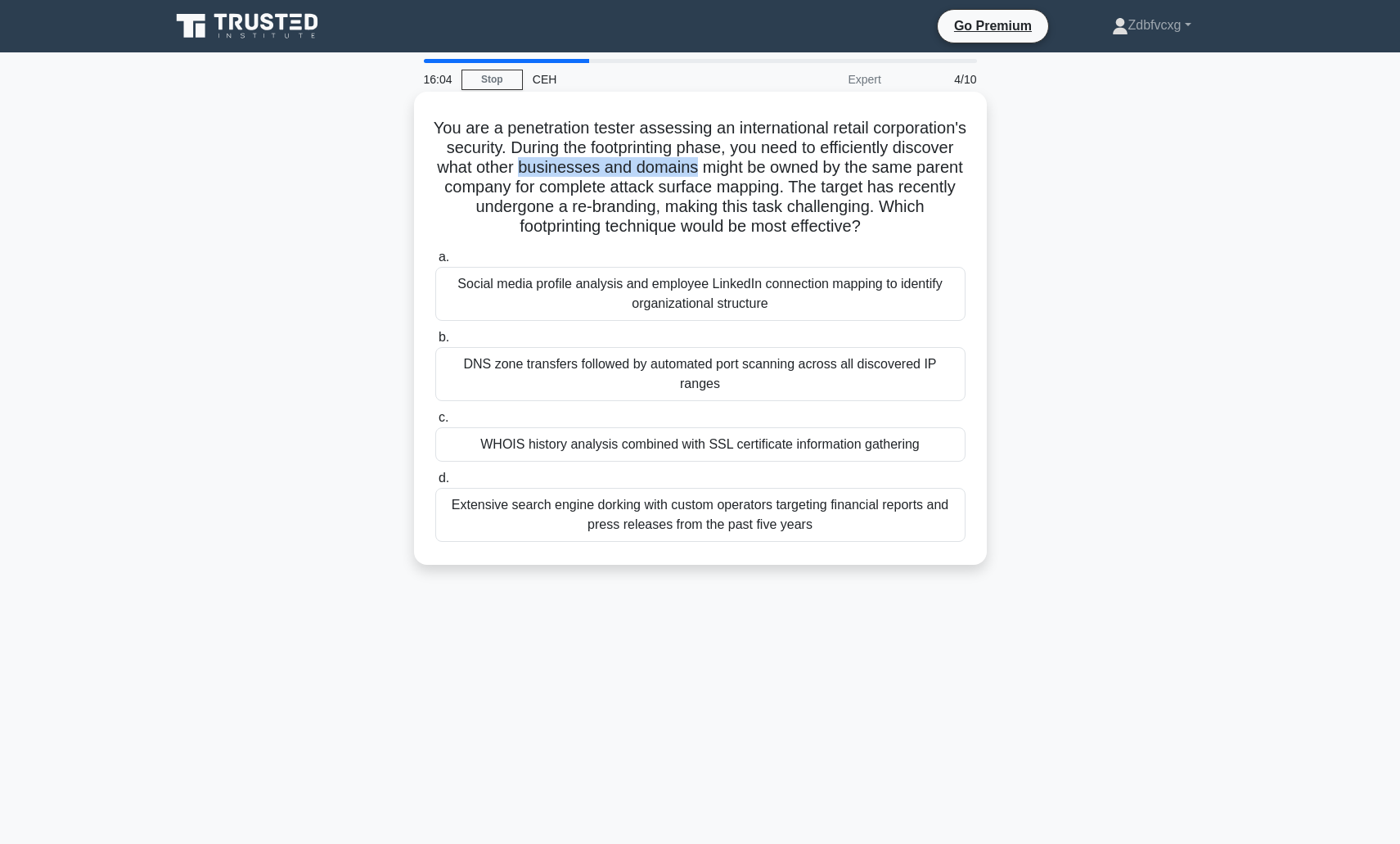
drag, startPoint x: 689, startPoint y: 167, endPoint x: 866, endPoint y: 167, distance: 177.0
click at [866, 167] on h5 "You are a penetration tester assessing an international retail corporation's se…" at bounding box center [700, 177] width 534 height 119
click at [582, 450] on div "WHOIS history analysis combined with SSL certificate information gathering" at bounding box center [701, 444] width 531 height 34
click at [436, 423] on input "c. WHOIS history analysis combined with SSL certificate information gathering" at bounding box center [436, 417] width 0 height 11
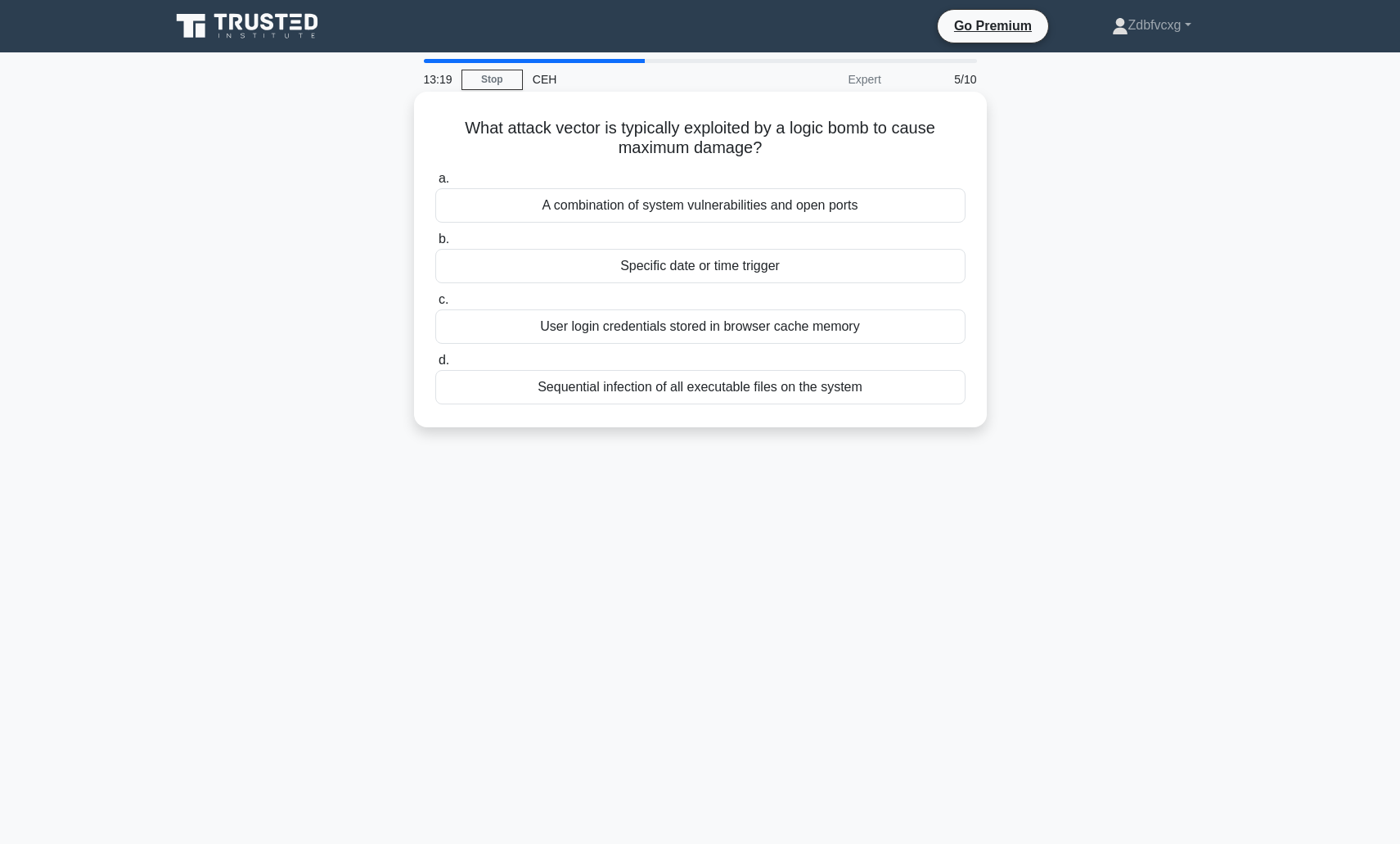
click at [719, 266] on div "Specific date or time trigger" at bounding box center [701, 265] width 531 height 34
click at [436, 245] on input "b. Specific date or time trigger" at bounding box center [436, 239] width 0 height 11
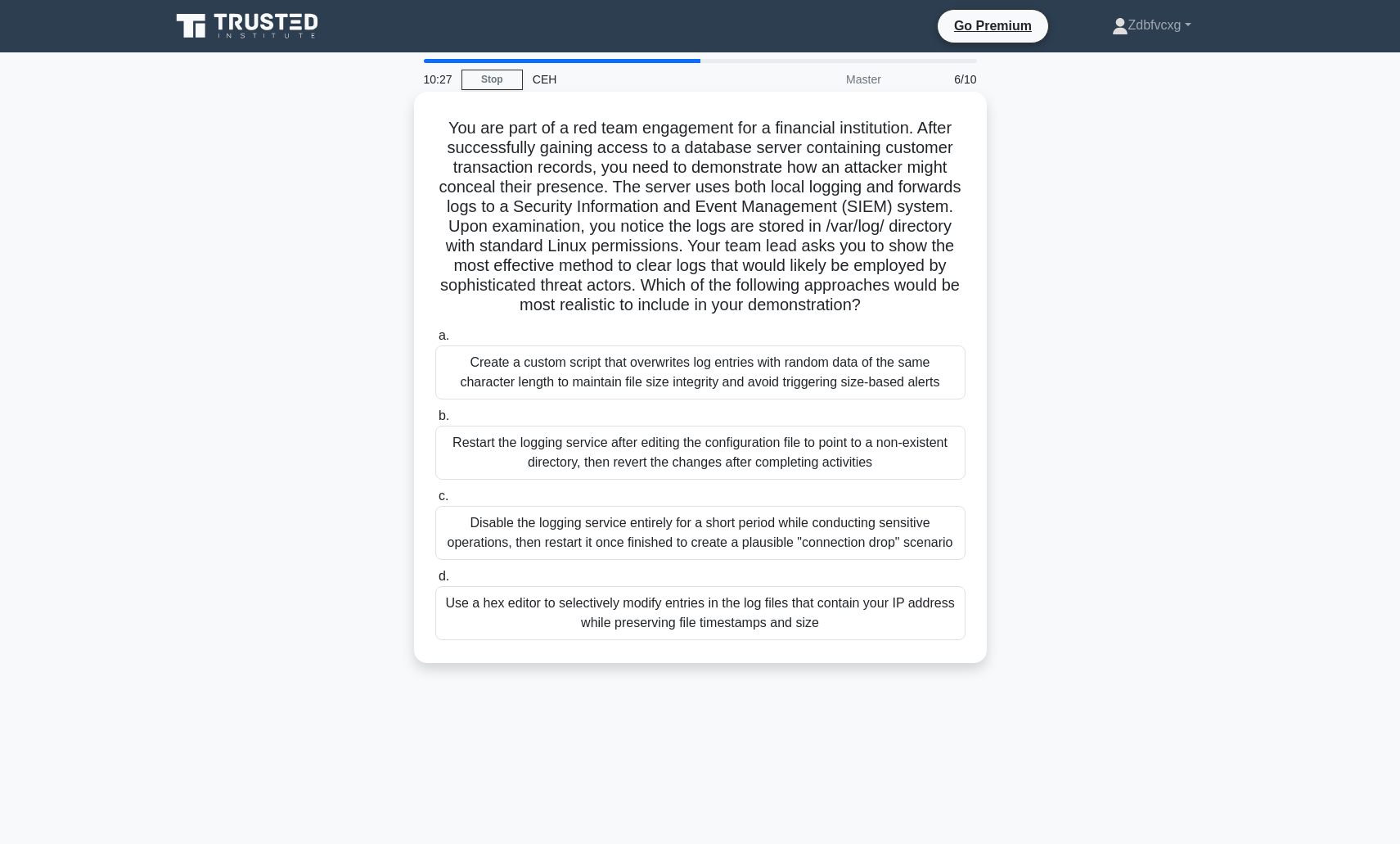
click at [562, 380] on div "Create a custom script that overwrites log entries with random data of the same…" at bounding box center [701, 372] width 531 height 54
click at [436, 341] on input "a. Create a custom script that overwrites log entries with random data of the s…" at bounding box center [436, 336] width 0 height 11
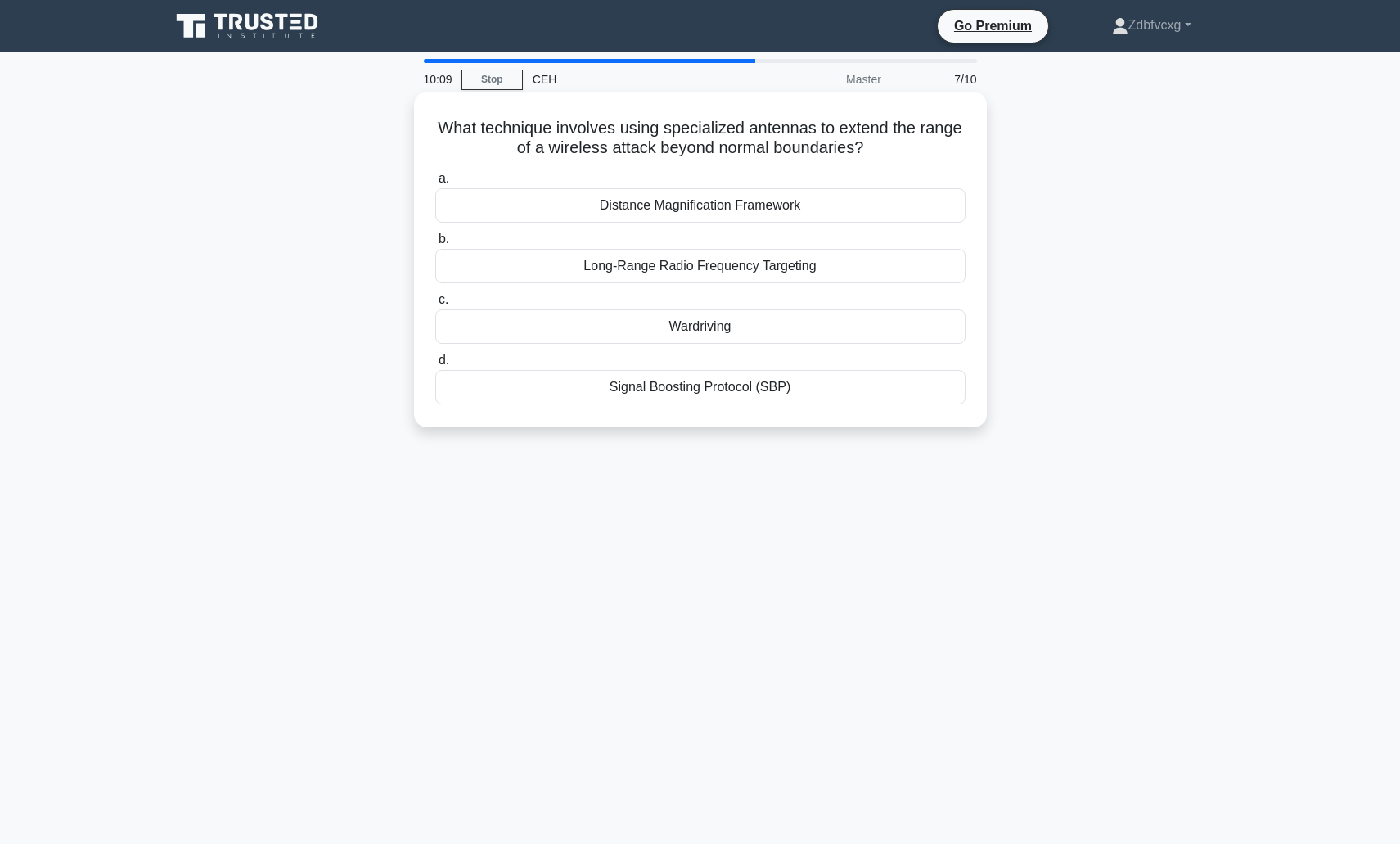
click at [711, 327] on div "Wardriving" at bounding box center [701, 326] width 531 height 34
click at [436, 305] on input "c. Wardriving" at bounding box center [436, 300] width 0 height 11
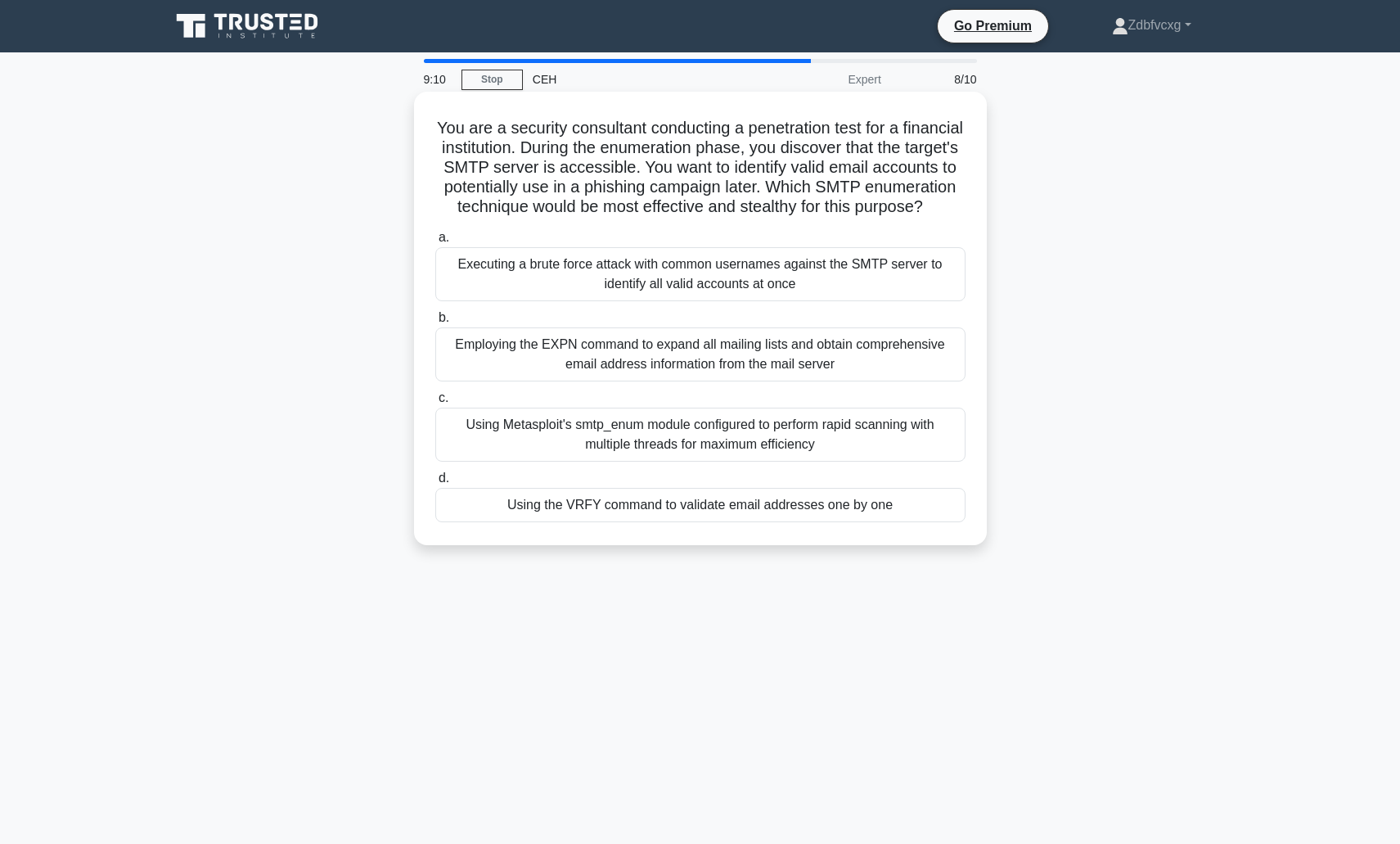
click at [701, 522] on div "Using the VRFY command to validate email addresses one by one" at bounding box center [701, 504] width 531 height 34
click at [436, 484] on input "d. Using the VRFY command to validate email addresses one by one" at bounding box center [436, 478] width 0 height 11
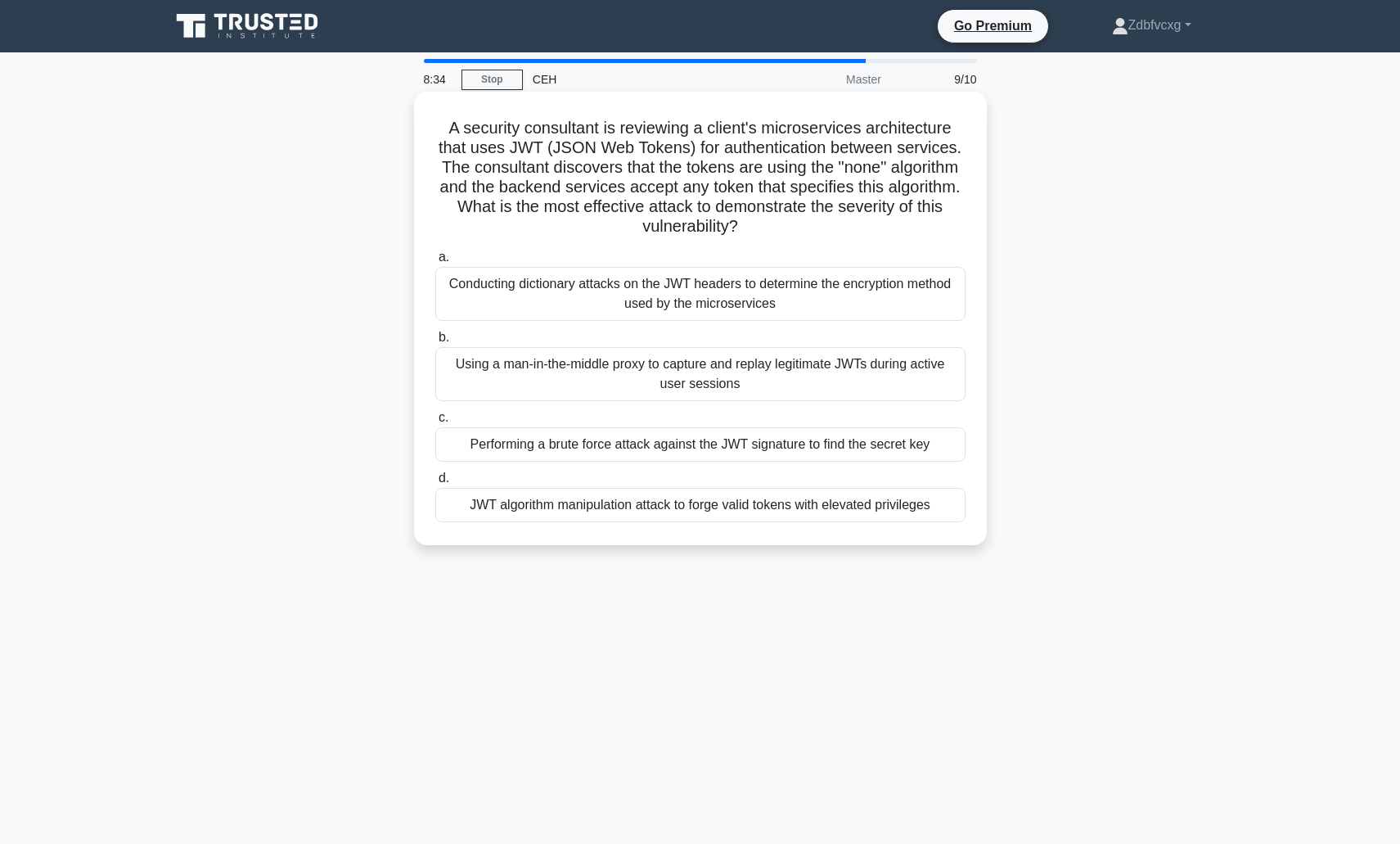
click at [689, 515] on div "JWT algorithm manipulation attack to forge valid tokens with elevated privileges" at bounding box center [701, 504] width 531 height 34
click at [436, 484] on input "d. JWT algorithm manipulation attack to forge valid tokens with elevated privil…" at bounding box center [436, 478] width 0 height 11
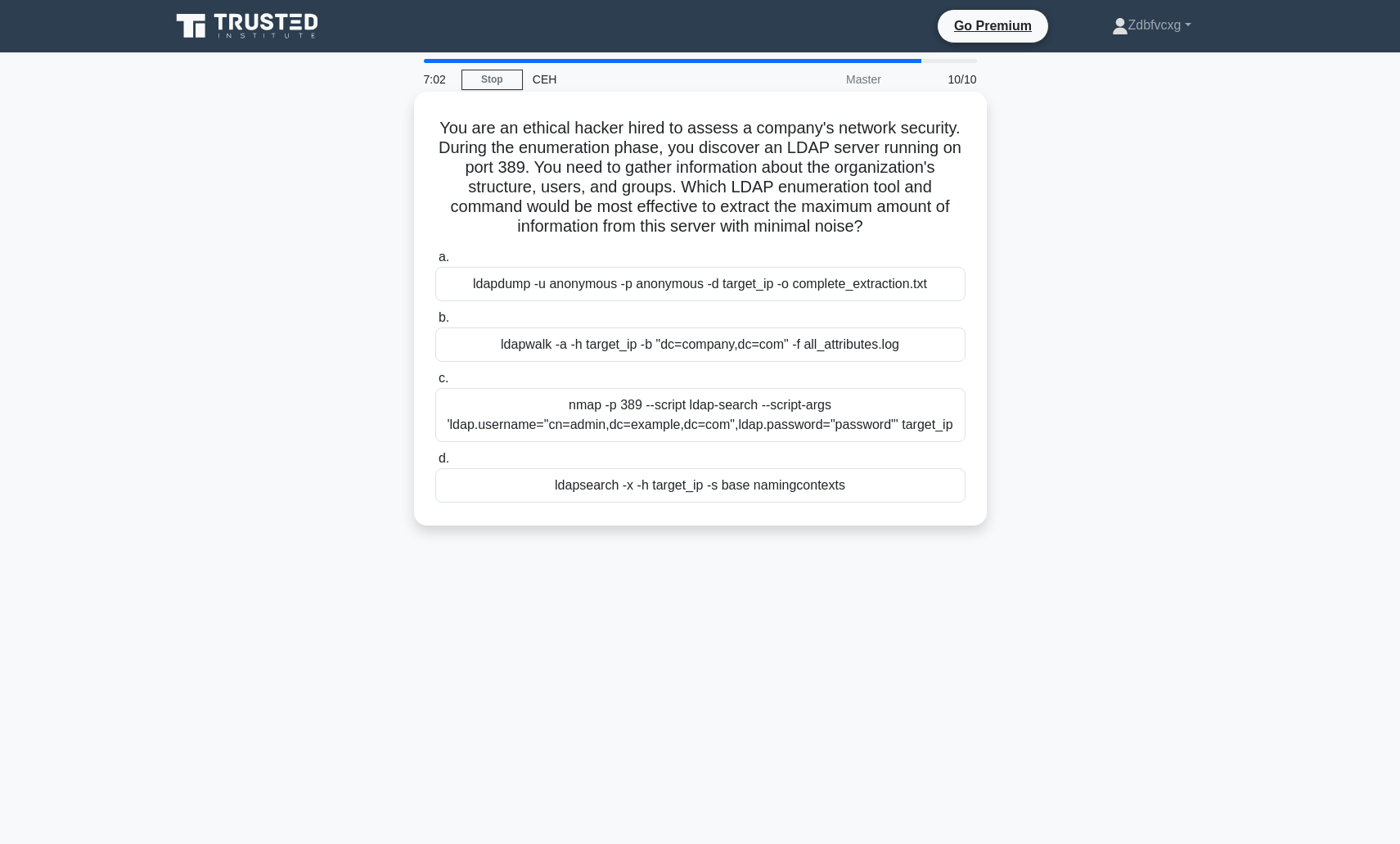
click at [698, 490] on div "ldapsearch -x -h target_ip -s base namingcontexts" at bounding box center [701, 485] width 531 height 34
click at [436, 464] on input "d. ldapsearch -x -h target_ip -s base namingcontexts" at bounding box center [436, 458] width 0 height 11
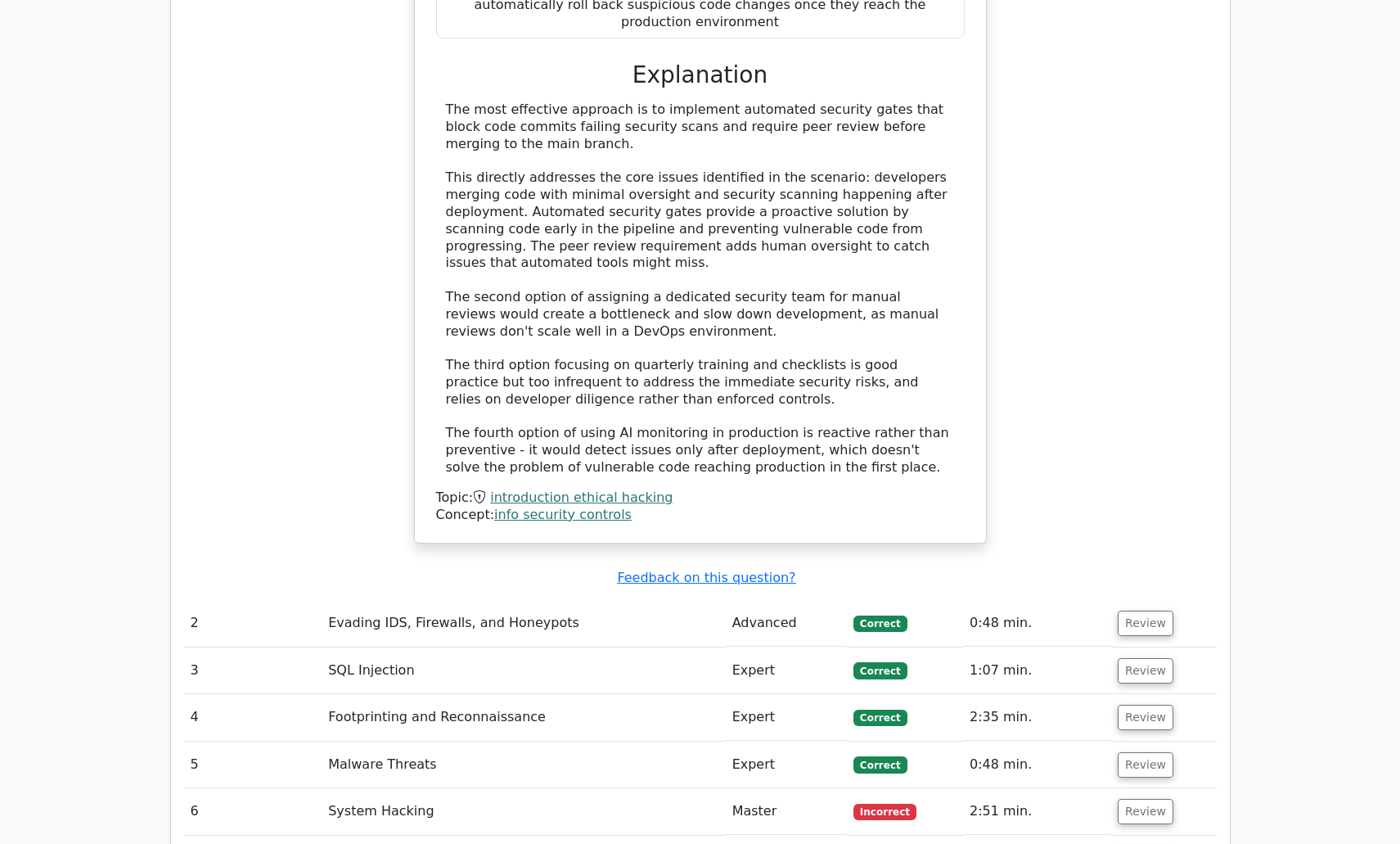
scroll to position [2128, 0]
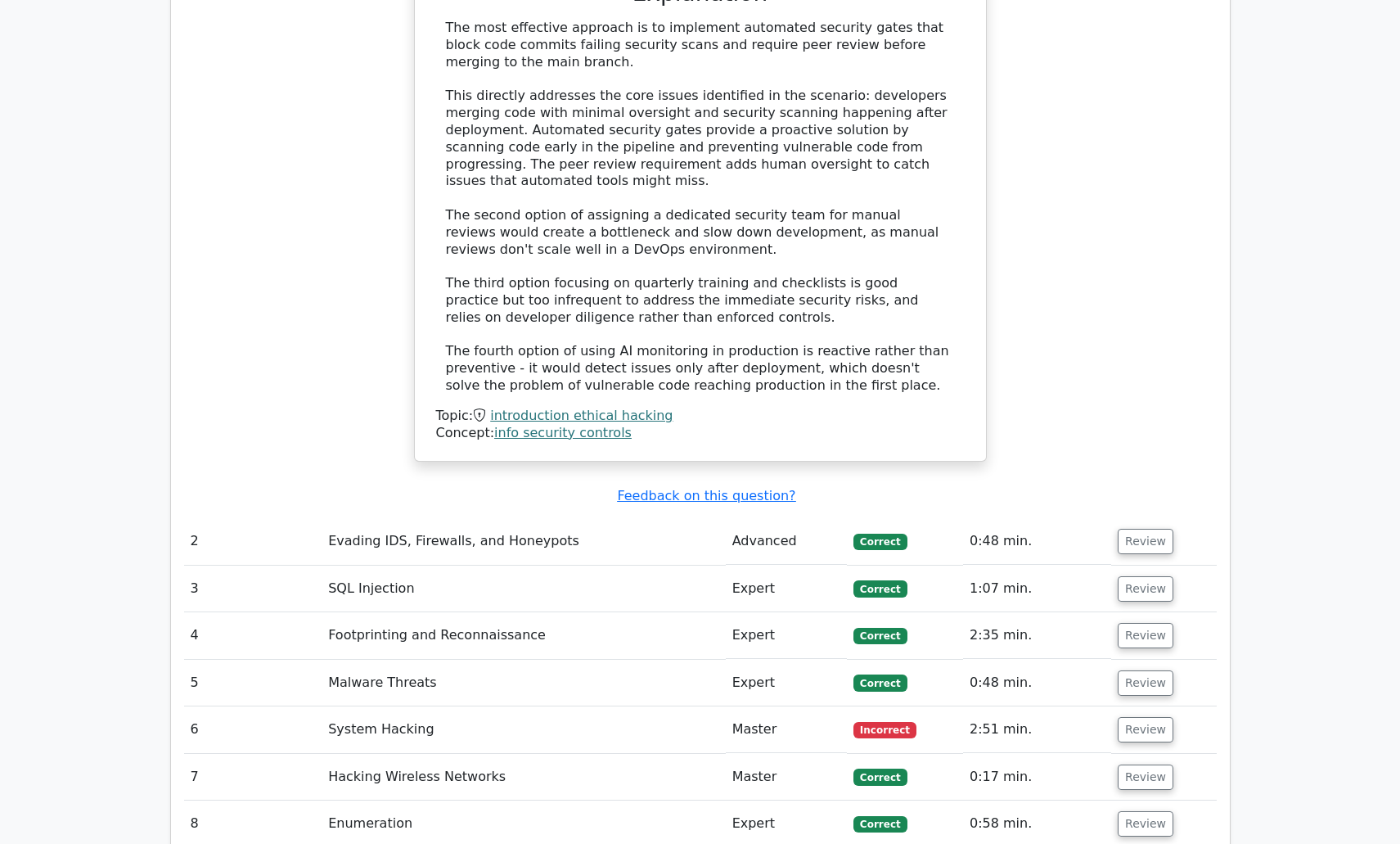
click at [465, 518] on td "Evading IDS, Firewalls, and Honeypots" at bounding box center [523, 541] width 403 height 47
click at [1154, 529] on button "Review" at bounding box center [1145, 541] width 56 height 25
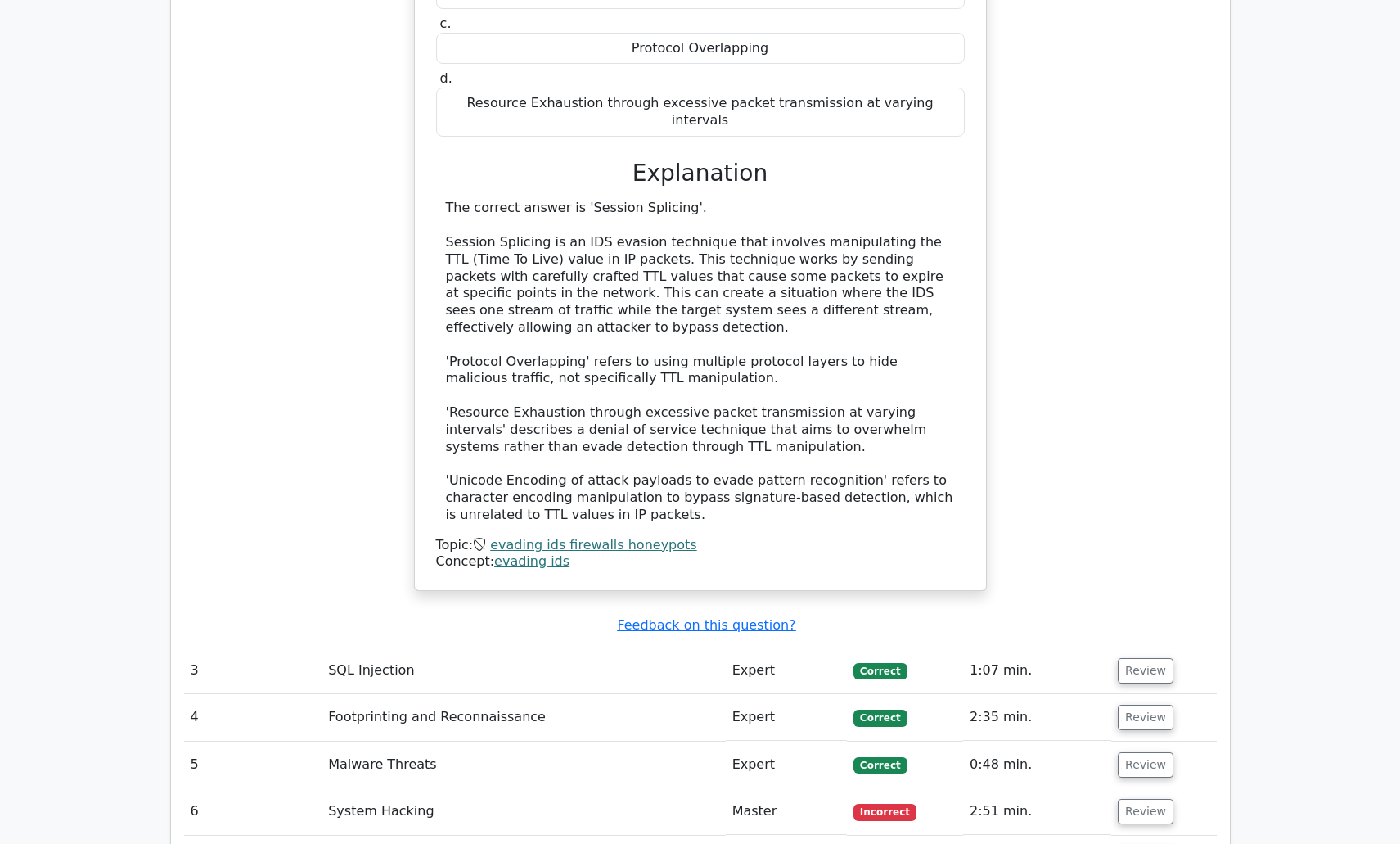
scroll to position [2945, 0]
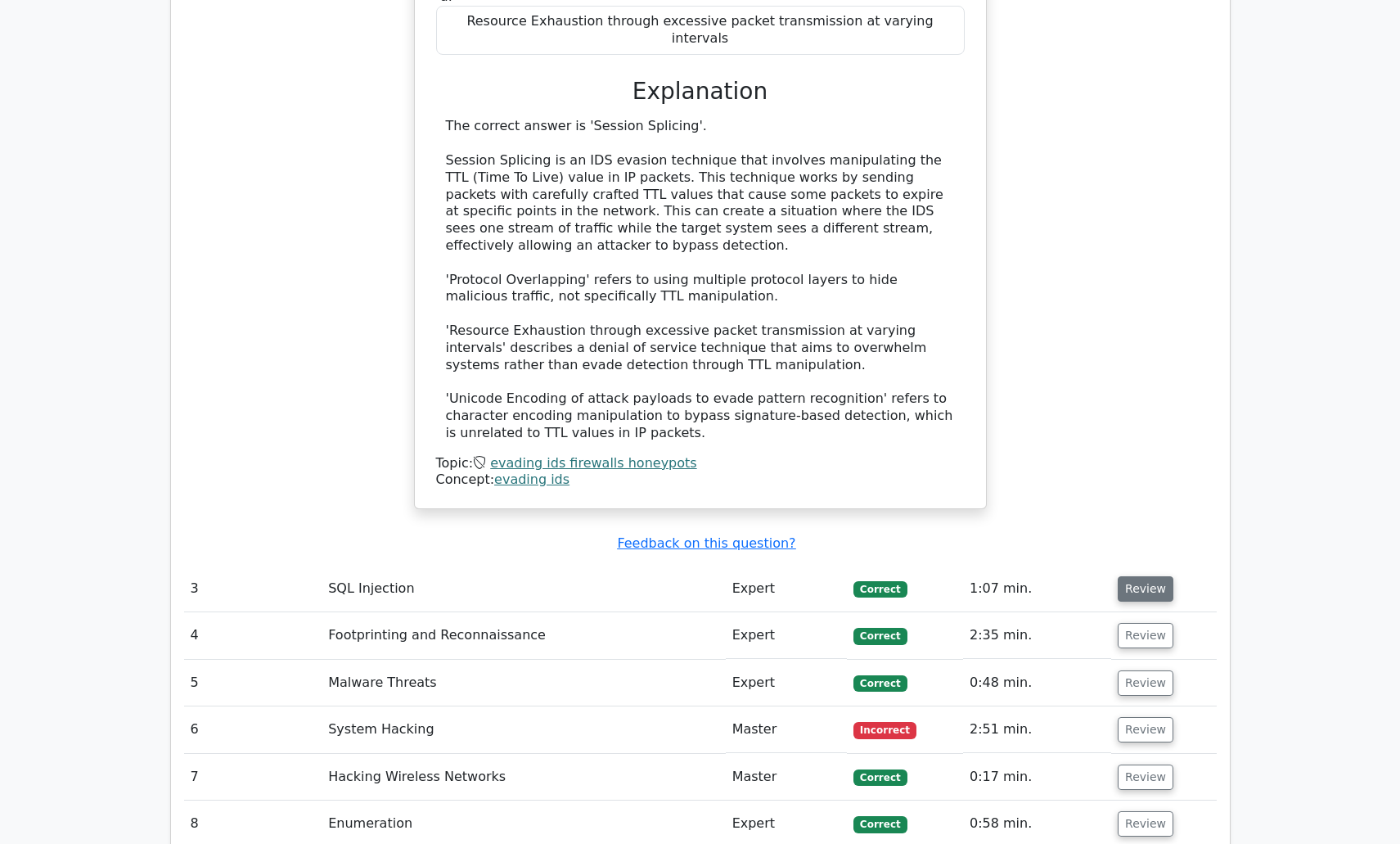
click at [1139, 576] on button "Review" at bounding box center [1145, 588] width 56 height 25
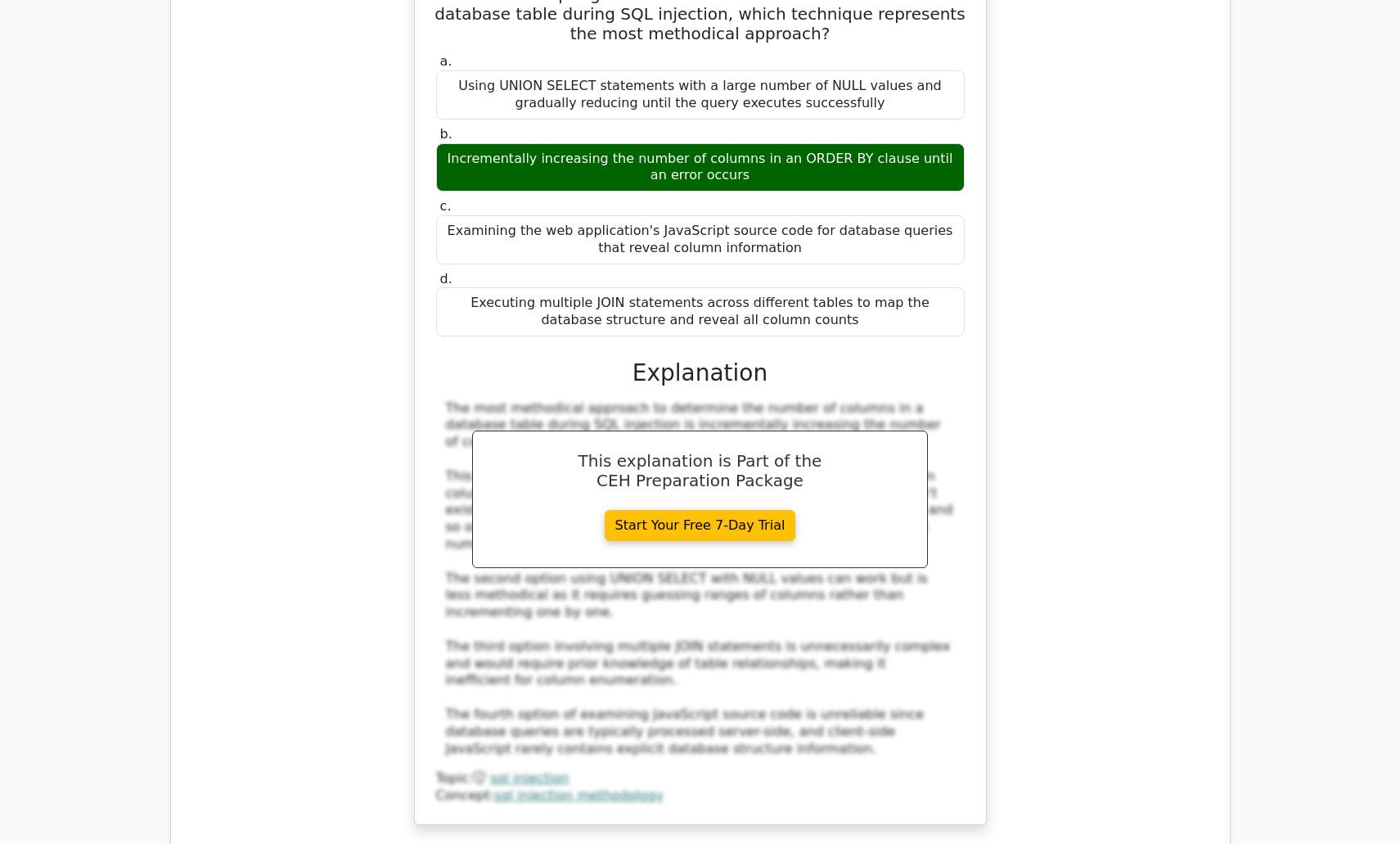
scroll to position [3846, 0]
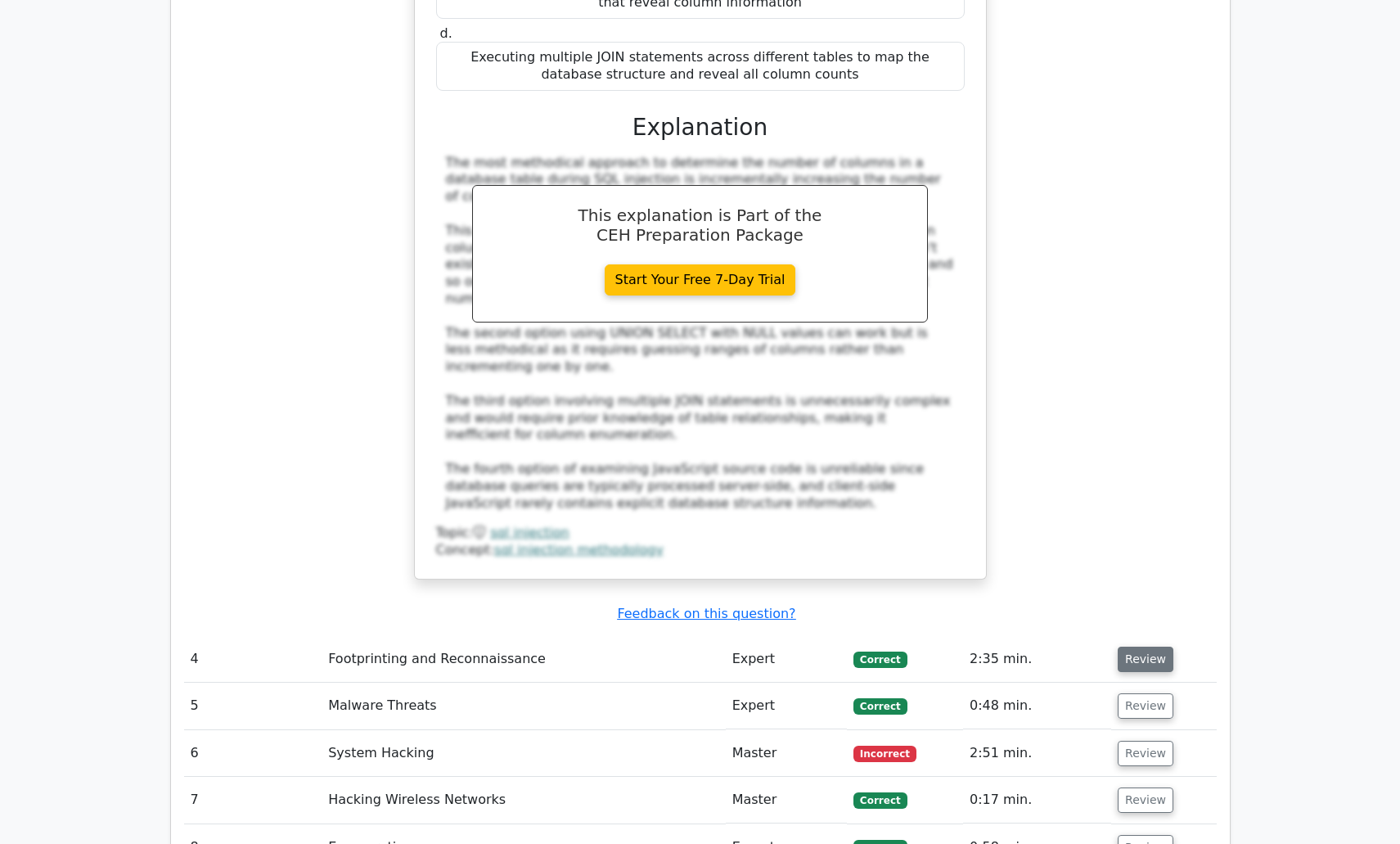
click at [1143, 646] on button "Review" at bounding box center [1145, 659] width 56 height 25
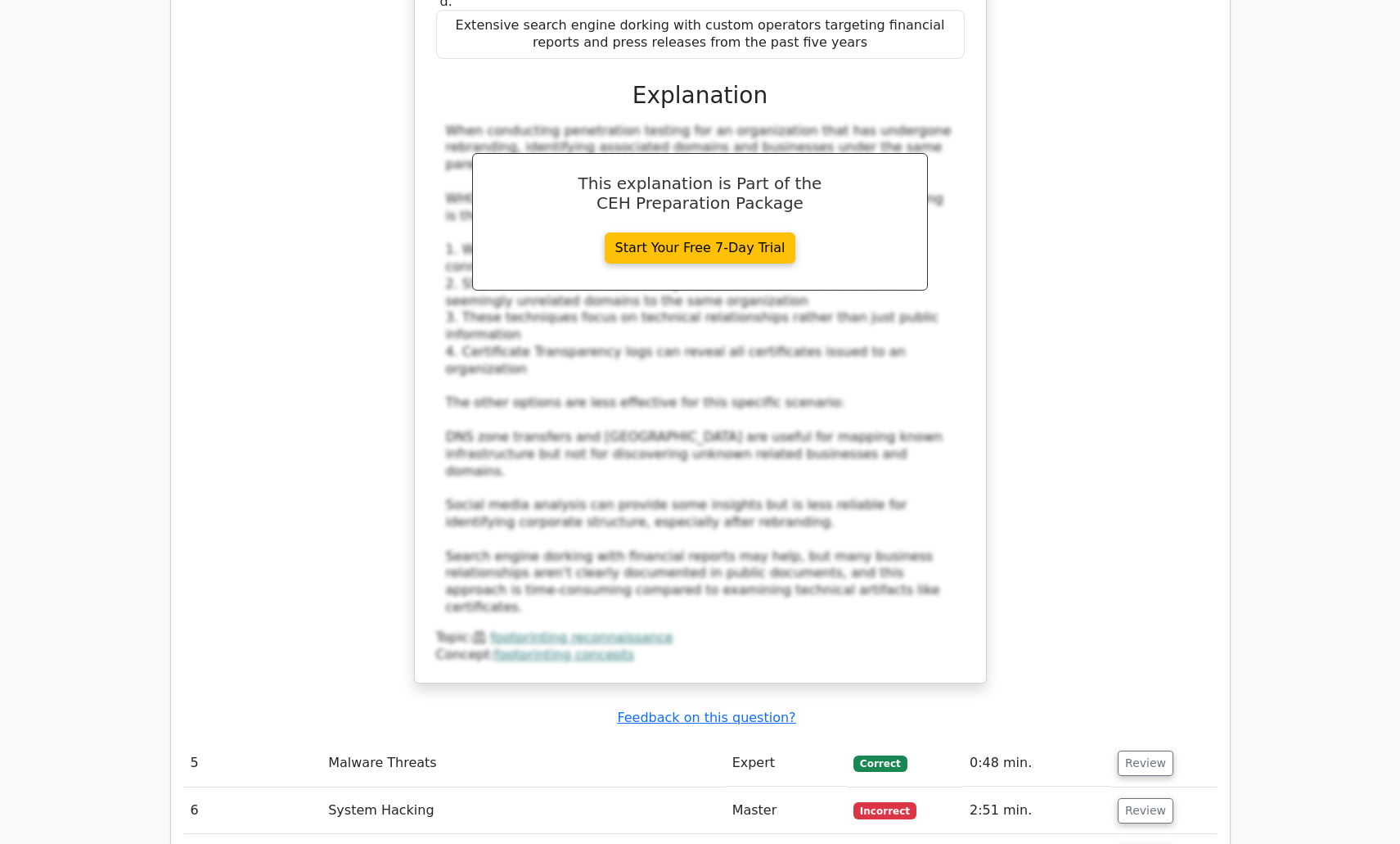
scroll to position [4992, 0]
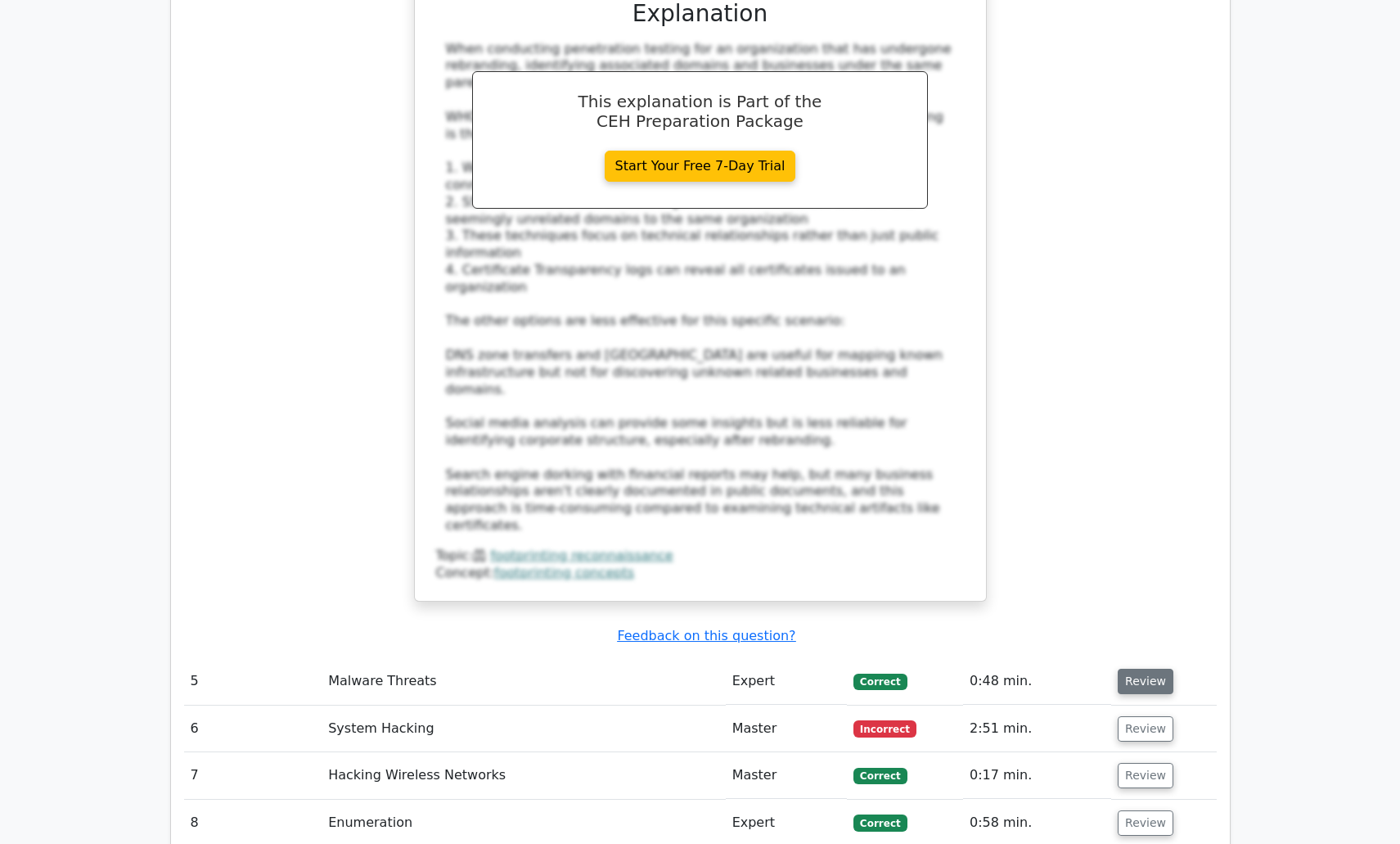
click at [1138, 669] on button "Review" at bounding box center [1145, 681] width 56 height 25
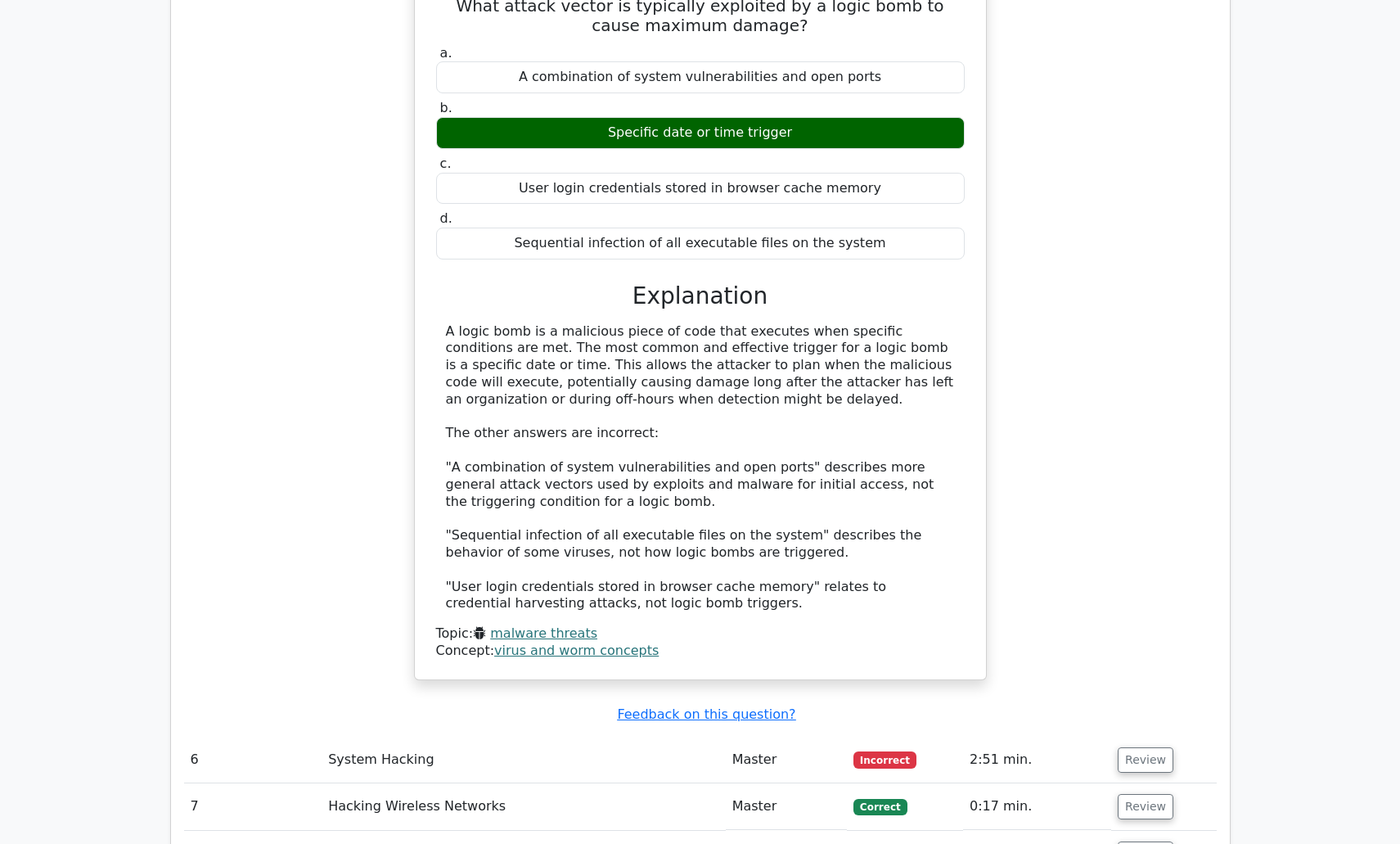
scroll to position [5809, 0]
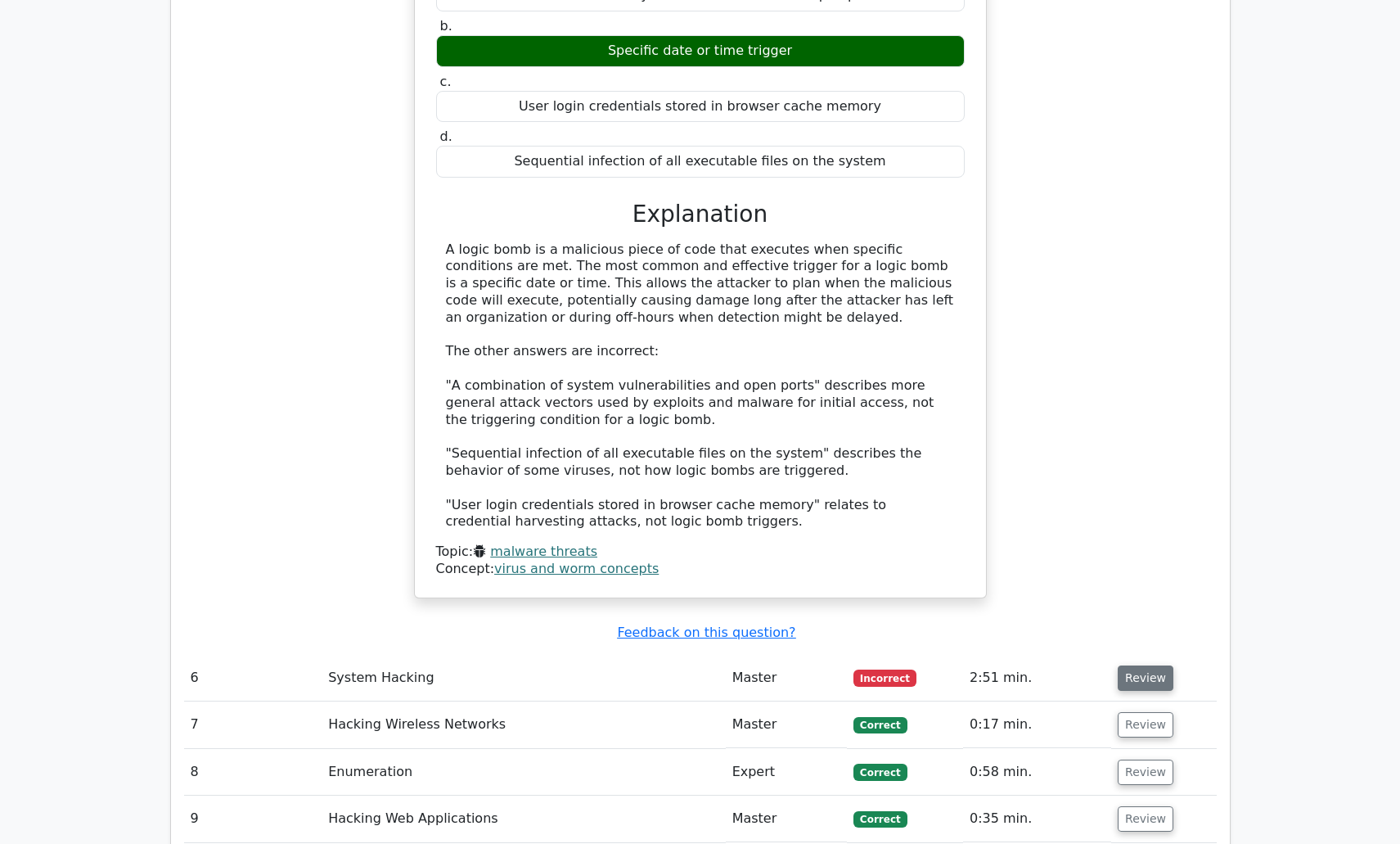
click at [1152, 665] on button "Review" at bounding box center [1145, 678] width 56 height 25
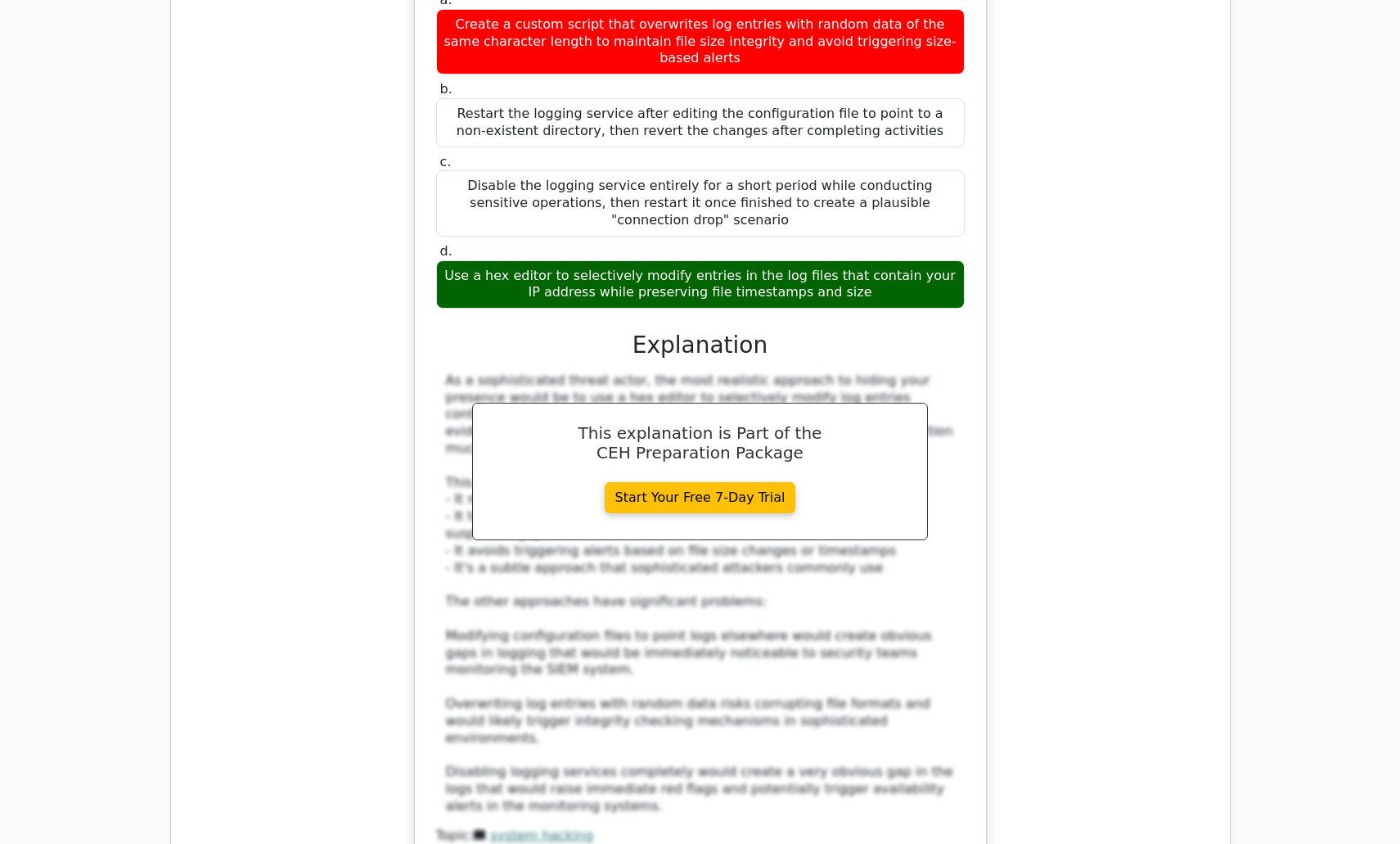
scroll to position [6873, 0]
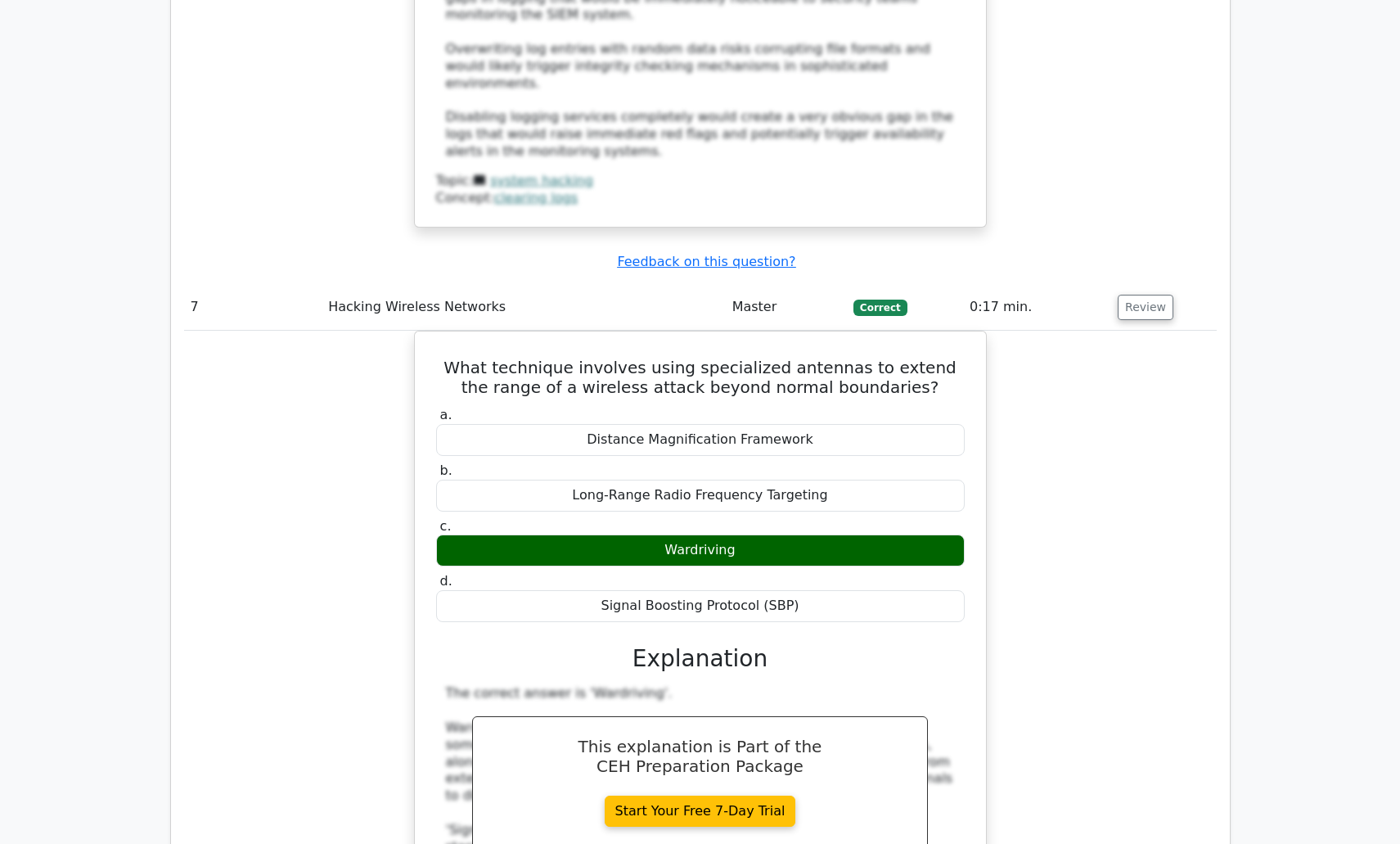
scroll to position [7610, 0]
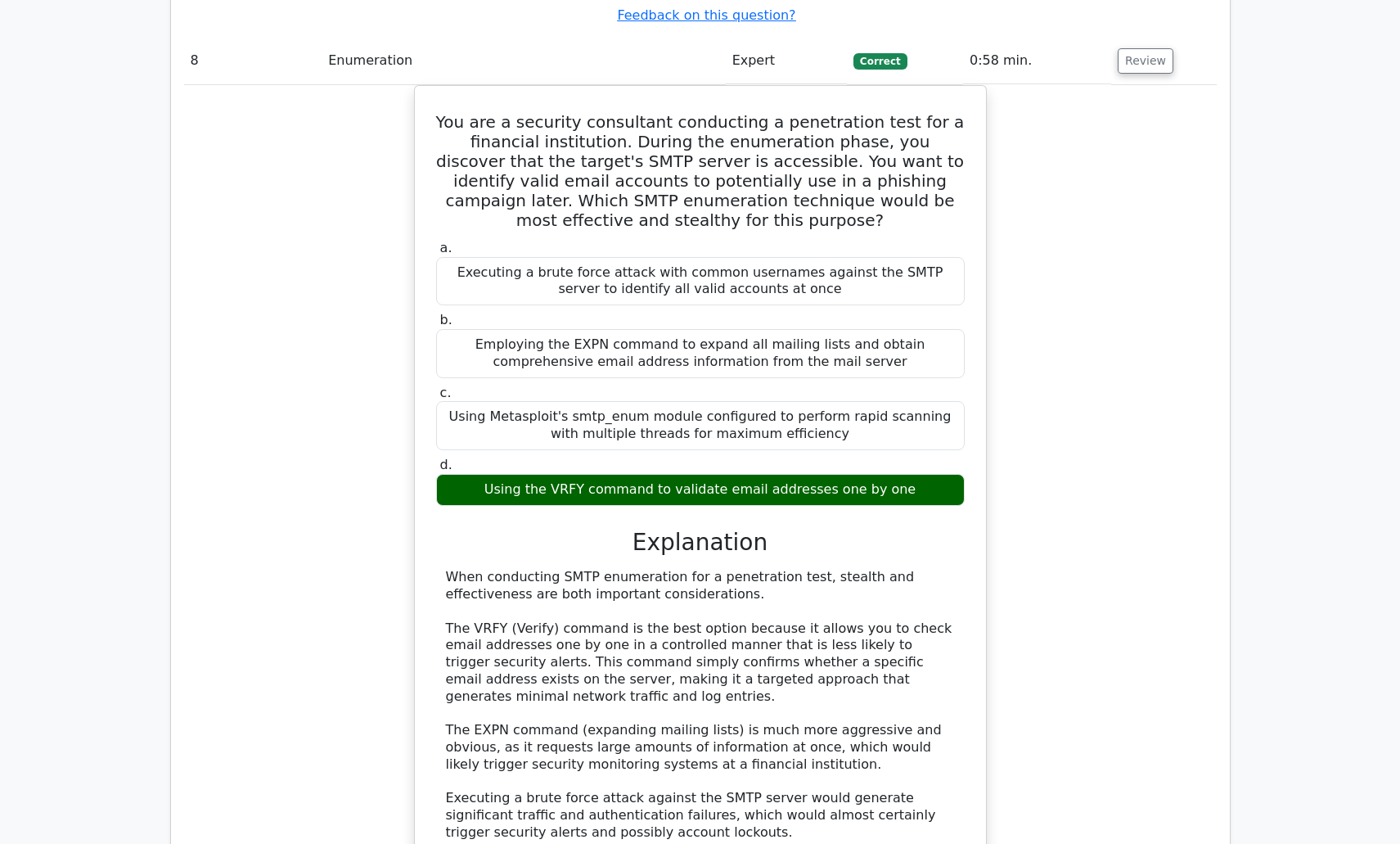
scroll to position [8673, 0]
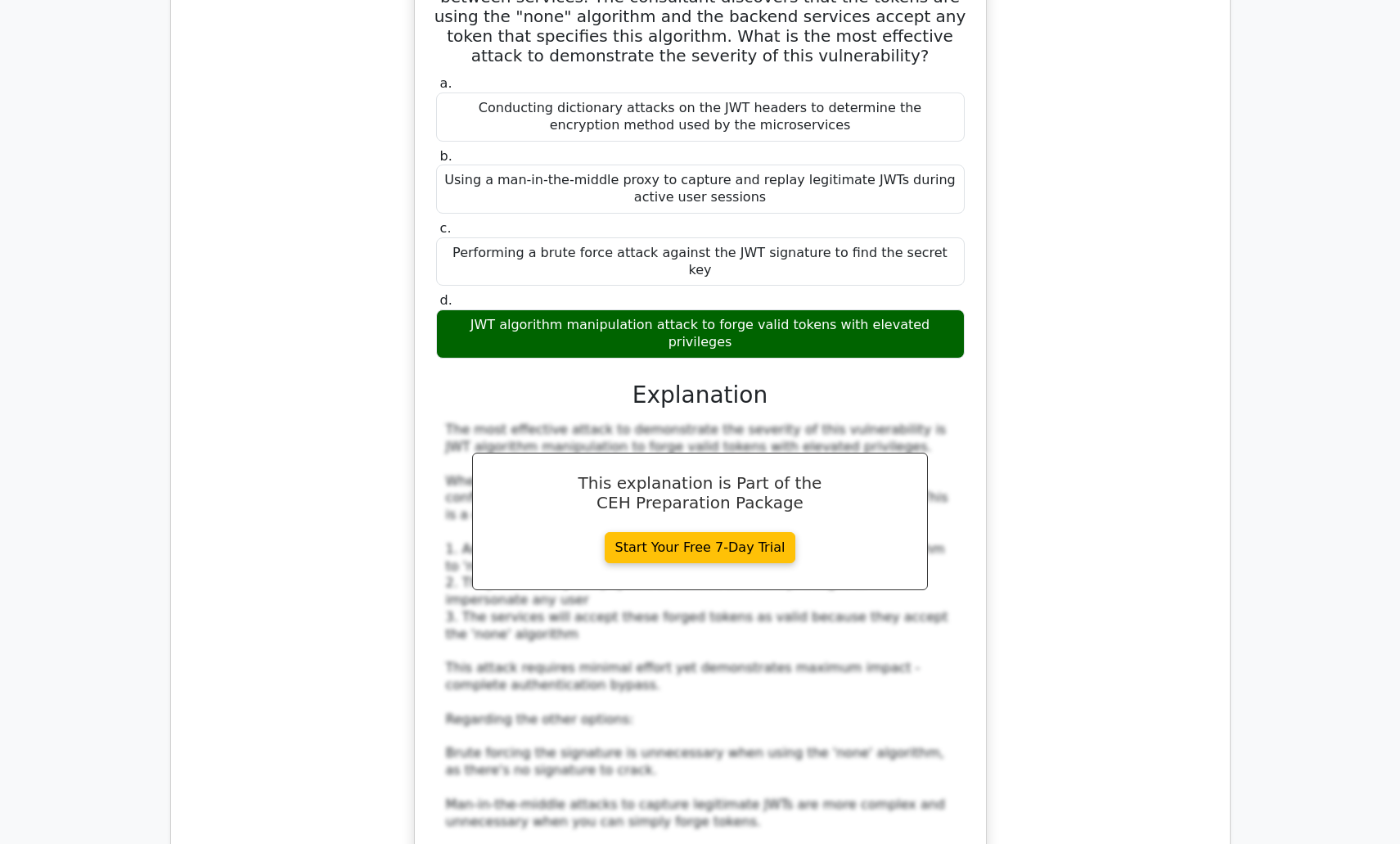
scroll to position [9901, 0]
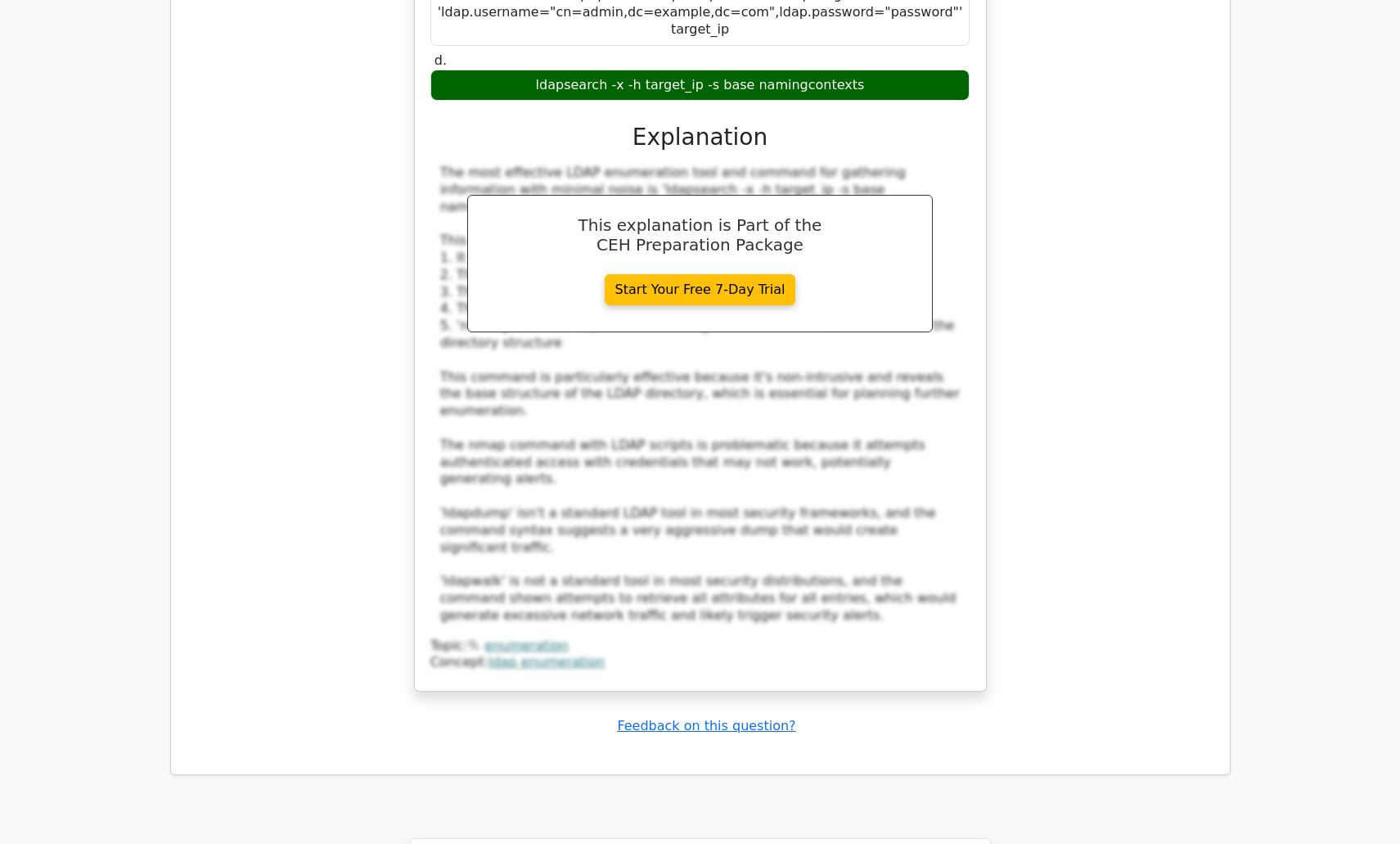
scroll to position [11291, 0]
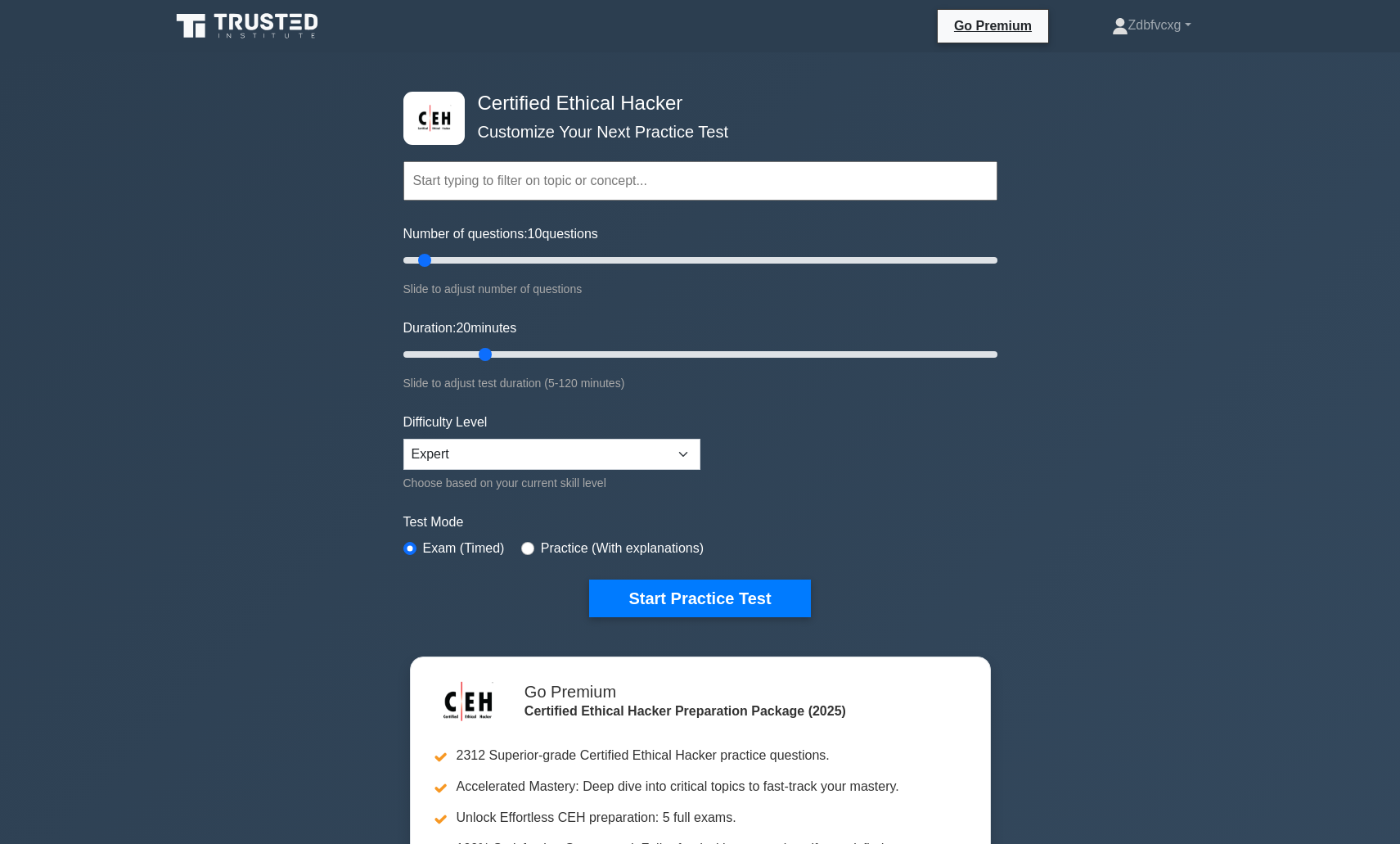
drag, startPoint x: 436, startPoint y: 356, endPoint x: 483, endPoint y: 355, distance: 47.0
type input "20"
click at [483, 355] on input "Duration: 20 minutes" at bounding box center [700, 354] width 594 height 20
click at [471, 453] on select "Beginner Intermediate Expert" at bounding box center [551, 454] width 297 height 31
select select "beginner"
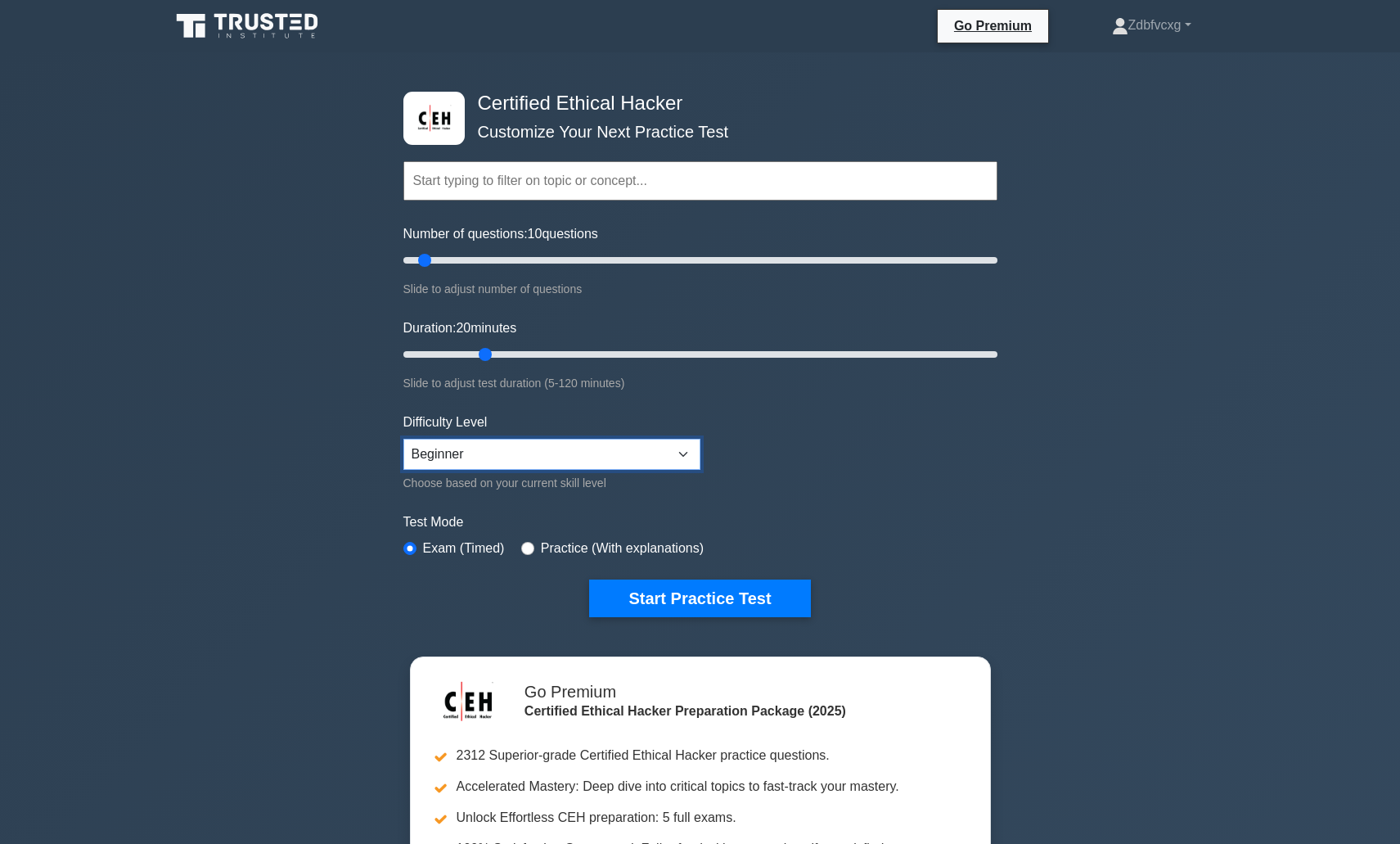
click at [403, 439] on select "Beginner Intermediate Expert" at bounding box center [551, 454] width 297 height 31
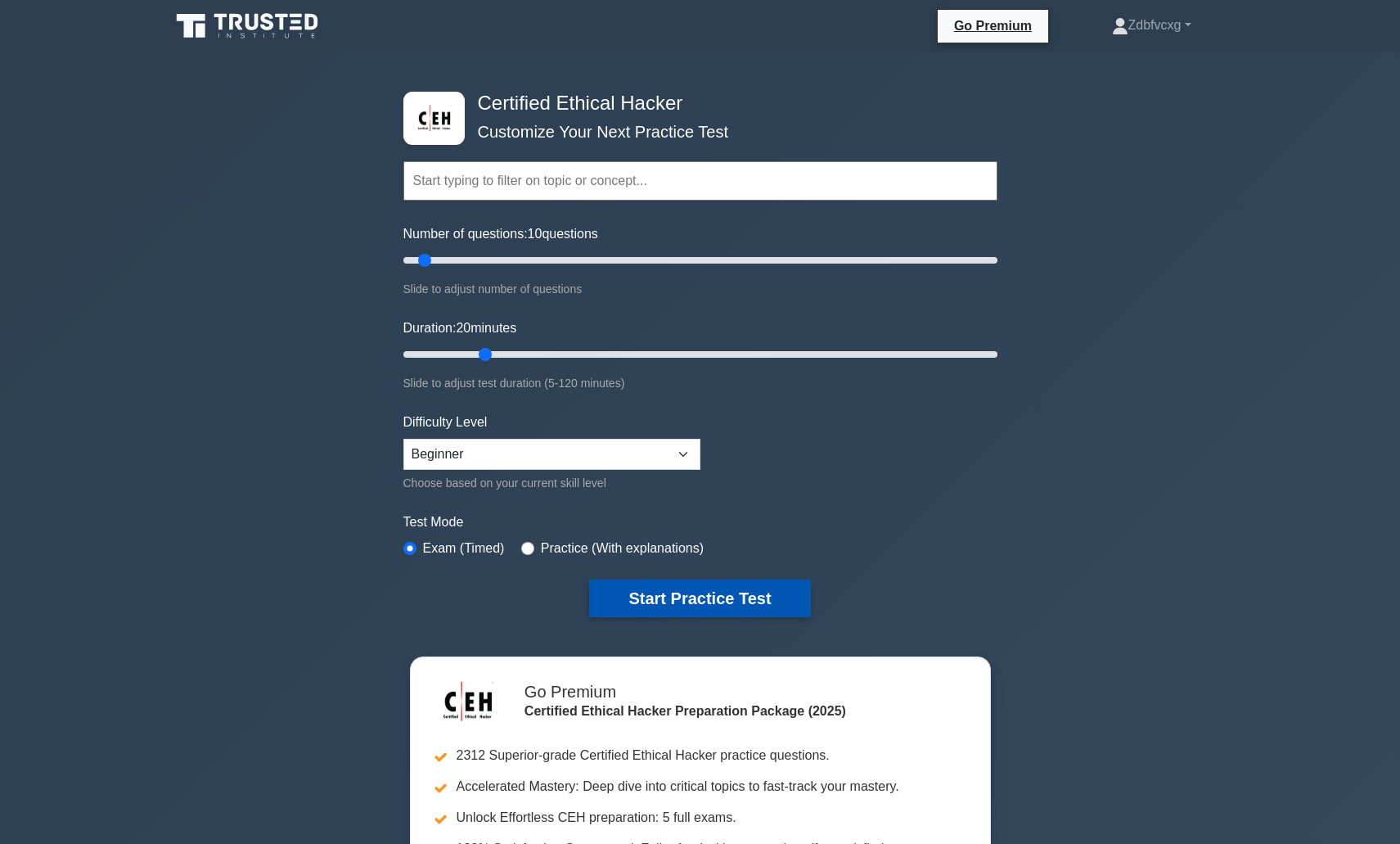
click at [639, 605] on button "Start Practice Test" at bounding box center [700, 598] width 221 height 37
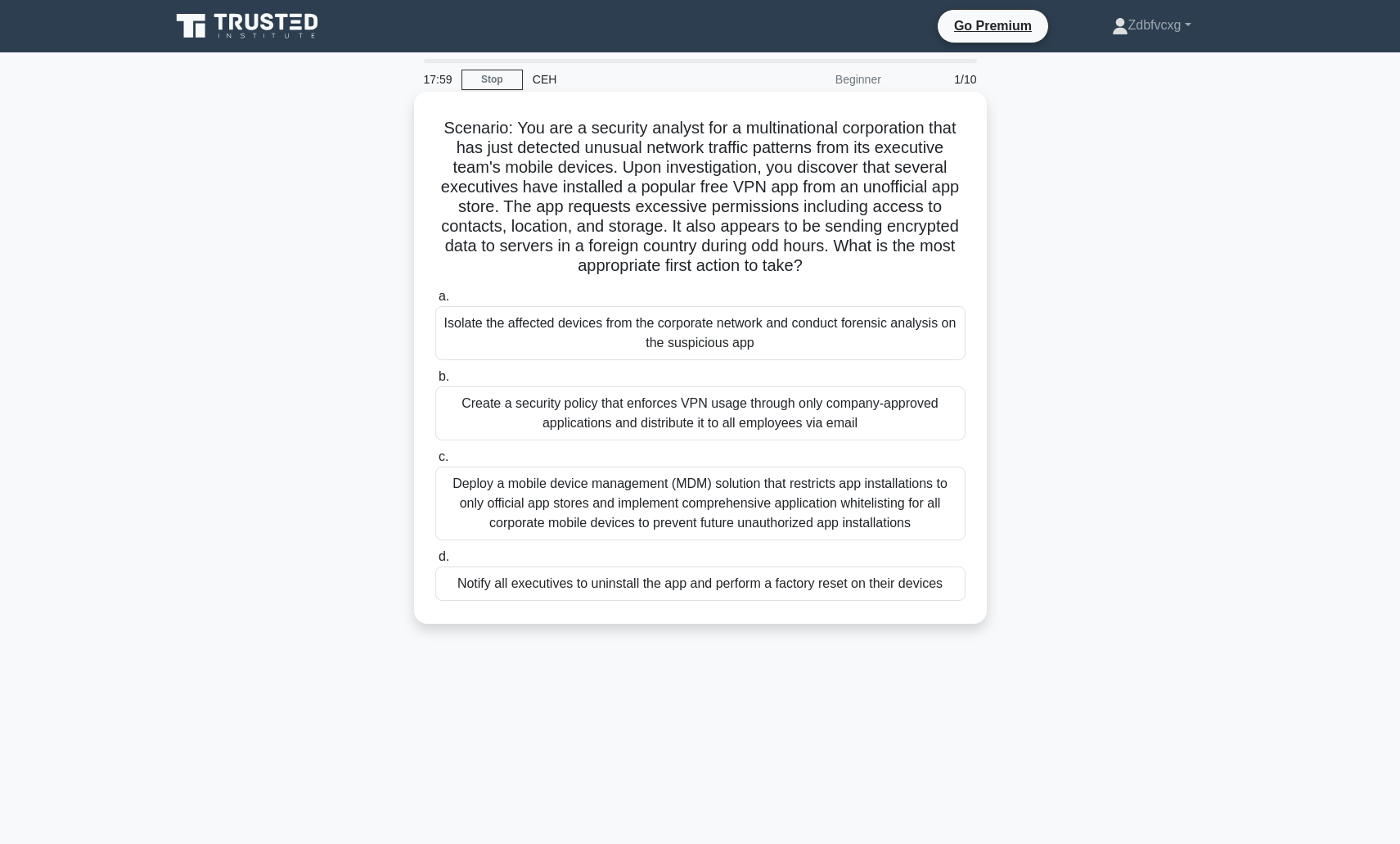
click at [547, 356] on div "Isolate the affected devices from the corporate network and conduct forensic an…" at bounding box center [701, 333] width 531 height 54
click at [436, 302] on input "a. Isolate the affected devices from the corporate network and conduct forensic…" at bounding box center [436, 296] width 0 height 11
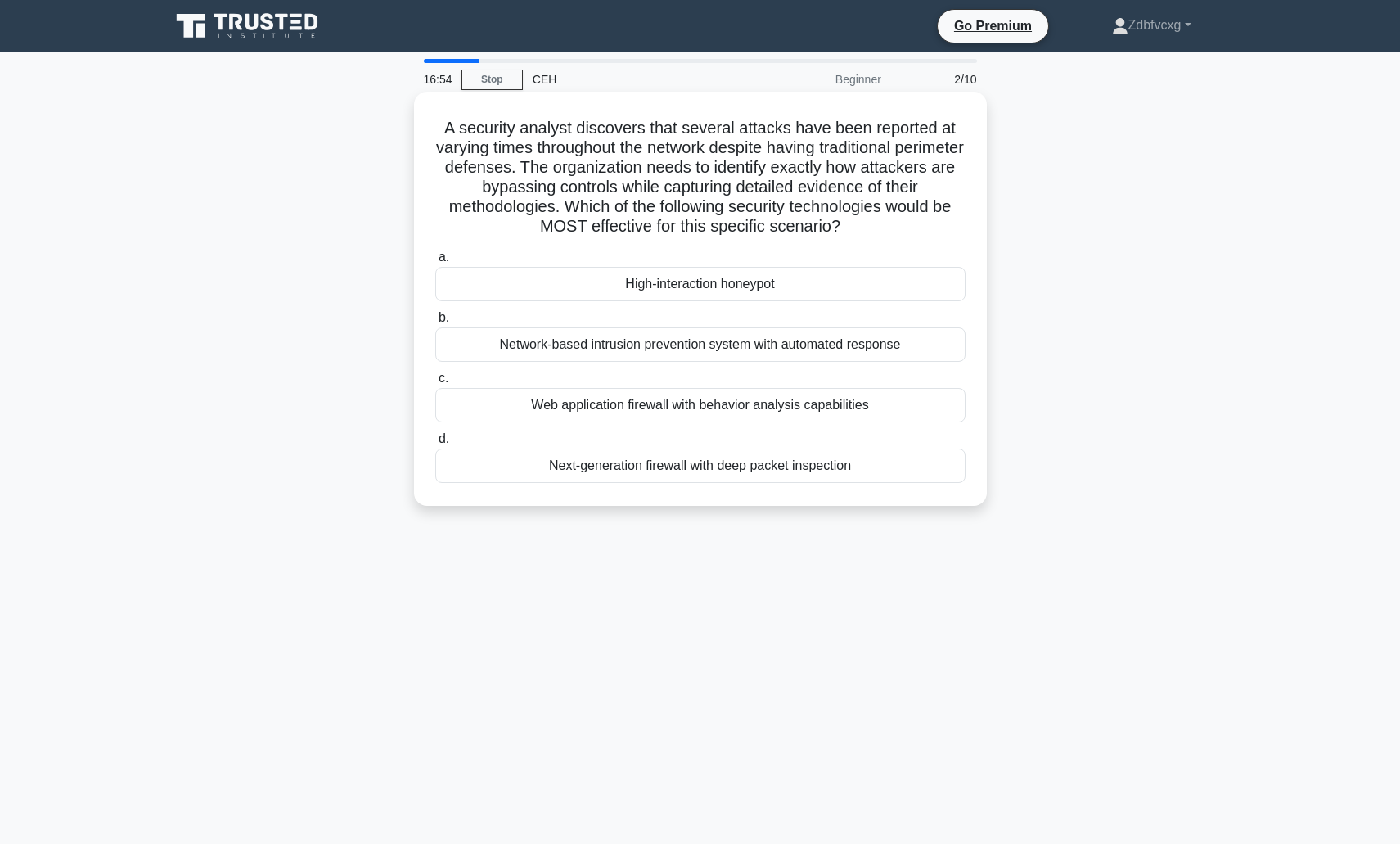
click at [557, 350] on div "Network-based intrusion prevention system with automated response" at bounding box center [701, 344] width 531 height 34
click at [436, 323] on input "b. Network-based intrusion prevention system with automated response" at bounding box center [436, 317] width 0 height 11
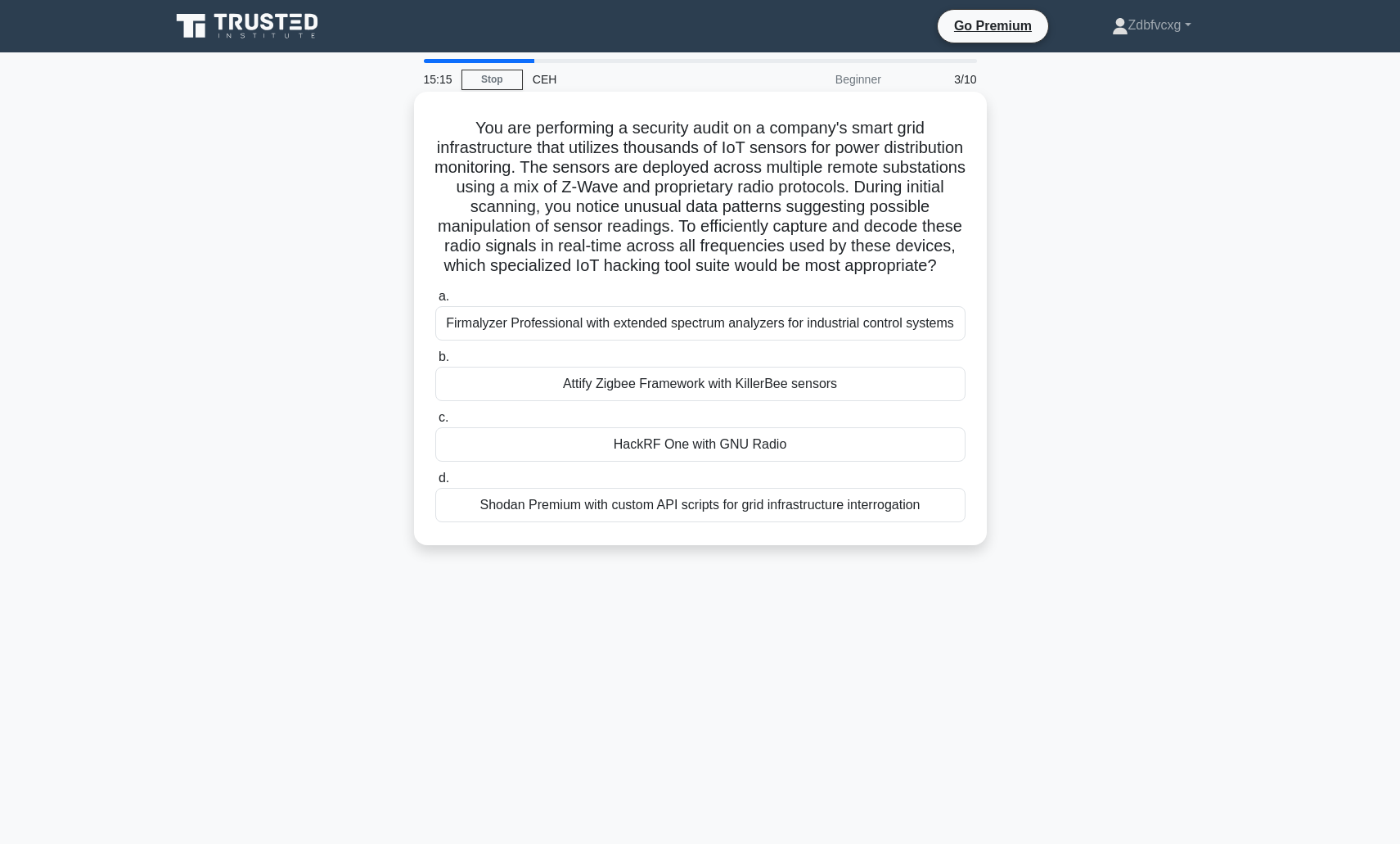
click at [631, 400] on div "Attify Zigbee Framework with KillerBee sensors" at bounding box center [701, 383] width 531 height 34
click at [436, 362] on input "b. Attify Zigbee Framework with KillerBee sensors" at bounding box center [436, 356] width 0 height 11
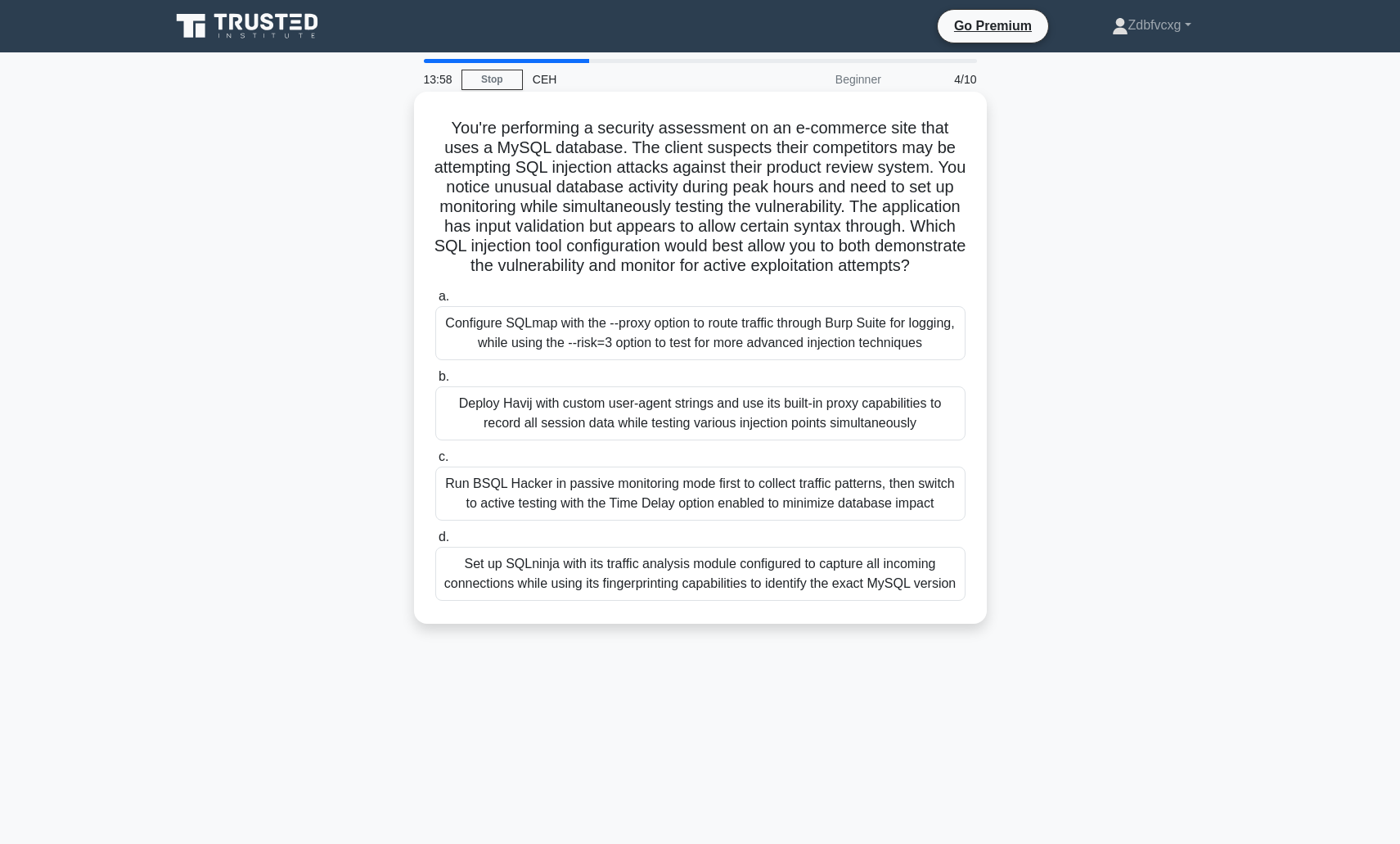
click at [526, 360] on div "Configure SQLmap with the --proxy option to route traffic through Burp Suite fo…" at bounding box center [701, 333] width 531 height 54
click at [436, 302] on input "a. Configure SQLmap with the --proxy option to route traffic through Burp Suite…" at bounding box center [436, 296] width 0 height 11
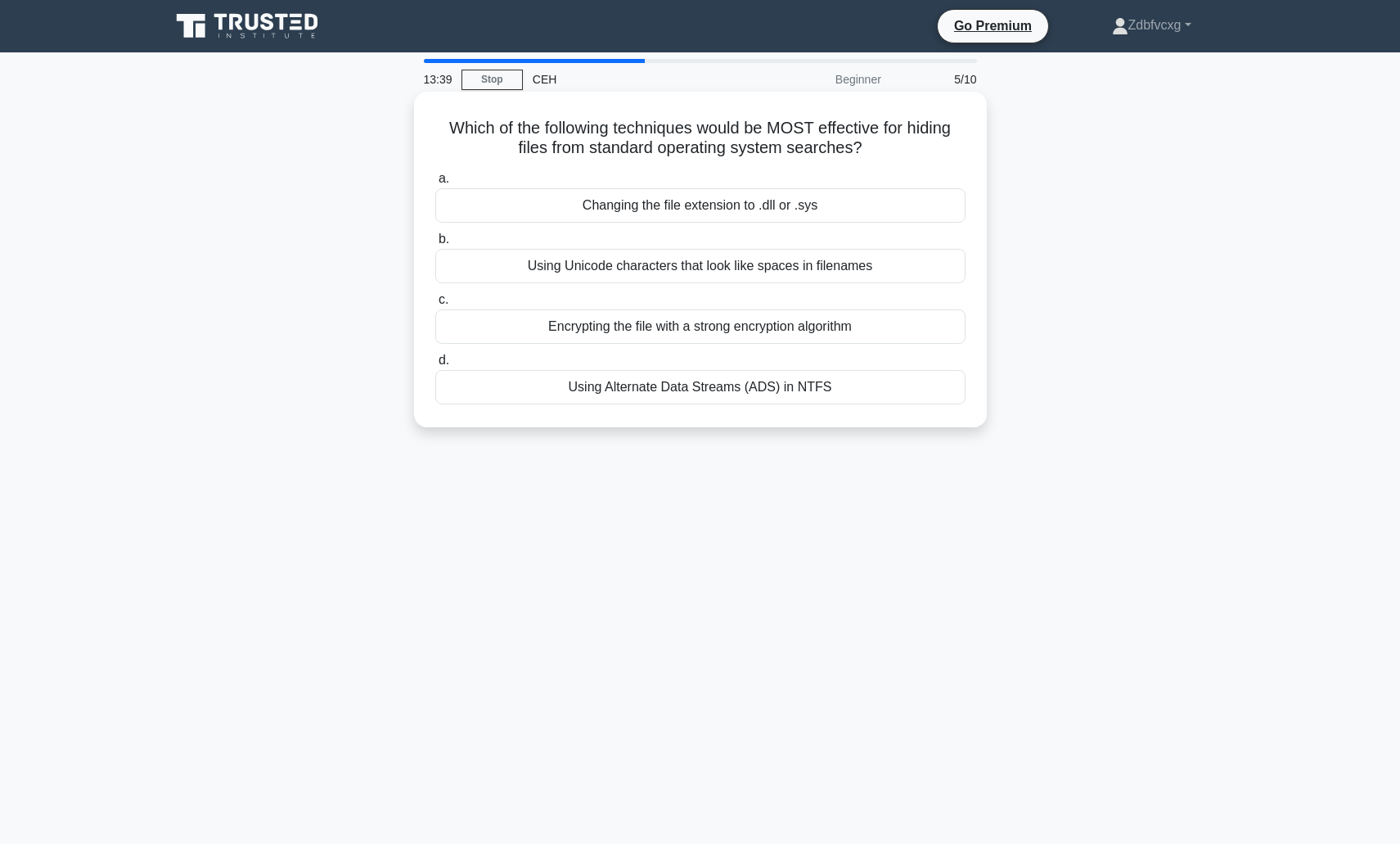
click at [610, 394] on div "Using Alternate Data Streams (ADS) in NTFS" at bounding box center [701, 387] width 531 height 34
click at [436, 366] on input "d. Using Alternate Data Streams (ADS) in NTFS" at bounding box center [436, 360] width 0 height 11
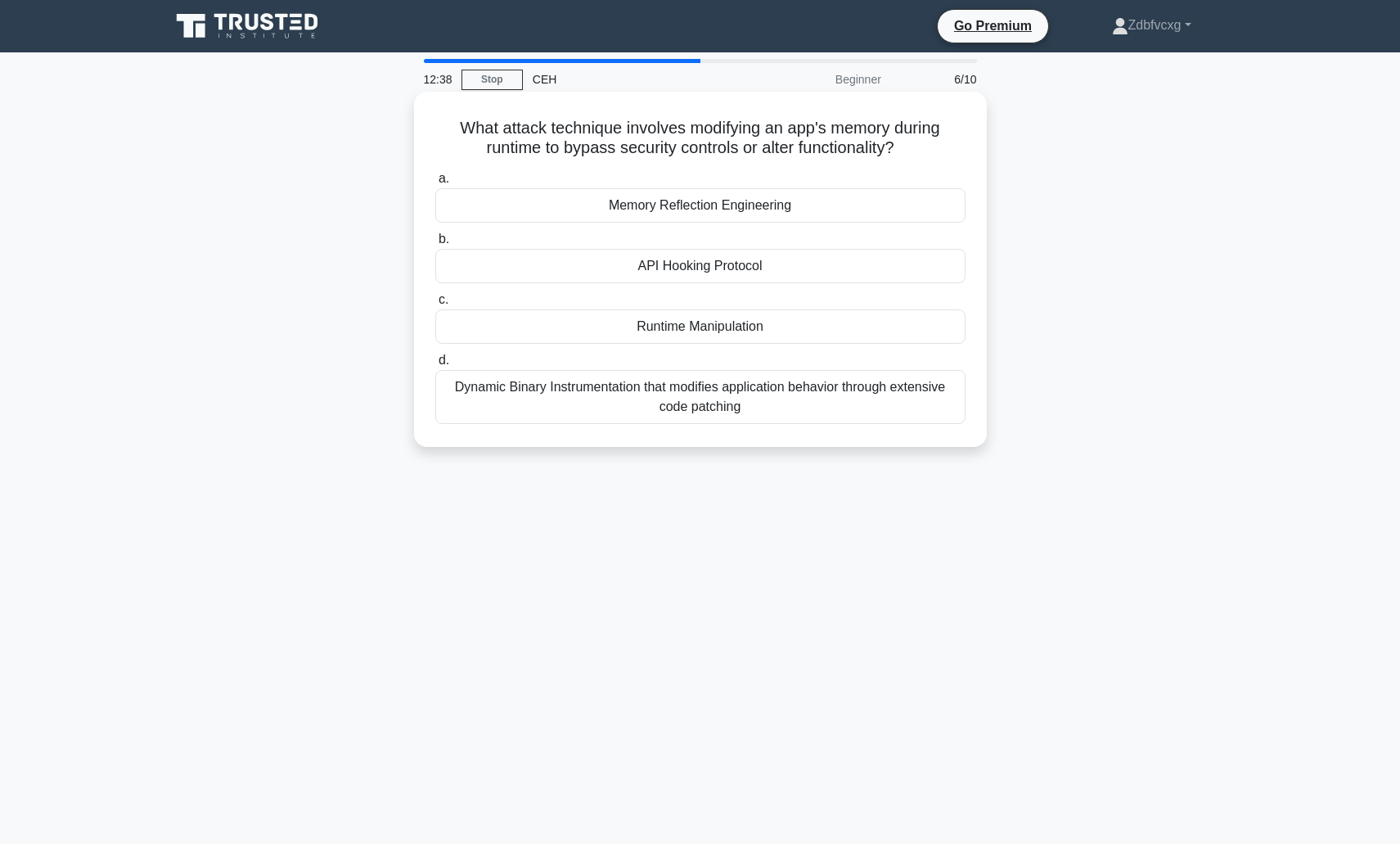
click at [723, 332] on div "Runtime Manipulation" at bounding box center [701, 326] width 531 height 34
click at [436, 305] on input "c. Runtime Manipulation" at bounding box center [436, 300] width 0 height 11
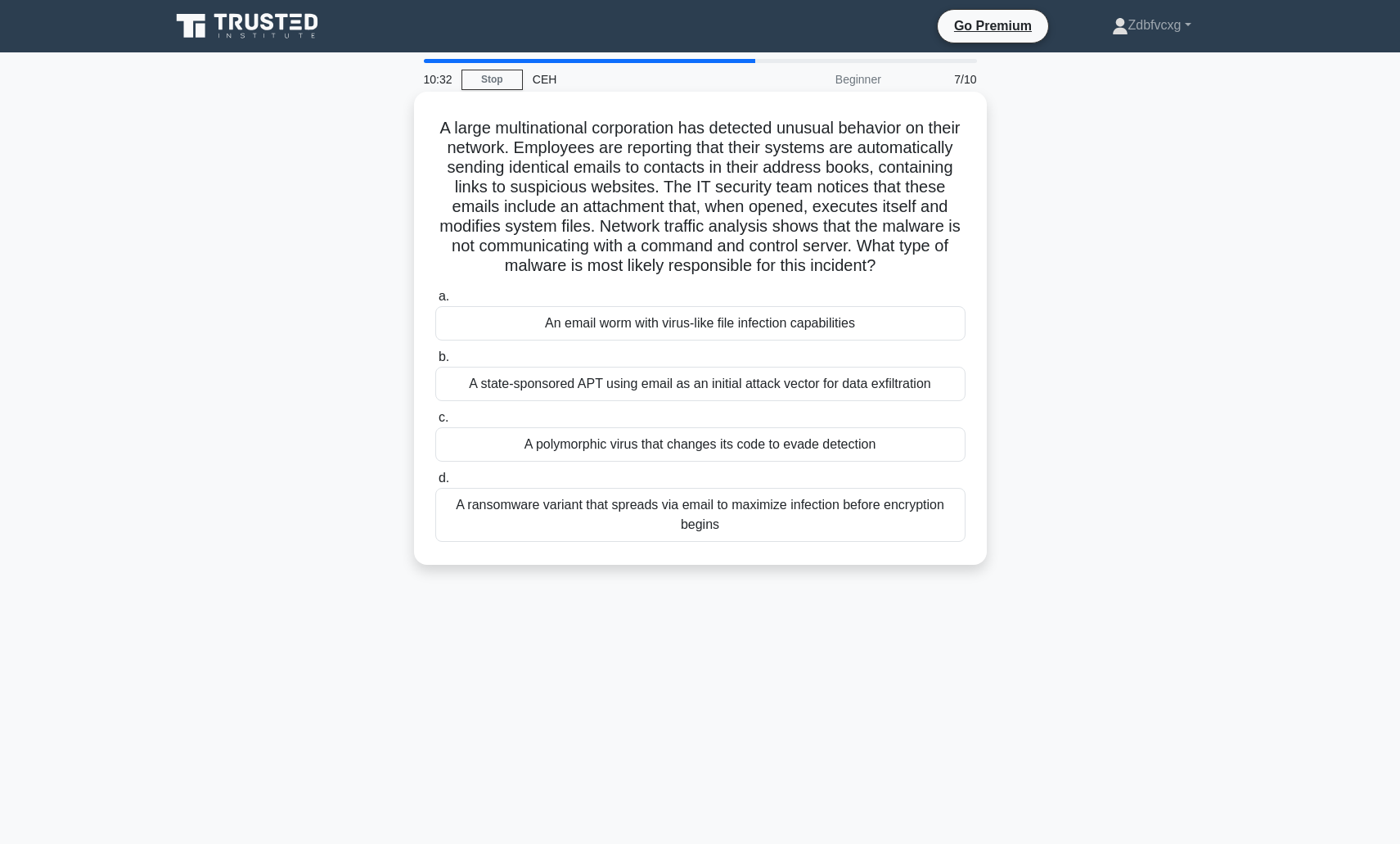
click at [615, 341] on div "An email worm with virus-like file infection capabilities" at bounding box center [701, 323] width 531 height 34
click at [436, 302] on input "a. An email worm with virus-like file infection capabilities" at bounding box center [436, 296] width 0 height 11
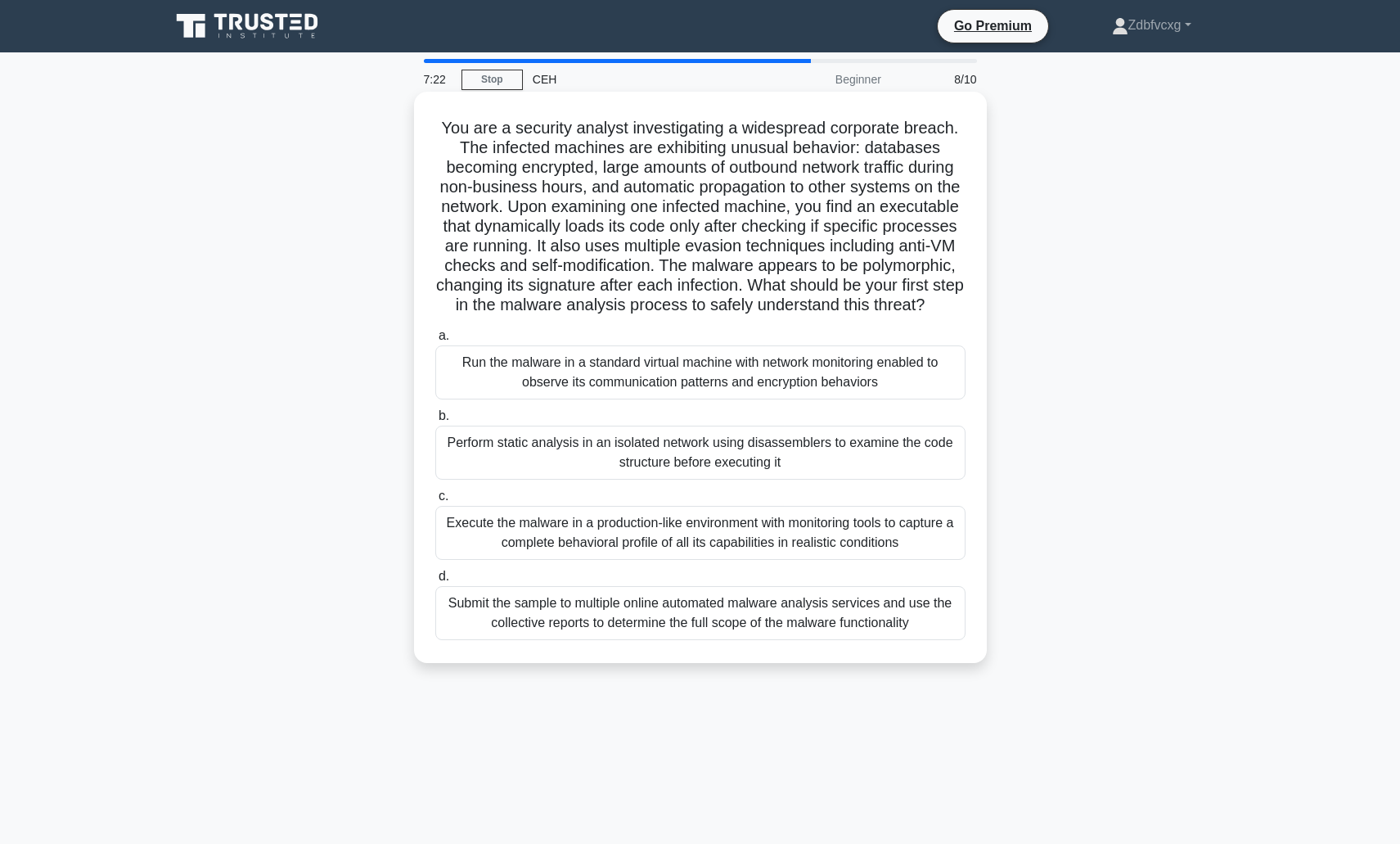
click at [563, 636] on div "Submit the sample to multiple online automated malware analysis services and us…" at bounding box center [701, 612] width 531 height 54
click at [436, 582] on input "d. Submit the sample to multiple online automated malware analysis services and…" at bounding box center [436, 576] width 0 height 11
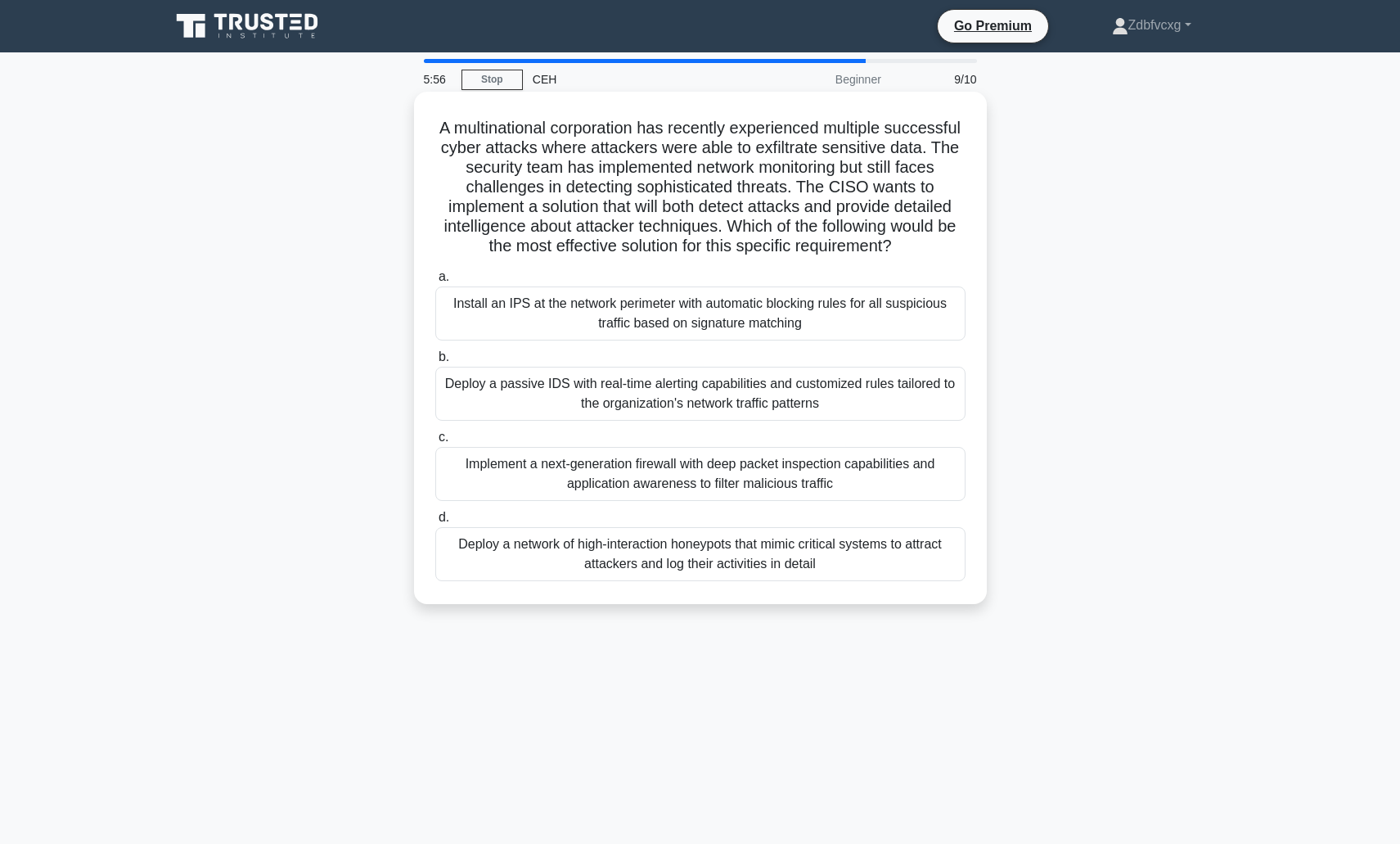
click at [657, 562] on div "Deploy a network of high-interaction honeypots that mimic critical systems to a…" at bounding box center [701, 553] width 531 height 54
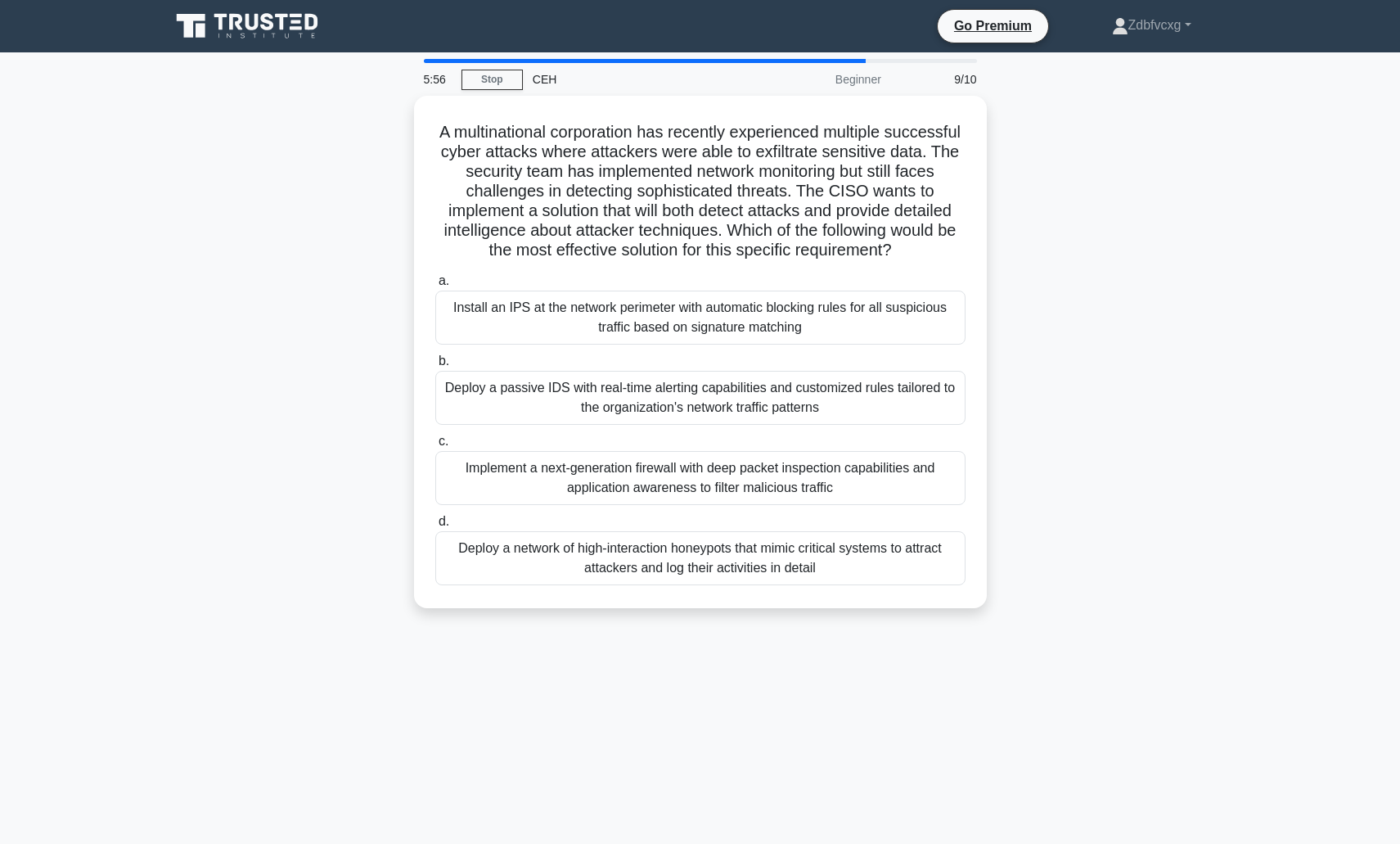
click at [658, 660] on div "5:56 Stop CEH Beginner 9/10 A multinational corporation has recently experience…" at bounding box center [700, 468] width 1080 height 819
click at [686, 566] on div "Deploy a network of high-interaction honeypots that mimic critical systems to a…" at bounding box center [701, 557] width 531 height 54
click at [436, 527] on input "d. Deploy a network of high-interaction honeypots that mimic critical systems t…" at bounding box center [436, 521] width 0 height 11
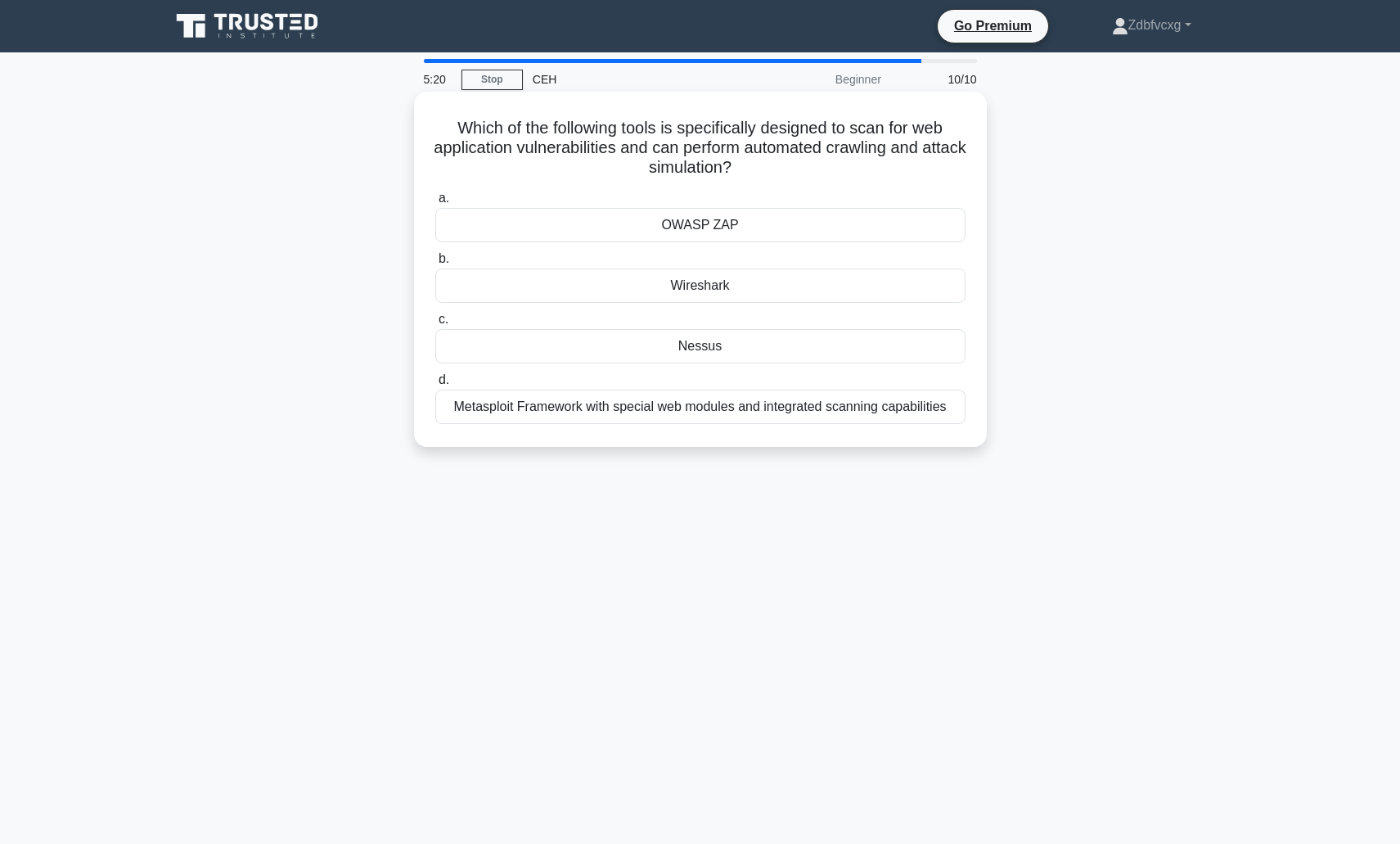
click at [689, 220] on div "OWASP ZAP" at bounding box center [701, 224] width 531 height 34
click at [436, 204] on input "a. OWASP ZAP" at bounding box center [436, 198] width 0 height 11
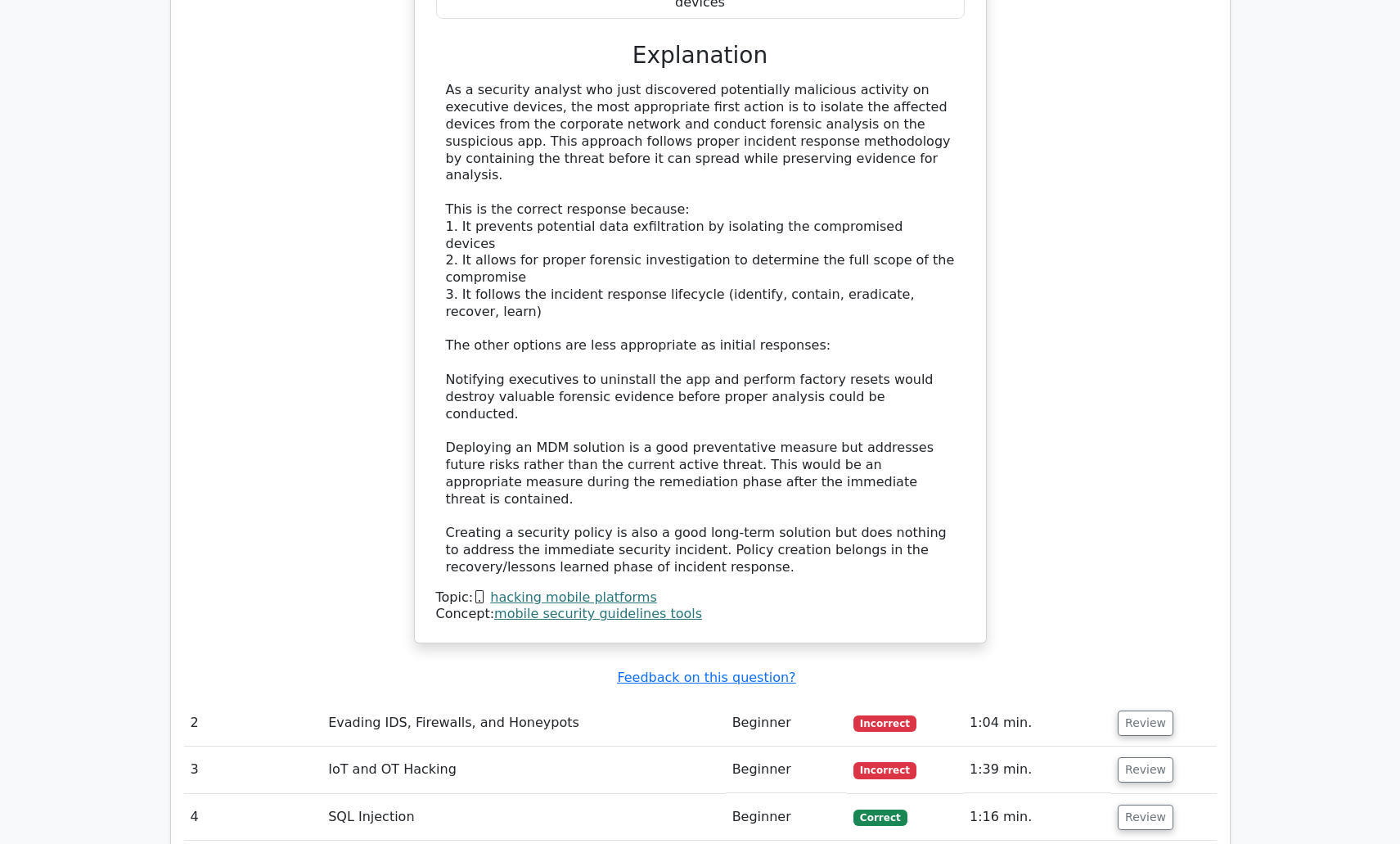
scroll to position [2128, 0]
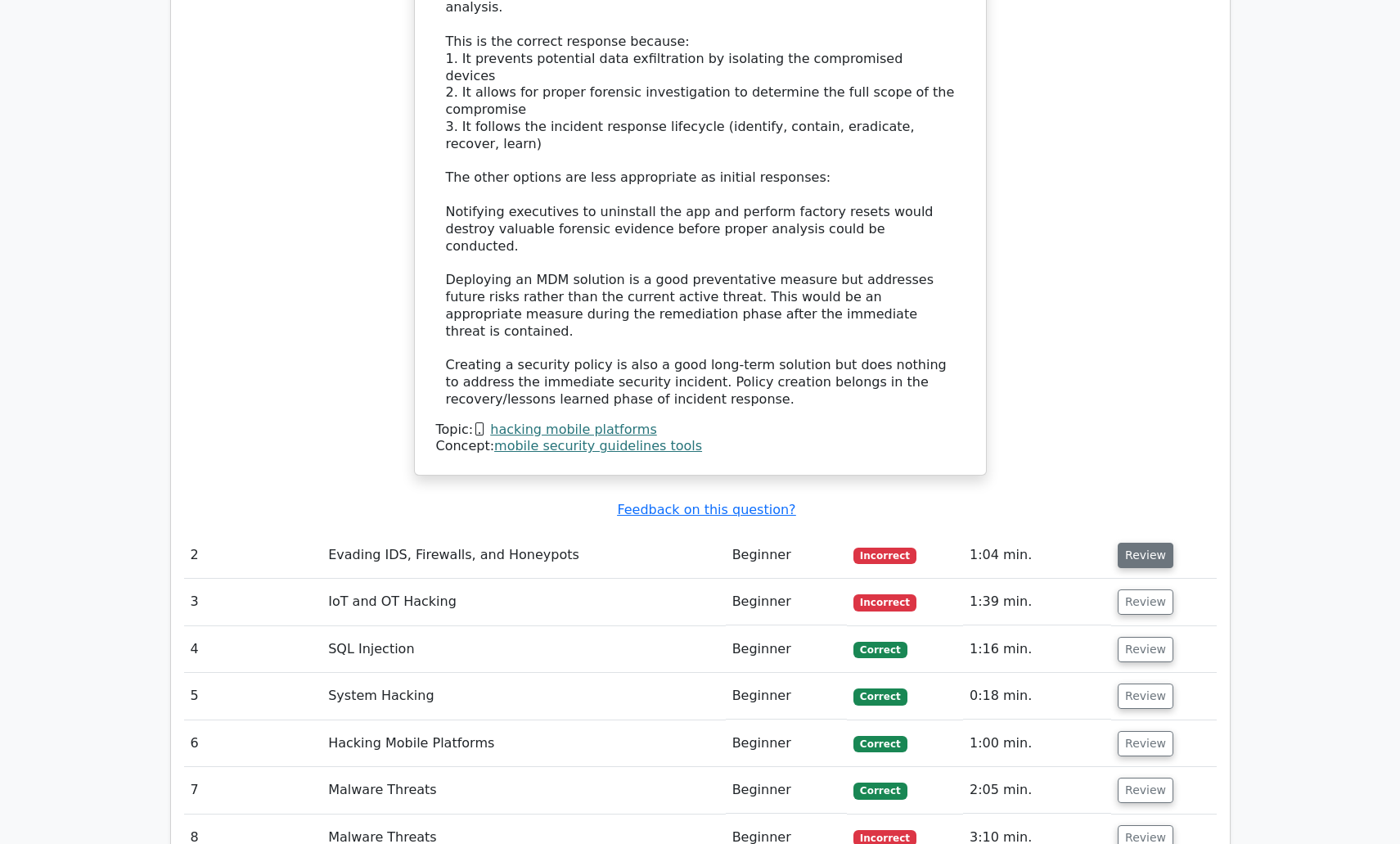
click at [1133, 542] on button "Review" at bounding box center [1145, 555] width 56 height 25
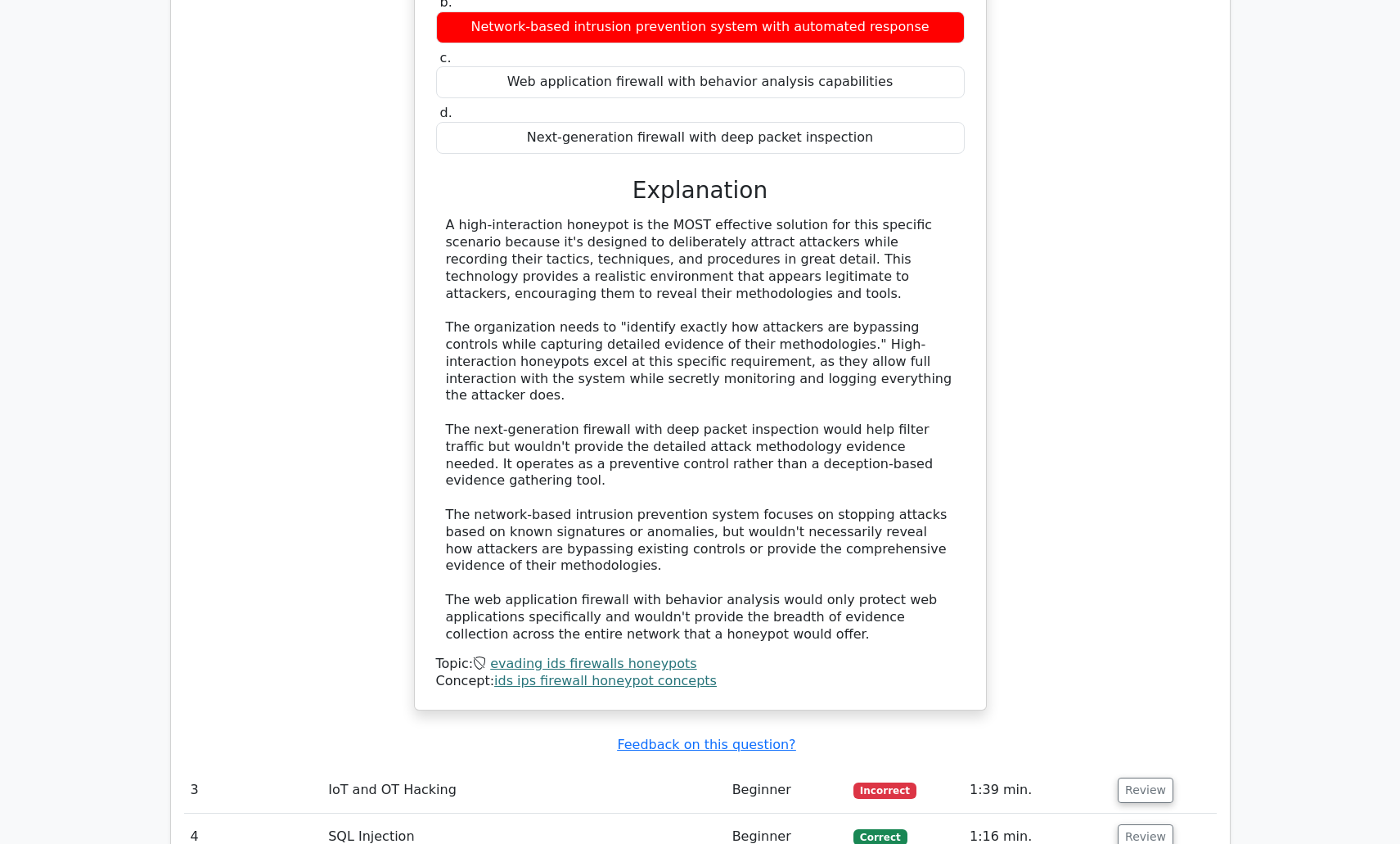
scroll to position [3027, 0]
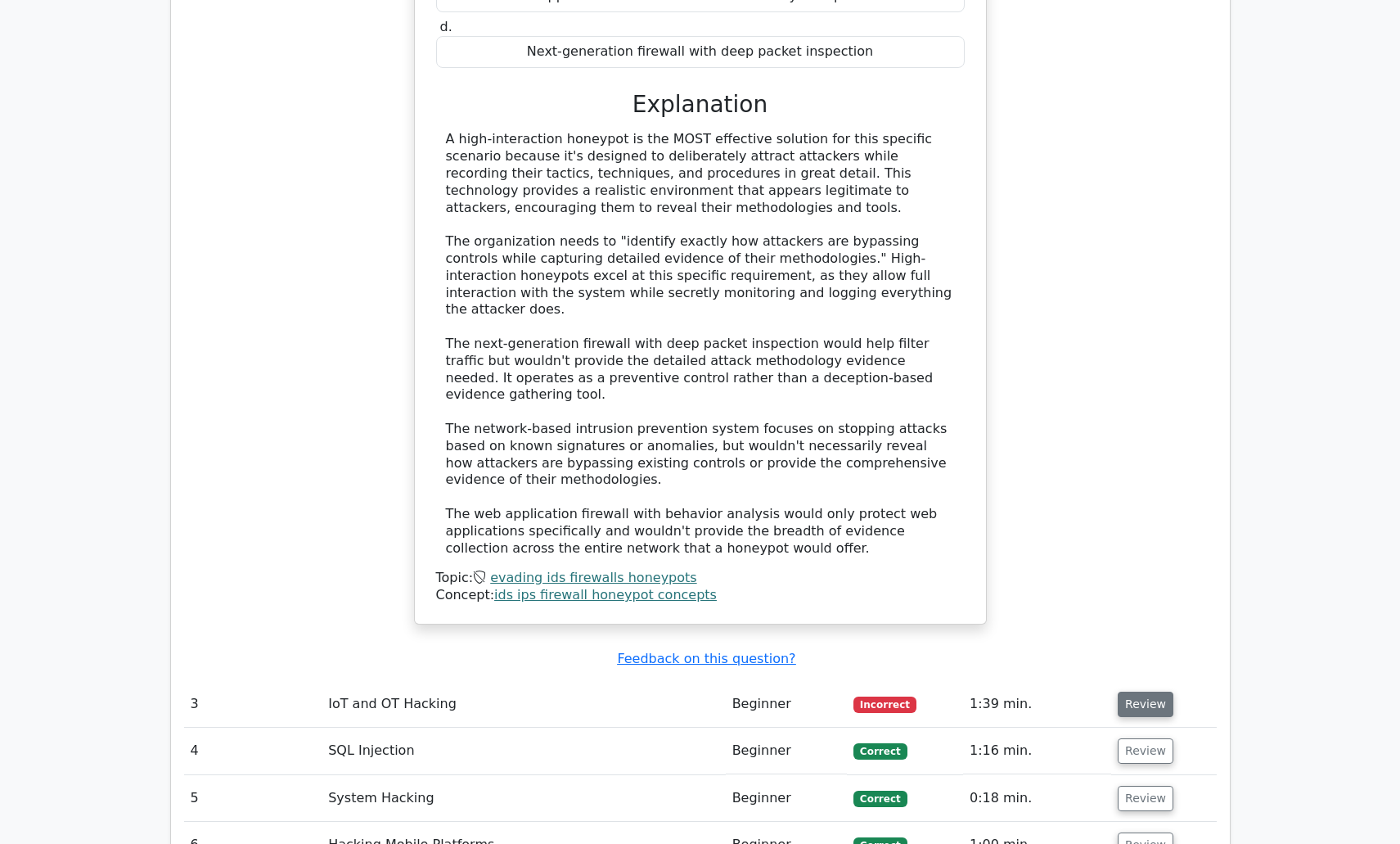
click at [1129, 691] on button "Review" at bounding box center [1145, 704] width 56 height 25
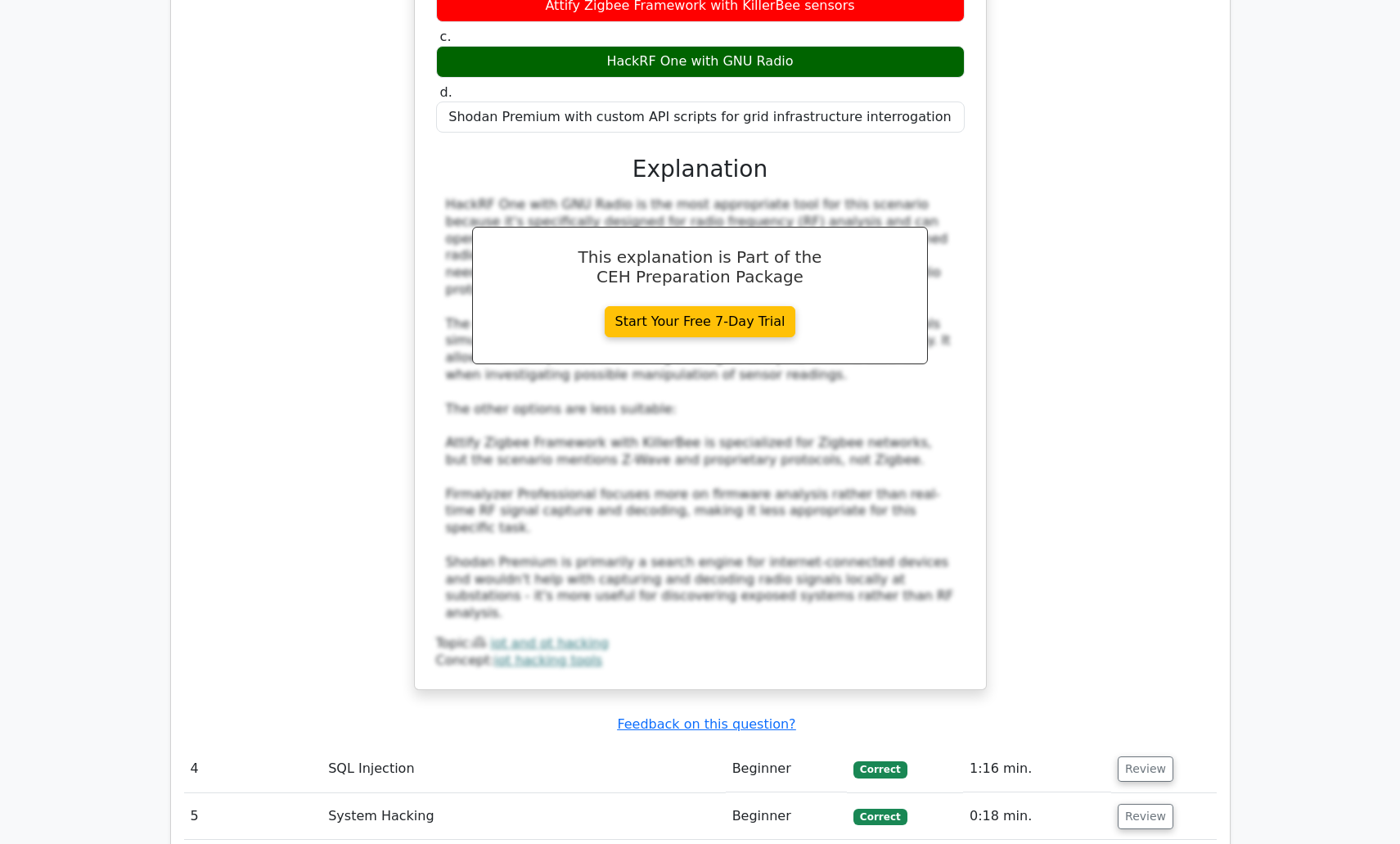
scroll to position [4173, 0]
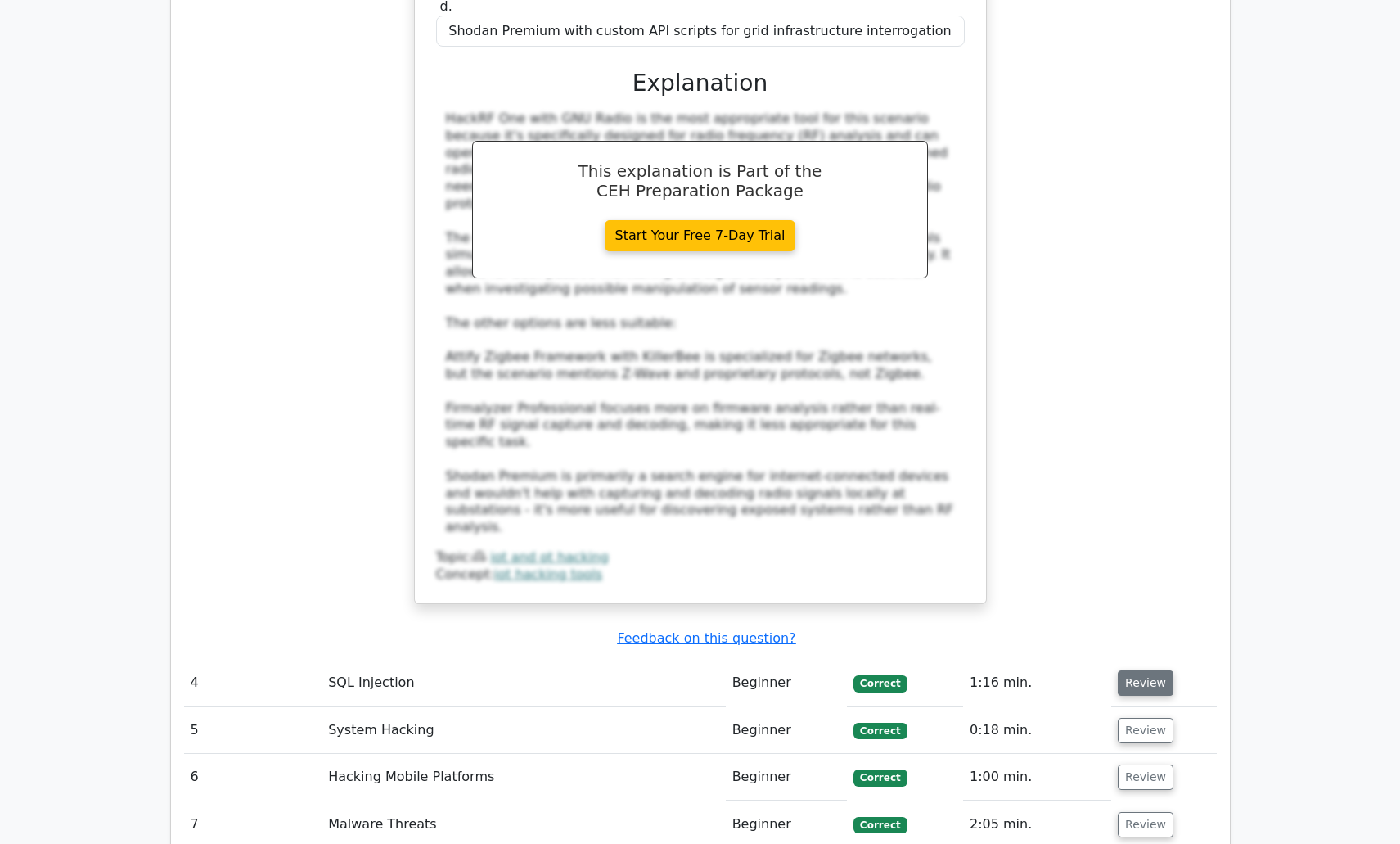
click at [1135, 670] on button "Review" at bounding box center [1145, 682] width 56 height 25
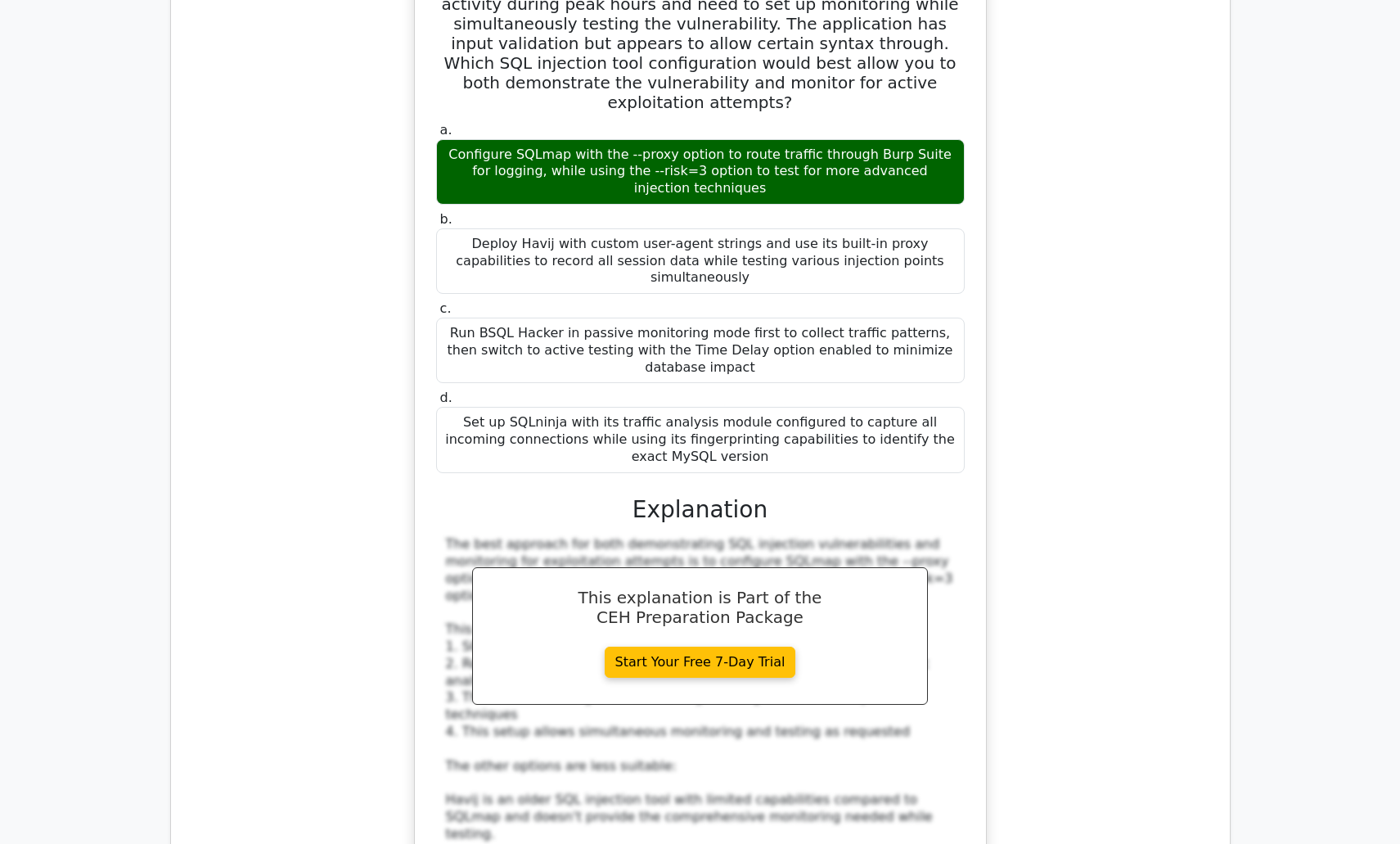
scroll to position [5155, 0]
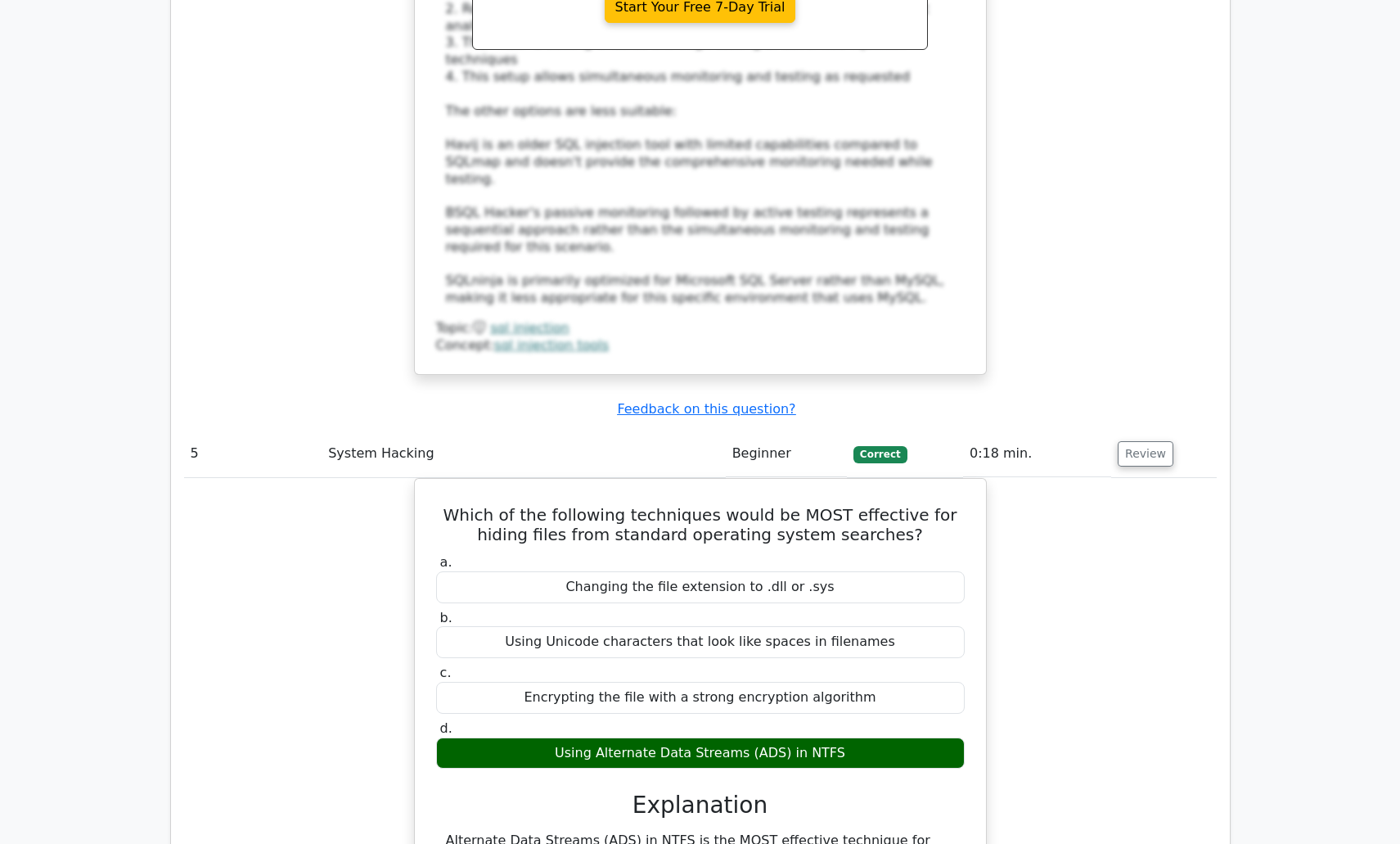
scroll to position [6055, 0]
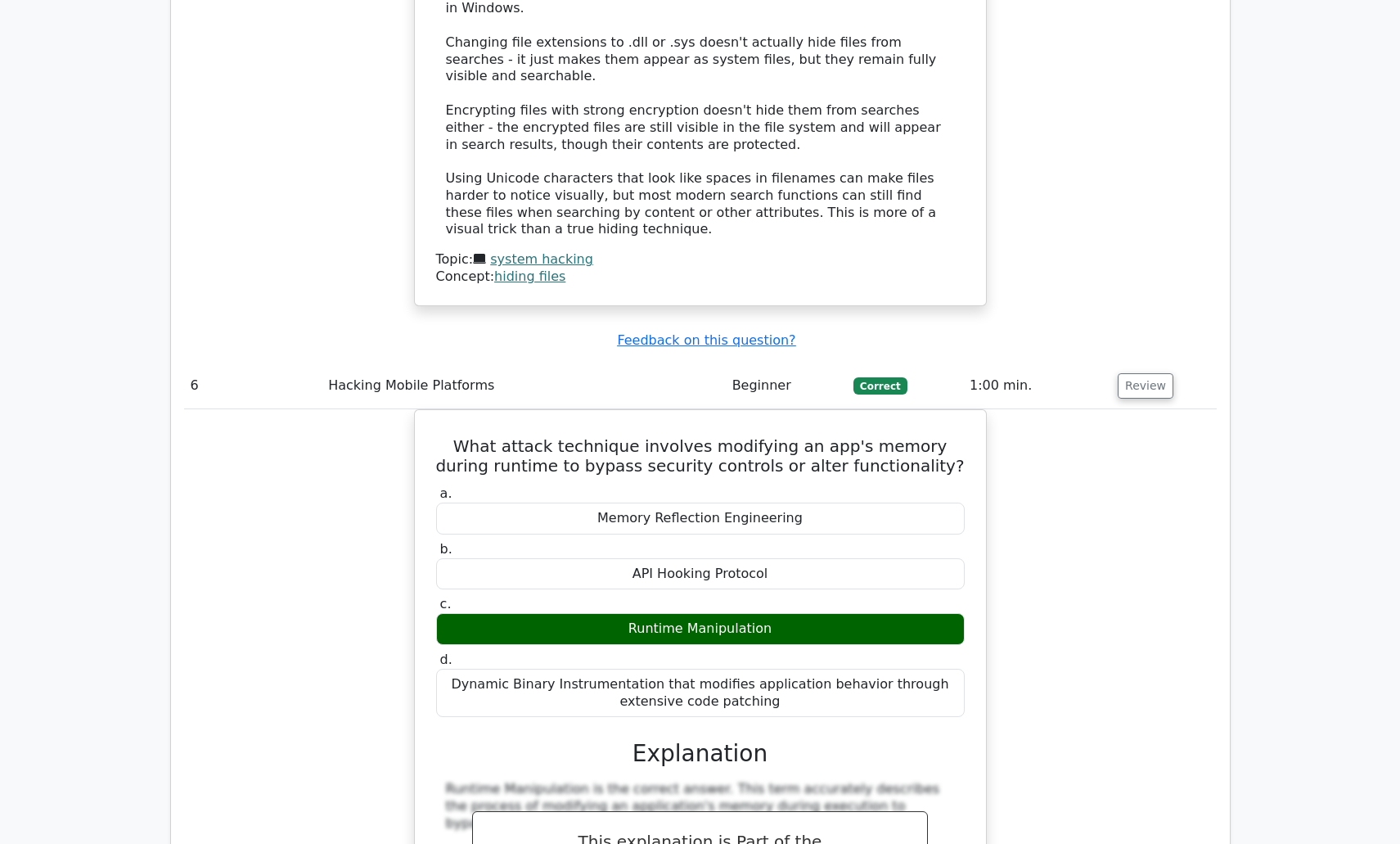
scroll to position [6791, 0]
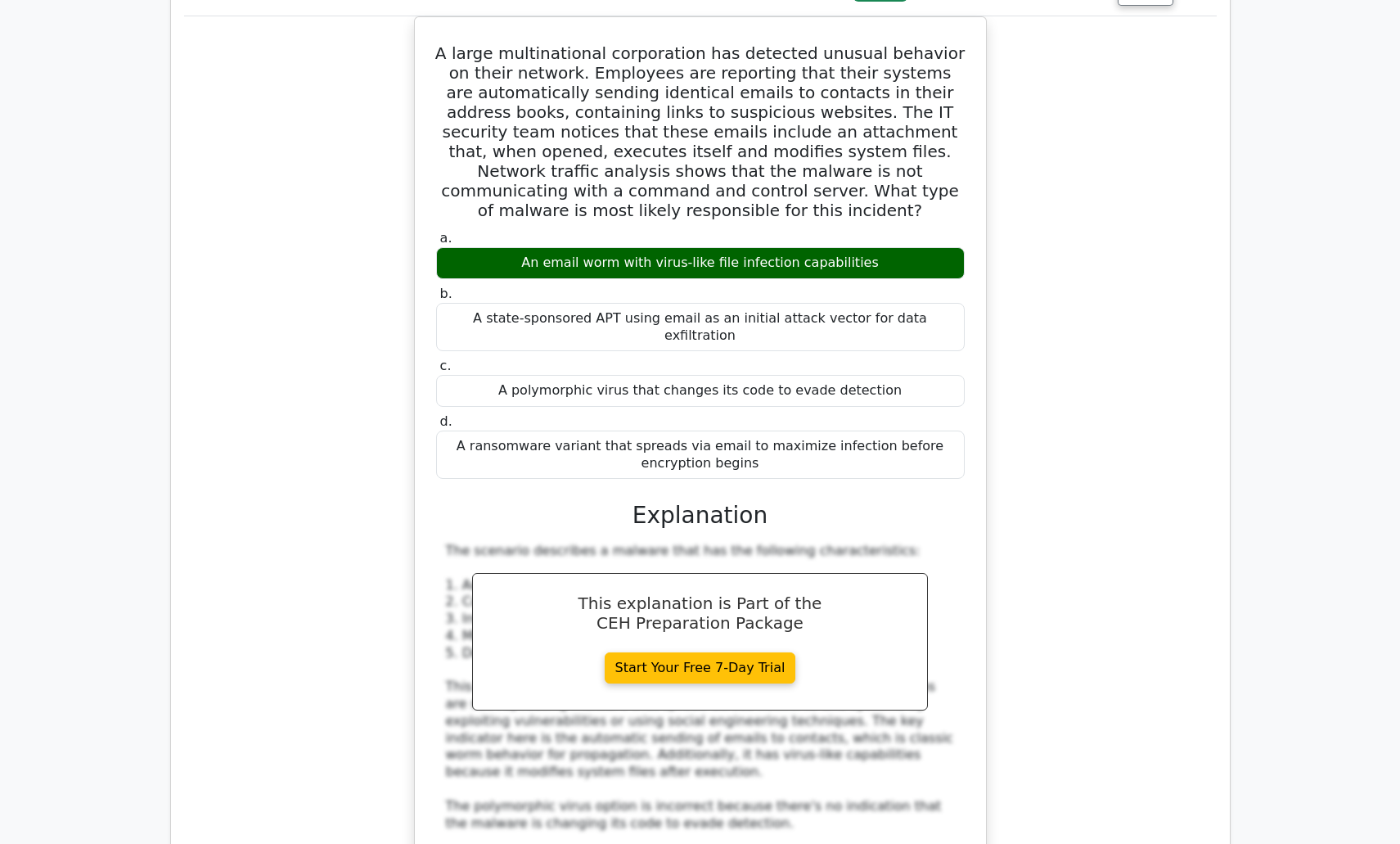
scroll to position [7937, 0]
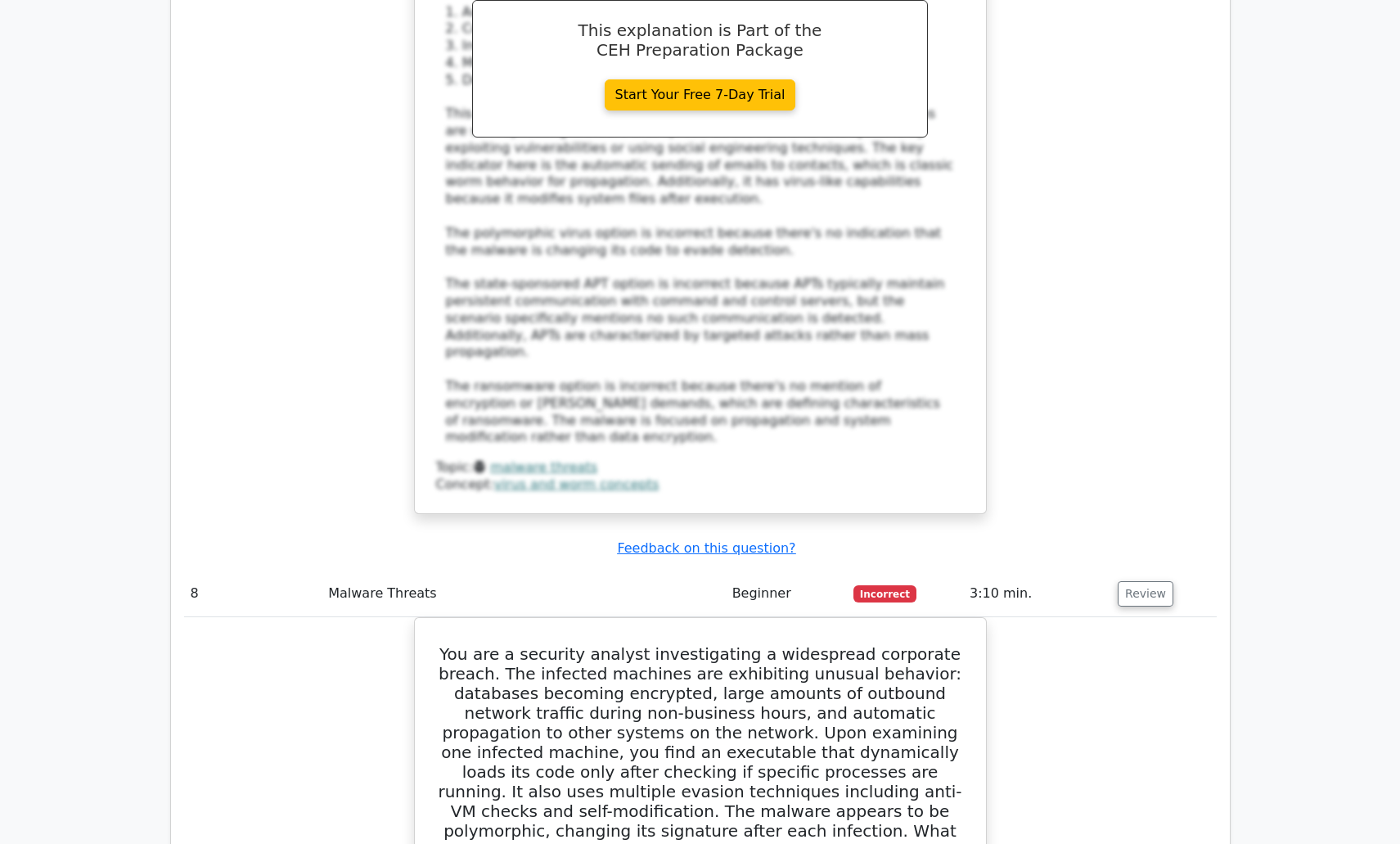
scroll to position [9000, 0]
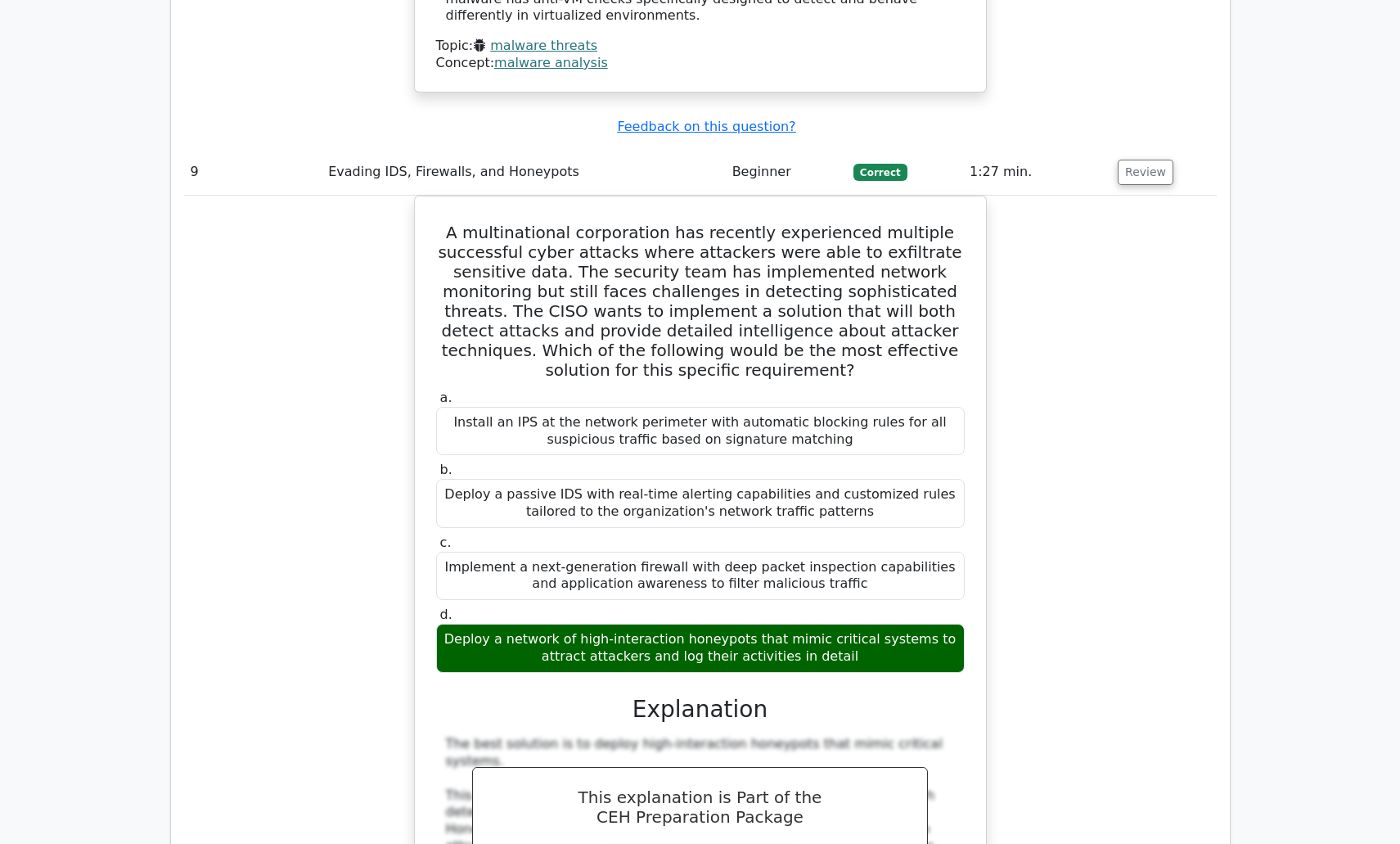
scroll to position [10309, 0]
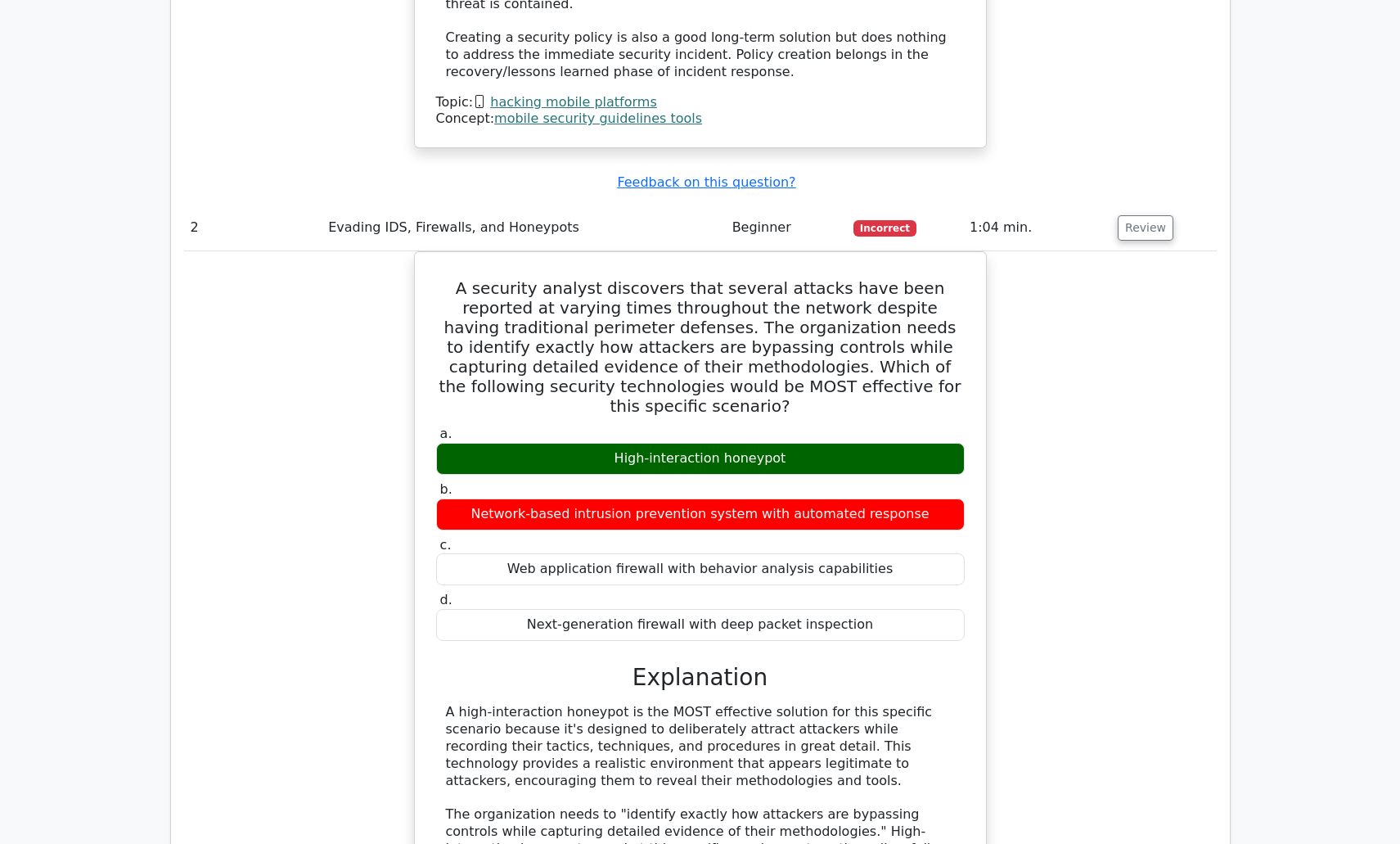
scroll to position [2537, 0]
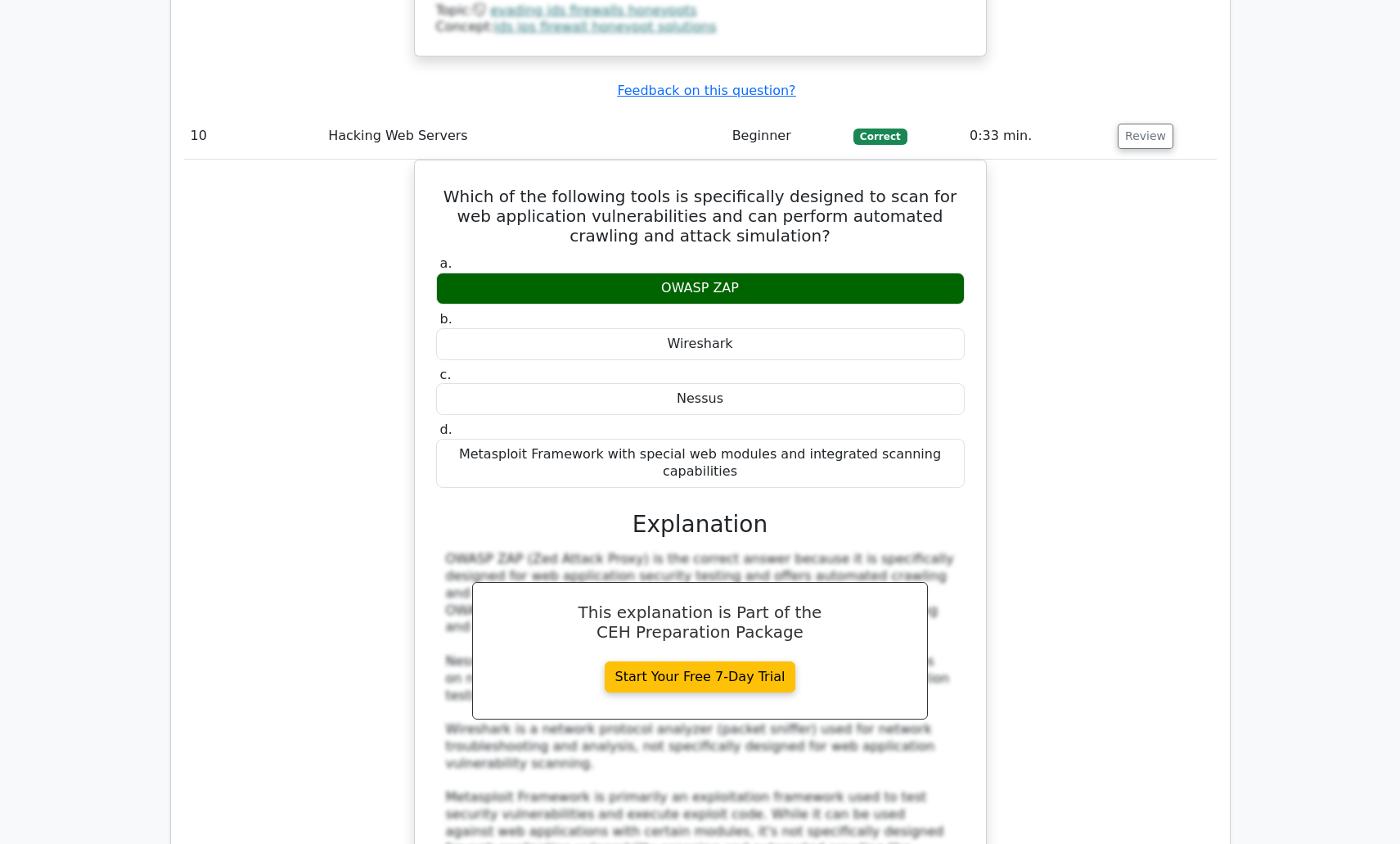
scroll to position [11373, 0]
